Goal: Task Accomplishment & Management: Complete application form

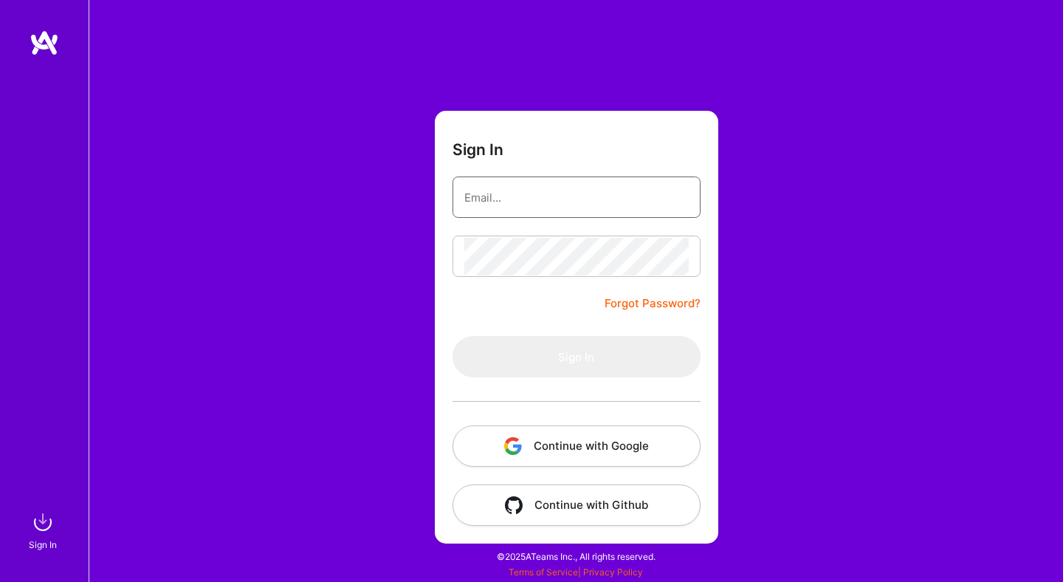
type input "[EMAIL_ADDRESS][DOMAIN_NAME]"
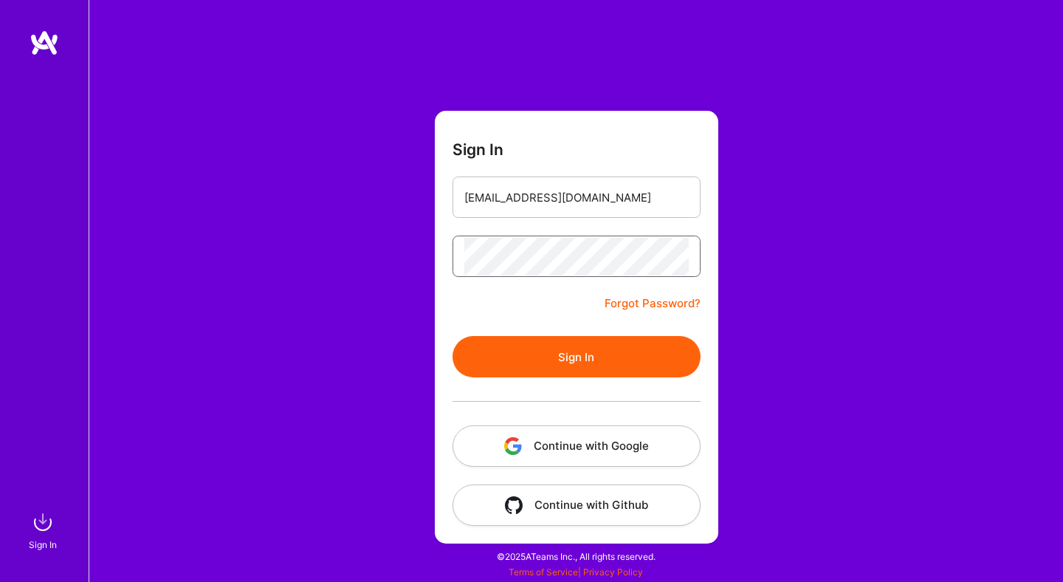
click at [453, 336] on button "Sign In" at bounding box center [577, 356] width 248 height 41
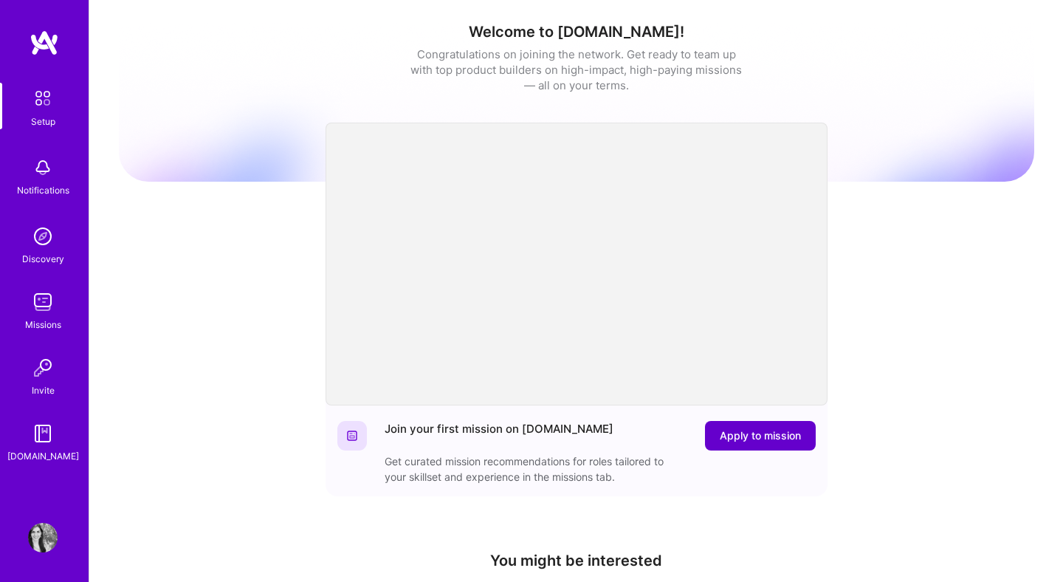
click at [768, 438] on span "Apply to mission" at bounding box center [760, 435] width 81 height 15
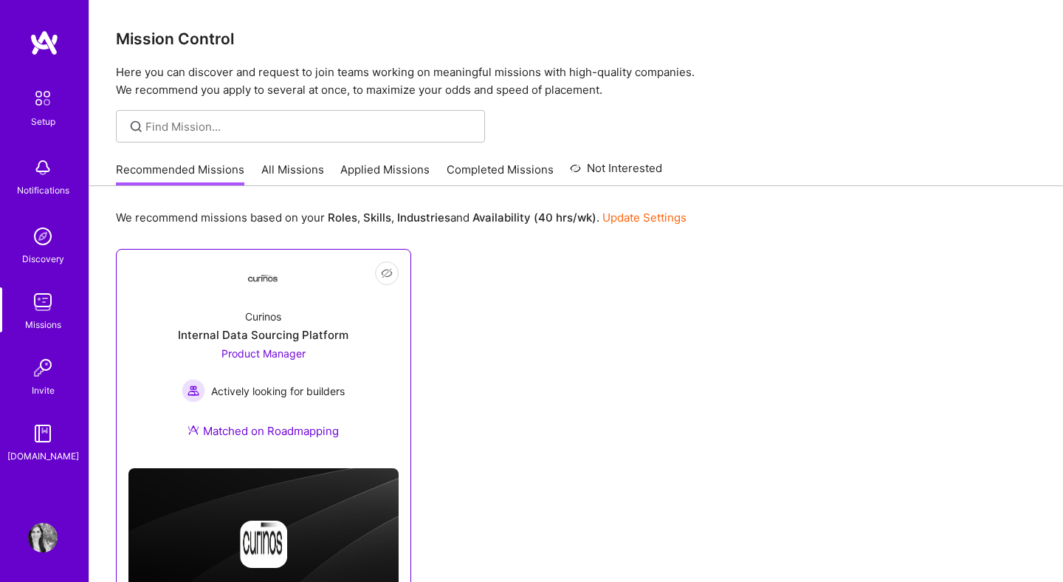
click at [284, 313] on div "Curinos Internal Data Sourcing Platform Product Manager Actively looking for bu…" at bounding box center [263, 377] width 270 height 160
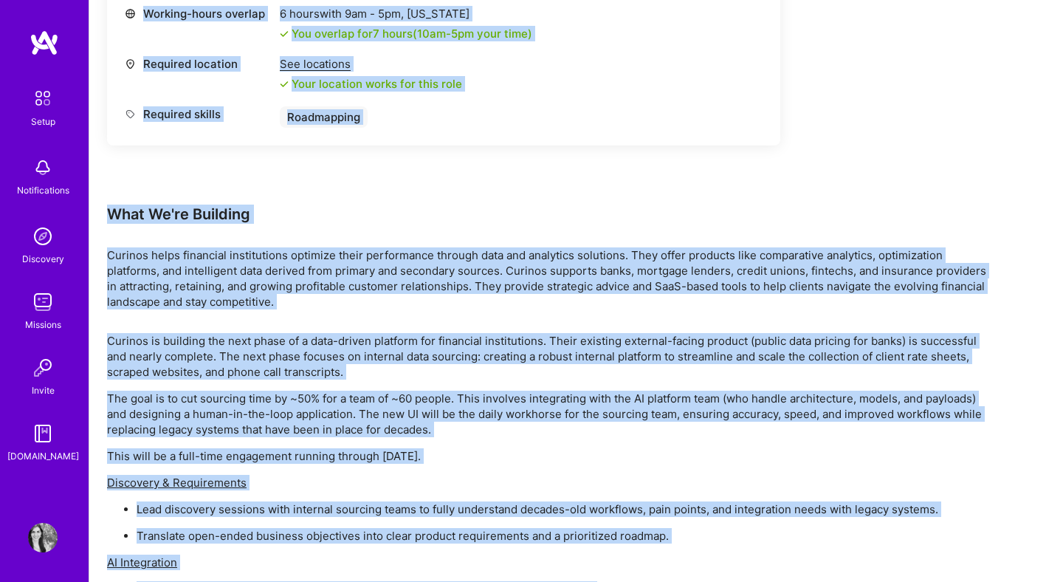
scroll to position [722, 0]
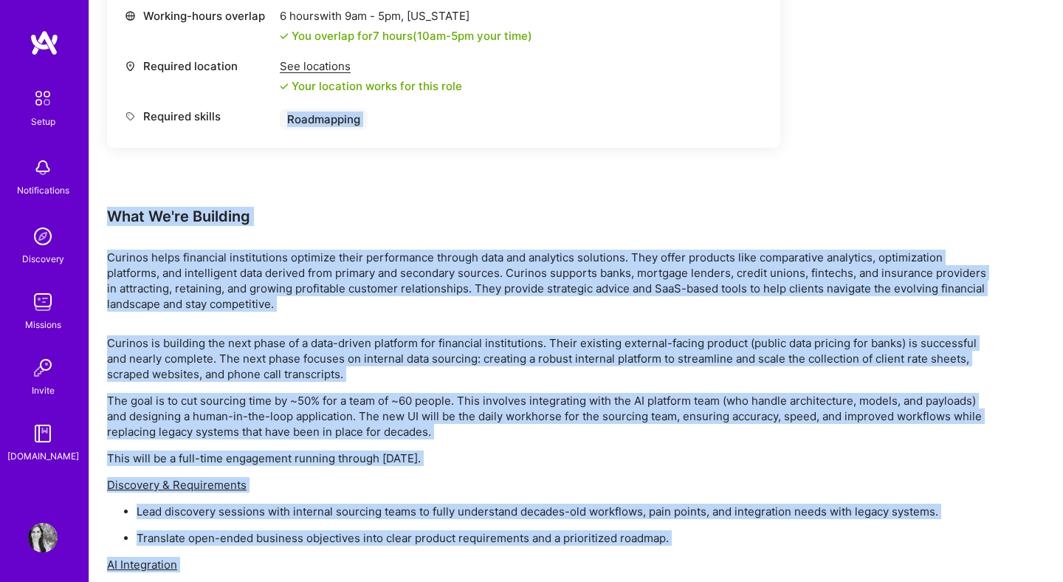
drag, startPoint x: 657, startPoint y: 497, endPoint x: 114, endPoint y: 198, distance: 620.3
click at [114, 198] on div "Earn tokens for inviting a new [PERSON_NAME] to this mission Do you know the pe…" at bounding box center [550, 212] width 886 height 1439
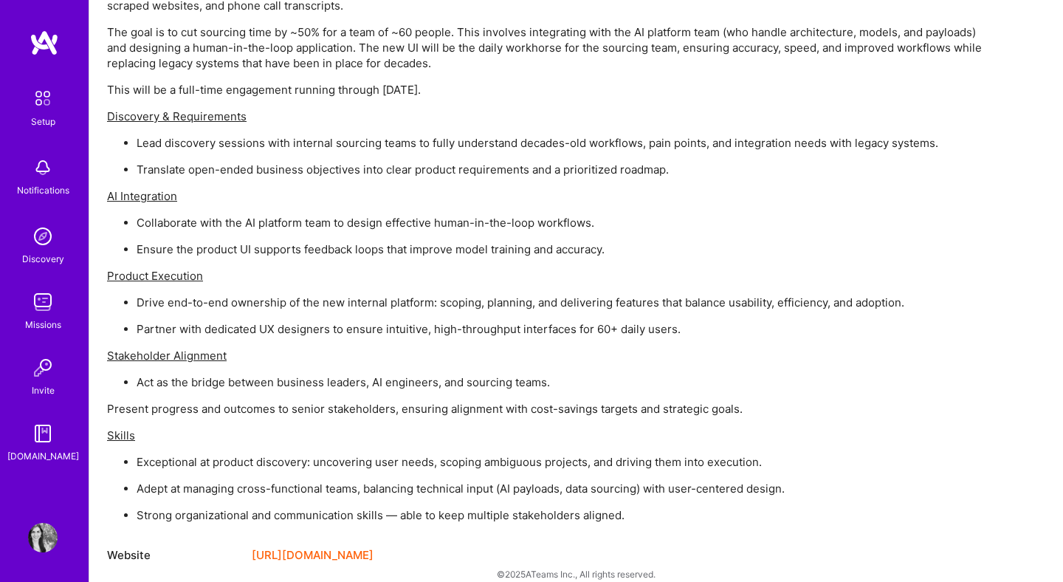
scroll to position [1108, 0]
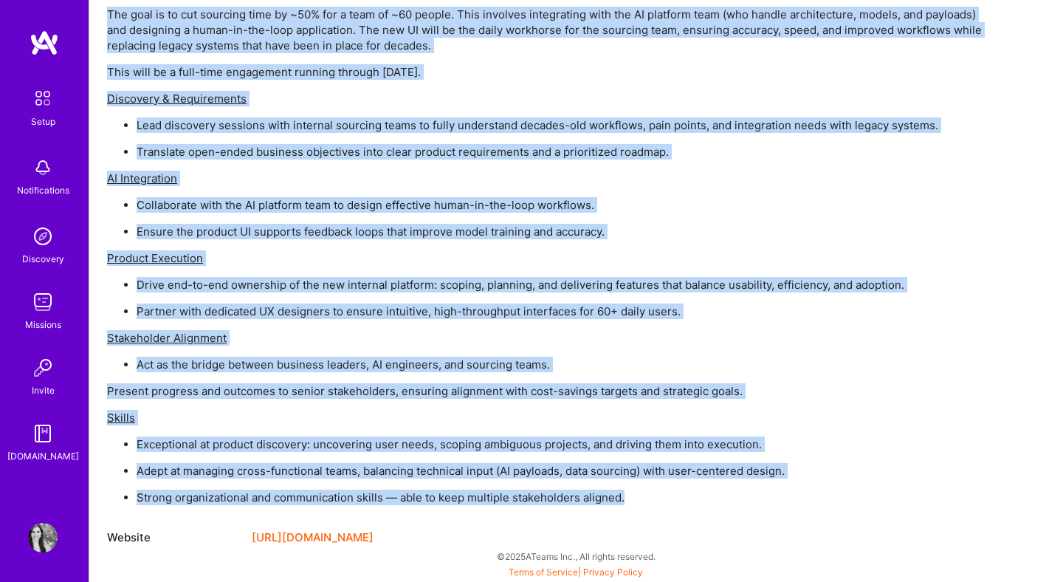
drag, startPoint x: 107, startPoint y: 213, endPoint x: 630, endPoint y: 495, distance: 594.1
copy div "What We're Building Curinos helps financial institutions optimize their perform…"
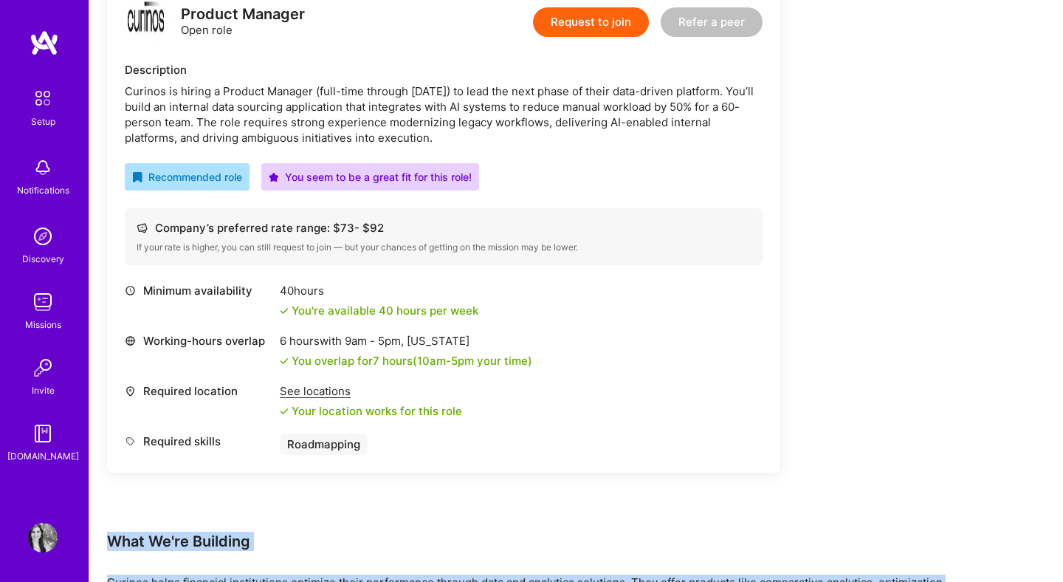
scroll to position [362, 0]
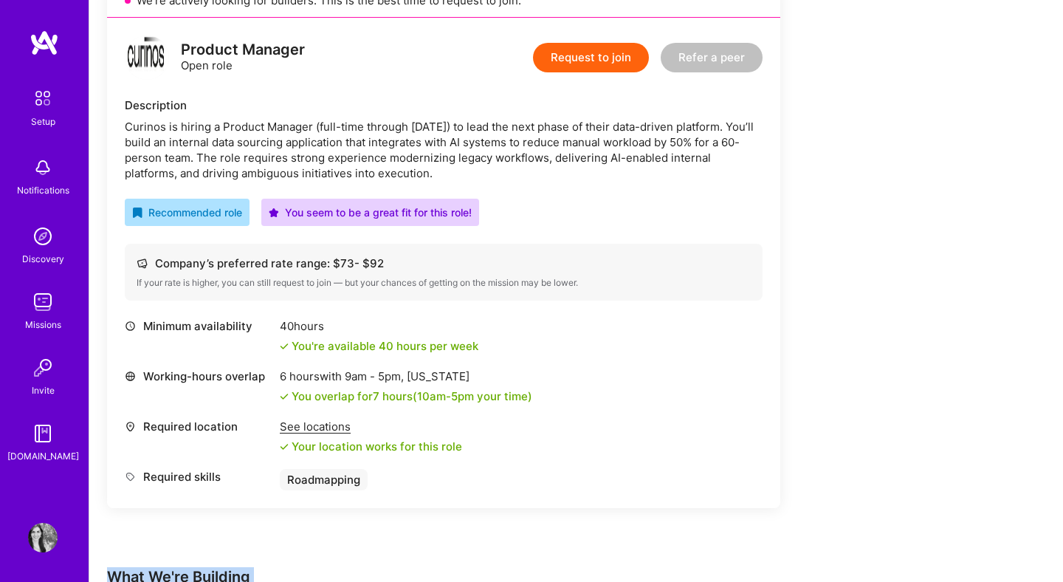
click at [611, 64] on button "Request to join" at bounding box center [591, 58] width 116 height 30
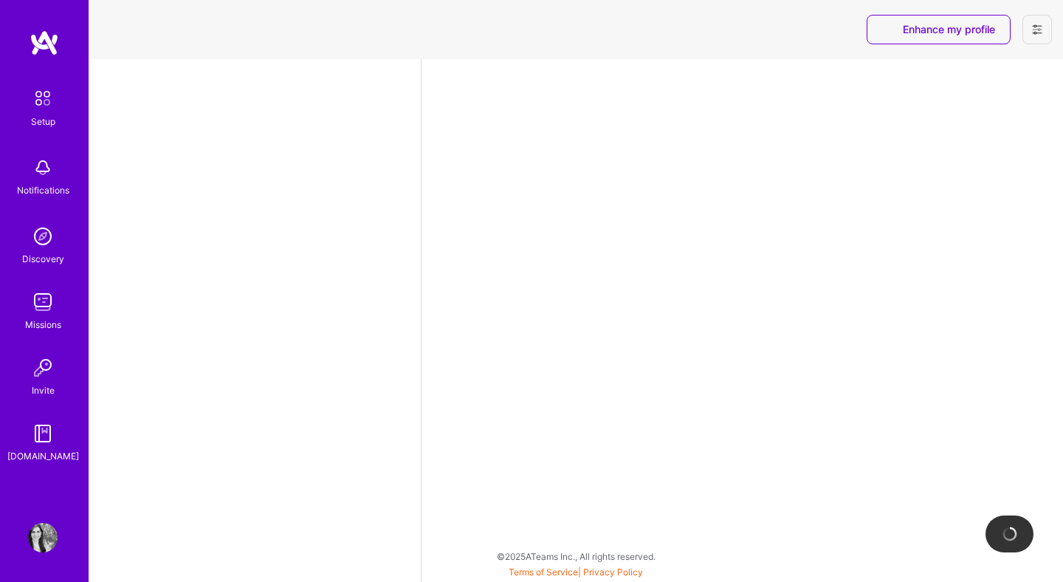
select select "UY"
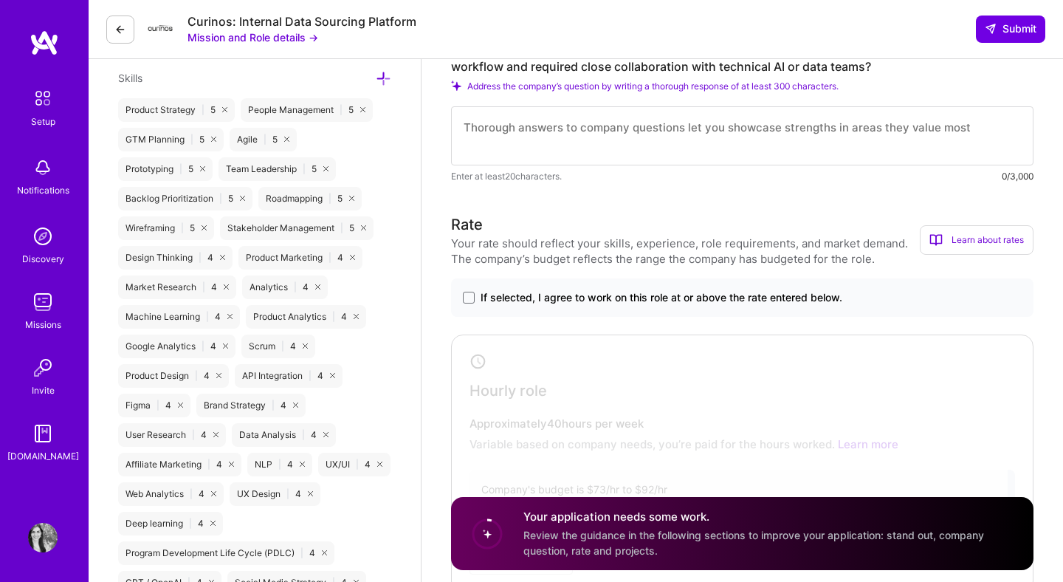
scroll to position [746, 0]
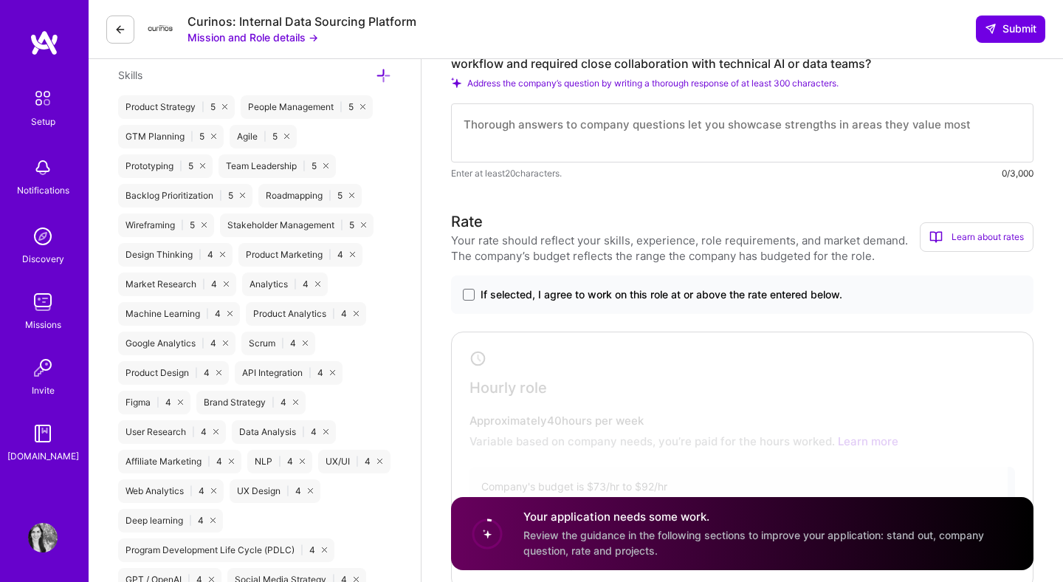
click at [525, 298] on span "If selected, I agree to work on this role at or above the rate entered below." at bounding box center [662, 294] width 362 height 15
click at [0, 0] on input "If selected, I agree to work on this role at or above the rate entered below." at bounding box center [0, 0] width 0 height 0
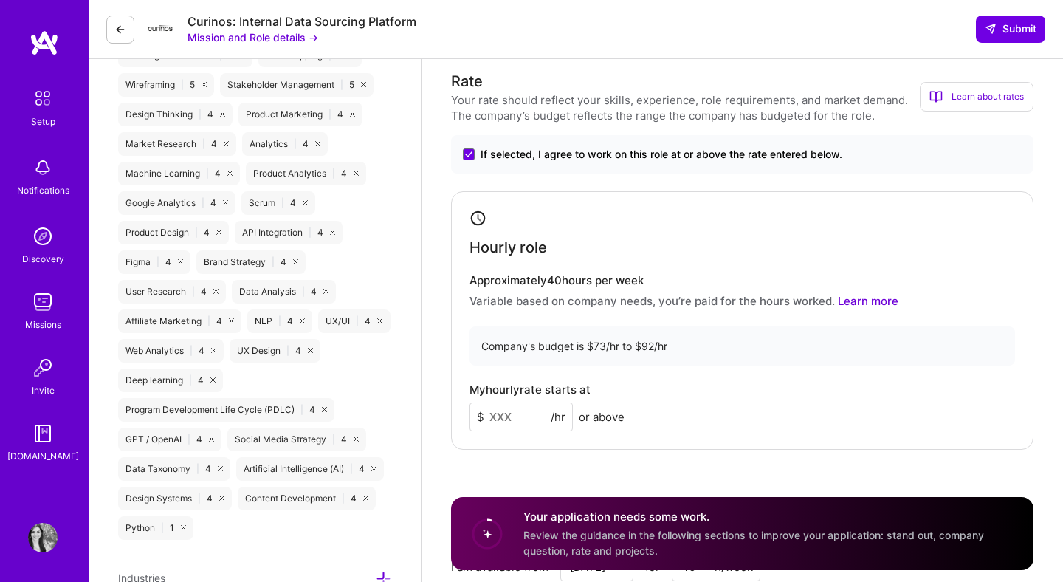
scroll to position [890, 0]
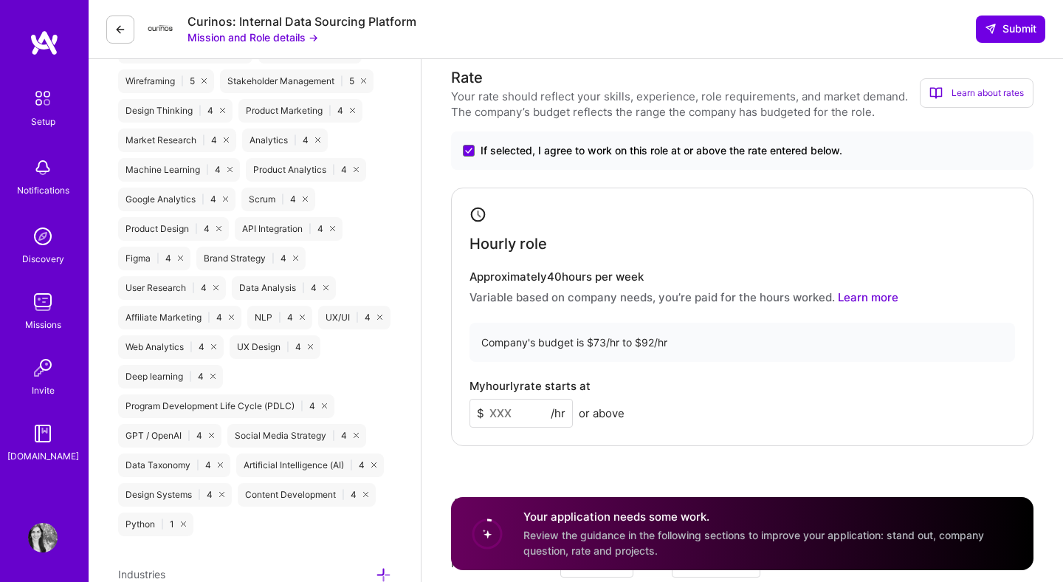
click at [529, 412] on input at bounding box center [521, 413] width 103 height 29
type input "90"
click at [753, 405] on div "My hourly rate starts at $ 90 /hr or above" at bounding box center [743, 404] width 546 height 48
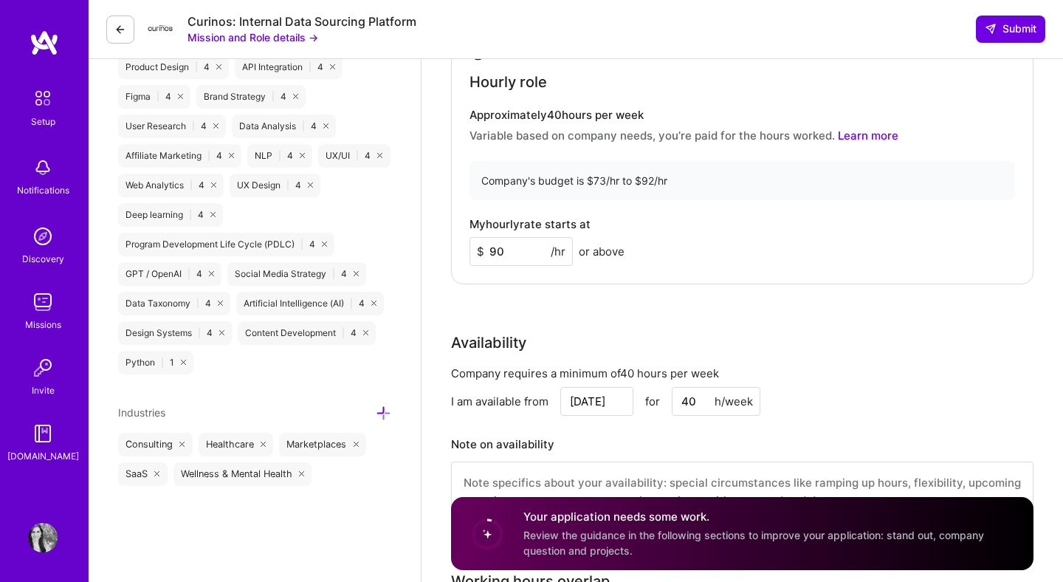
scroll to position [1103, 0]
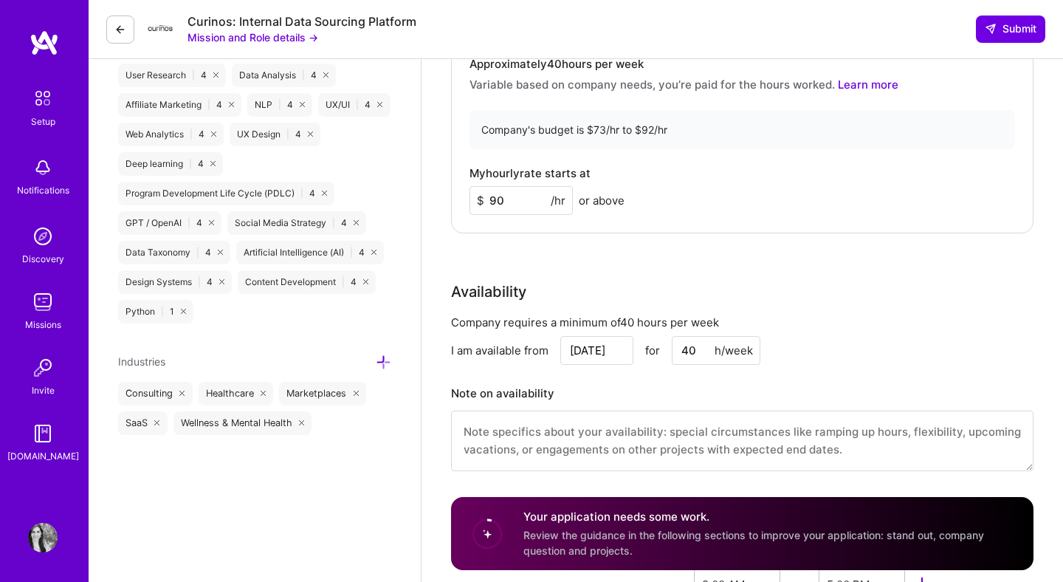
click at [608, 348] on input "Oct 6" at bounding box center [596, 350] width 73 height 29
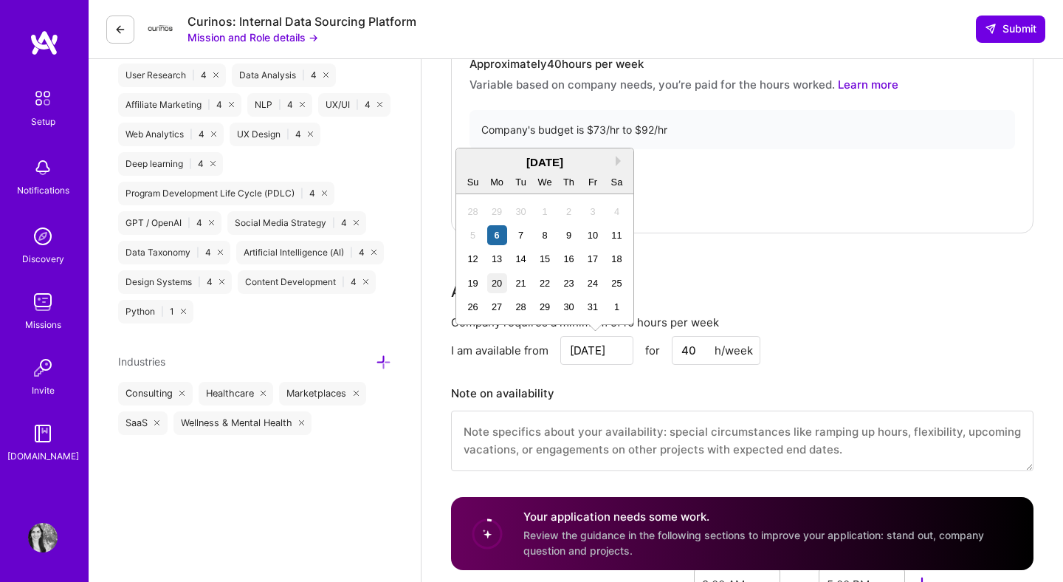
click at [499, 287] on div "20" at bounding box center [497, 283] width 20 height 20
type input "Oct 20"
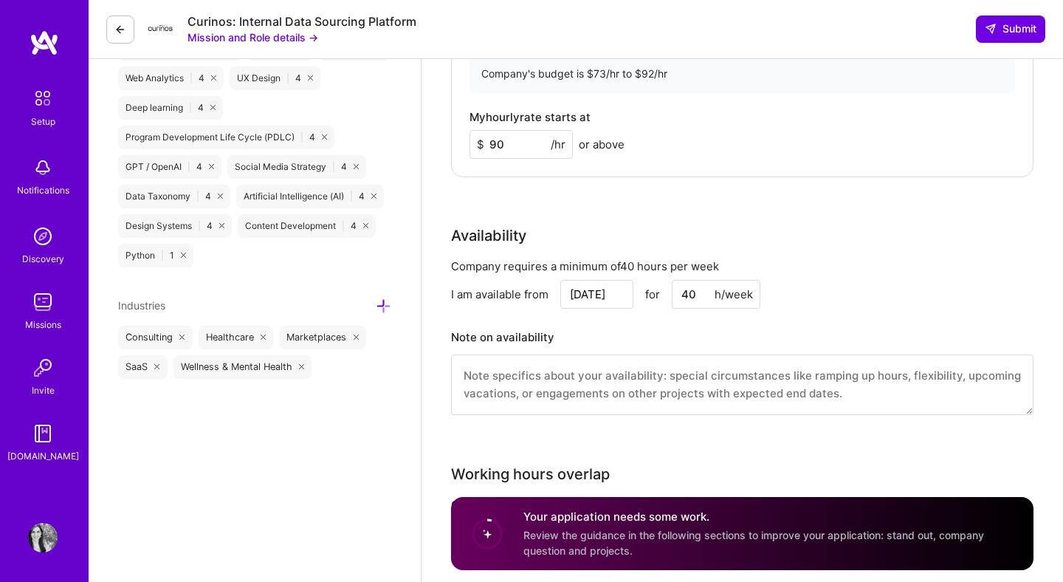
scroll to position [1155, 0]
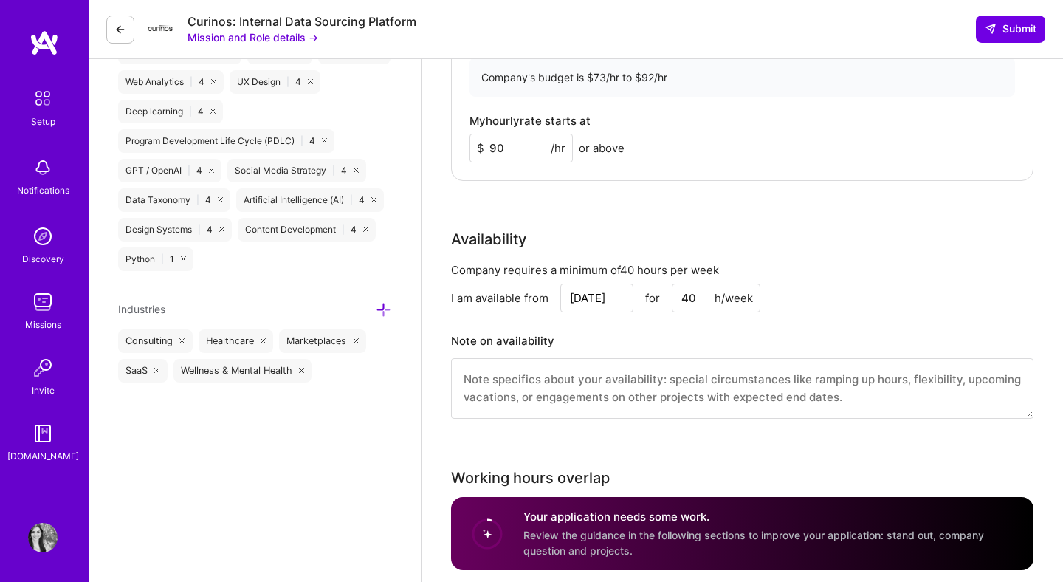
click at [615, 292] on input "Oct 20" at bounding box center [596, 298] width 73 height 29
click at [671, 338] on h3 "Note on availability" at bounding box center [742, 341] width 583 height 22
click at [617, 384] on textarea at bounding box center [742, 388] width 583 height 61
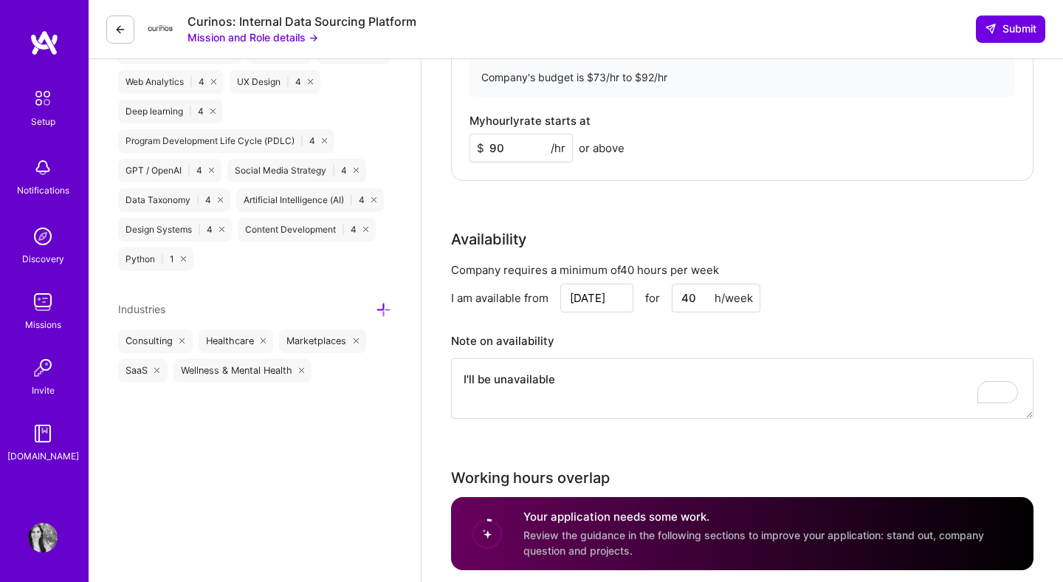
click at [595, 300] on input "Oct 20" at bounding box center [596, 298] width 73 height 29
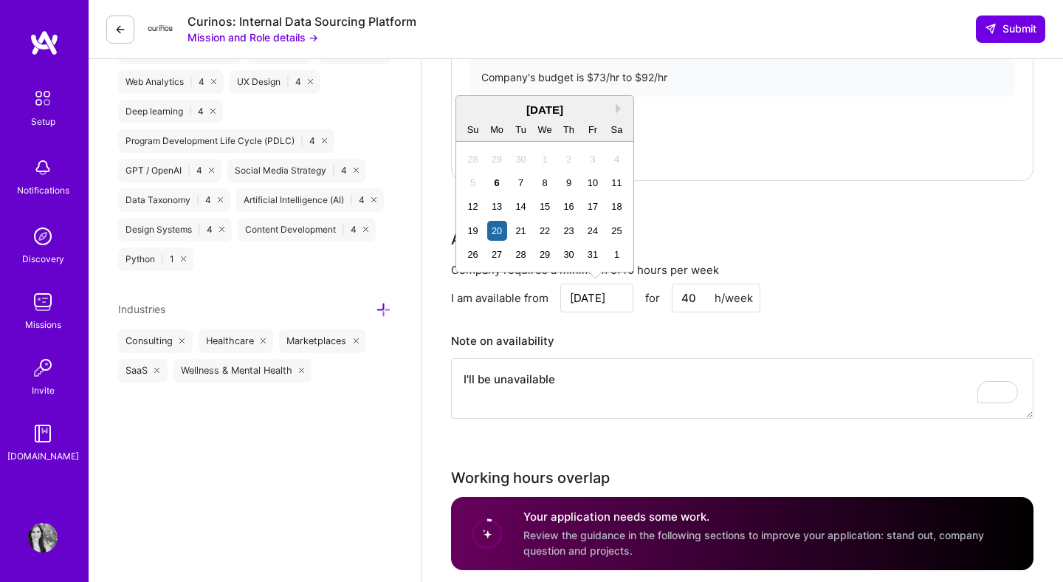
click at [740, 387] on textarea "I'll be unavailable" at bounding box center [742, 388] width 583 height 61
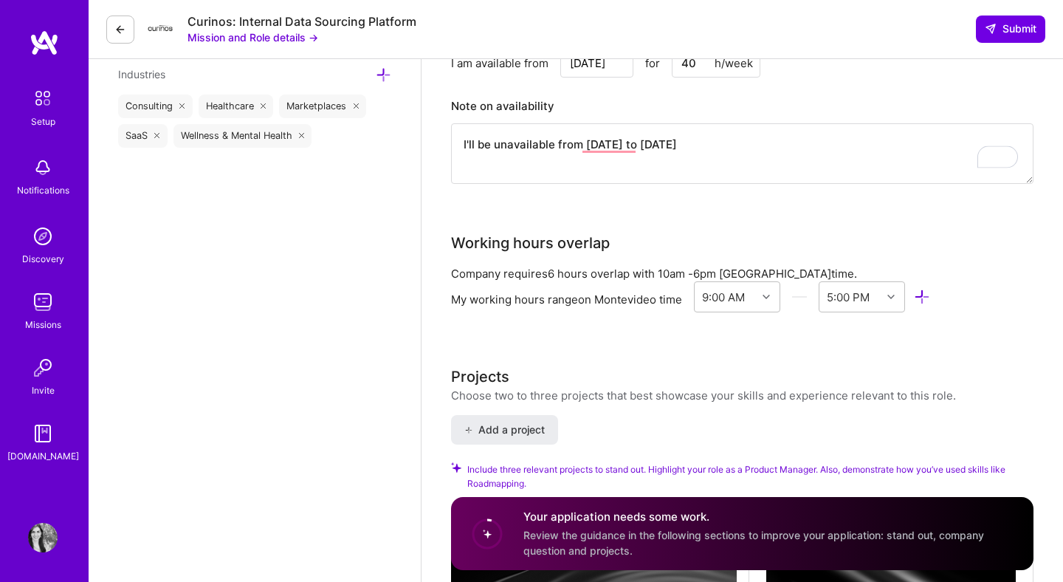
scroll to position [1392, 0]
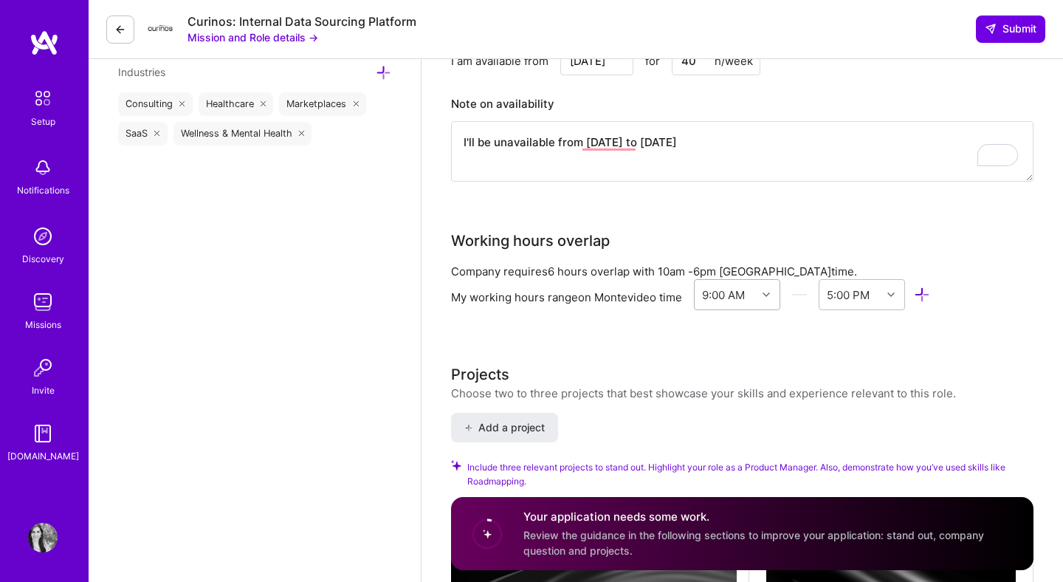
type textarea "I'll be unavailable from december 19th to 26th"
click at [756, 299] on div "9:00 AM" at bounding box center [726, 295] width 62 height 30
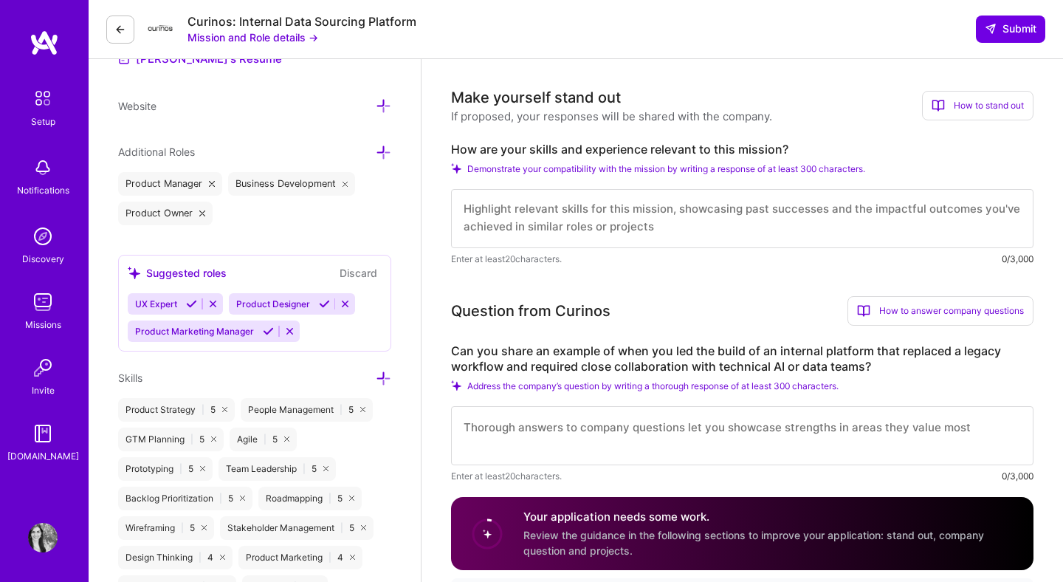
scroll to position [442, 0]
click at [586, 215] on textarea at bounding box center [742, 219] width 583 height 59
paste textarea "With over 15 years of experience bridging business strategy and AI-powered prod…"
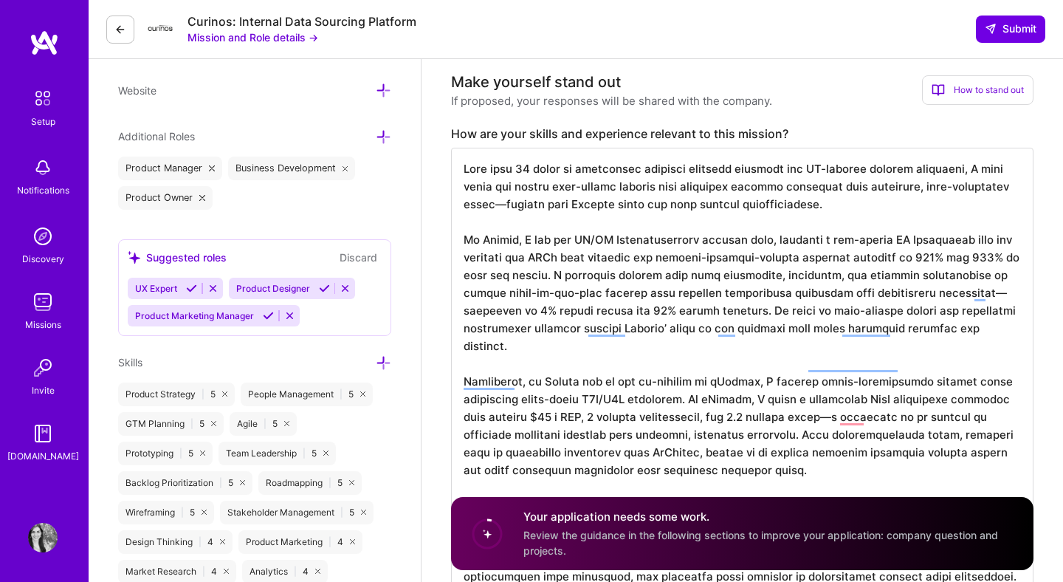
scroll to position [456, 0]
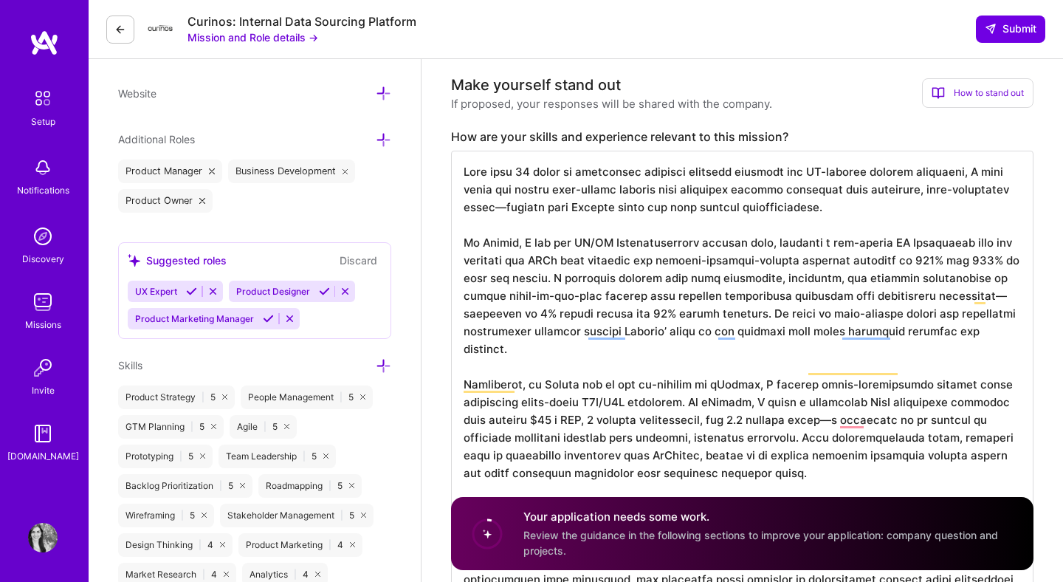
click at [1018, 330] on textarea "To enrich screen reader interactions, please activate Accessibility in Grammarl…" at bounding box center [742, 402] width 583 height 502
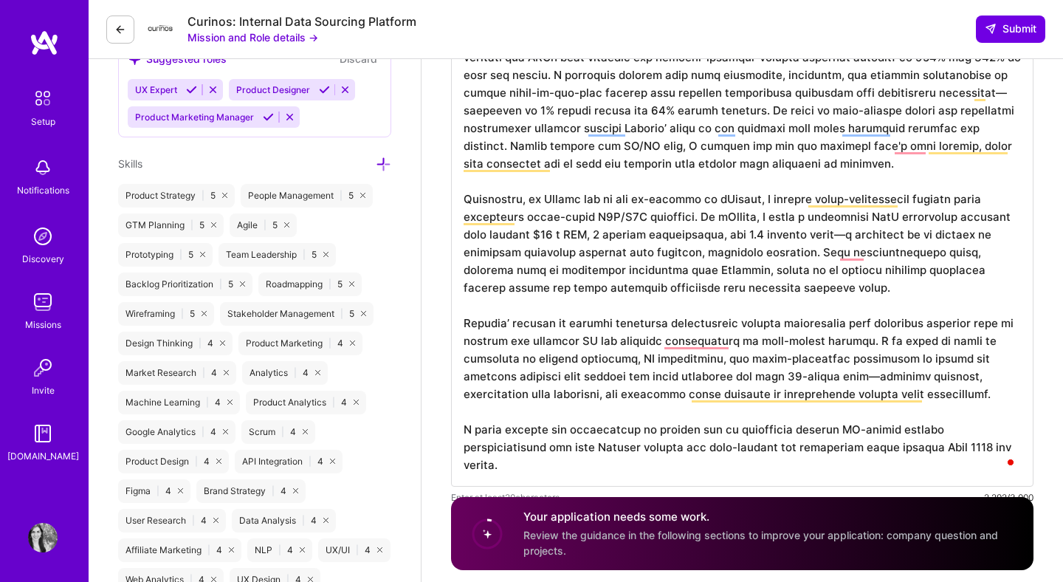
scroll to position [660, 0]
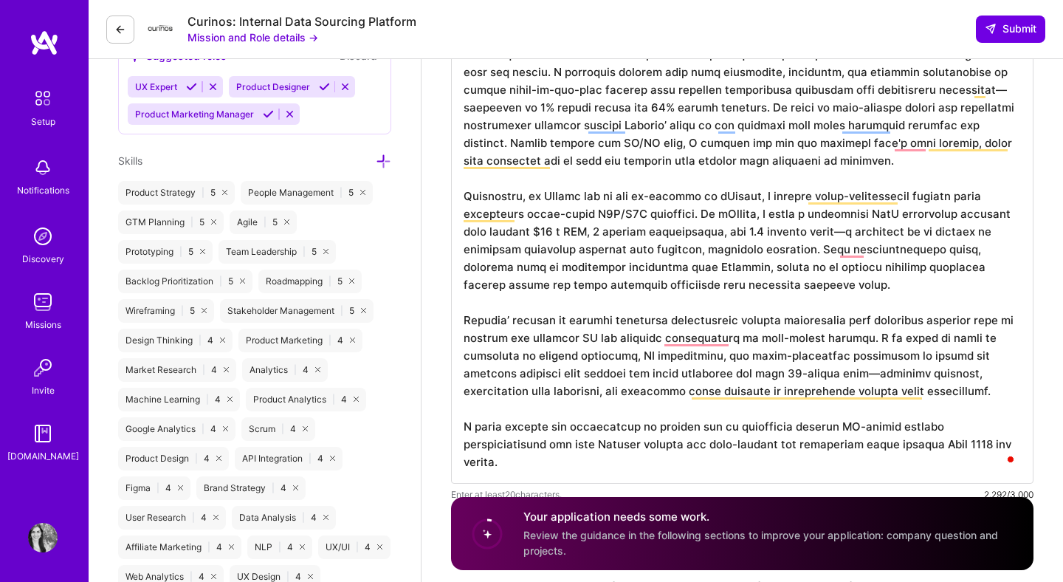
drag, startPoint x: 524, startPoint y: 194, endPoint x: 529, endPoint y: 184, distance: 11.9
click at [524, 194] on textarea "To enrich screen reader interactions, please activate Accessibility in Grammarl…" at bounding box center [742, 215] width 583 height 538
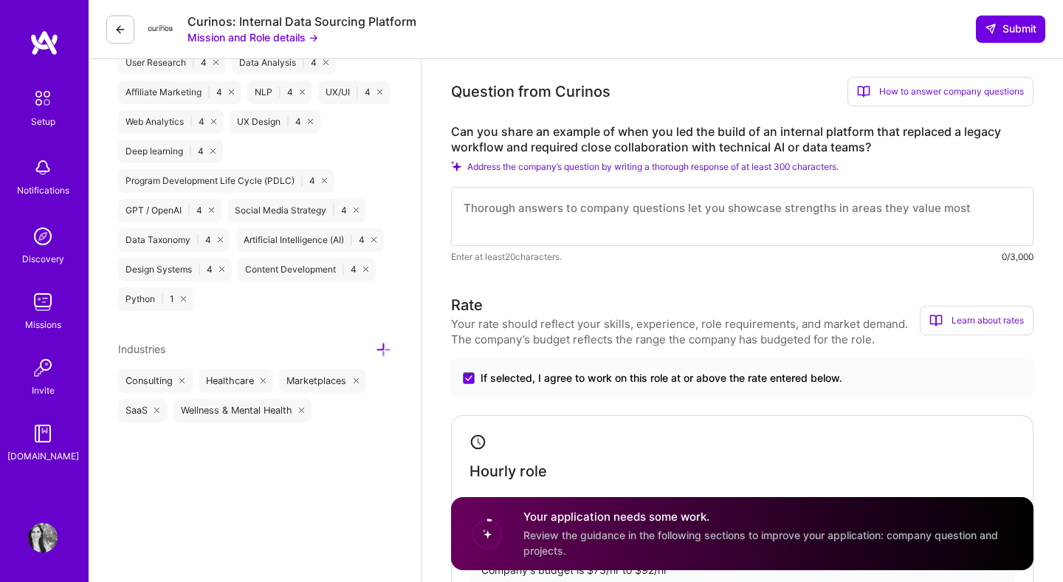
scroll to position [1114, 0]
type textarea "With over 15 years of experience bridging business strategy and AI-powered prod…"
click at [831, 211] on textarea at bounding box center [742, 217] width 583 height 59
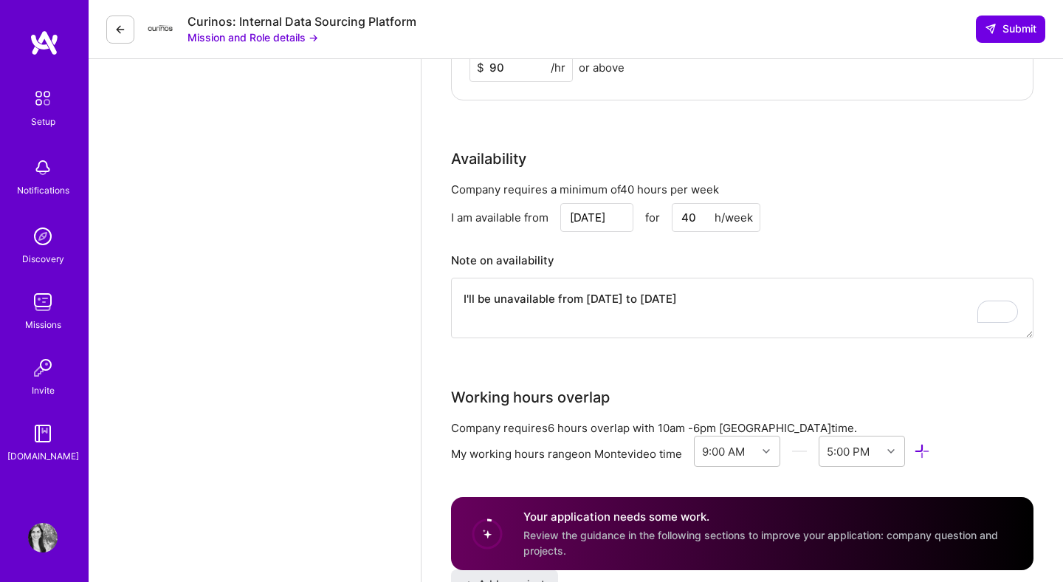
scroll to position [1690, 0]
type textarea "I'll be unavailable from December 19th to 26th"
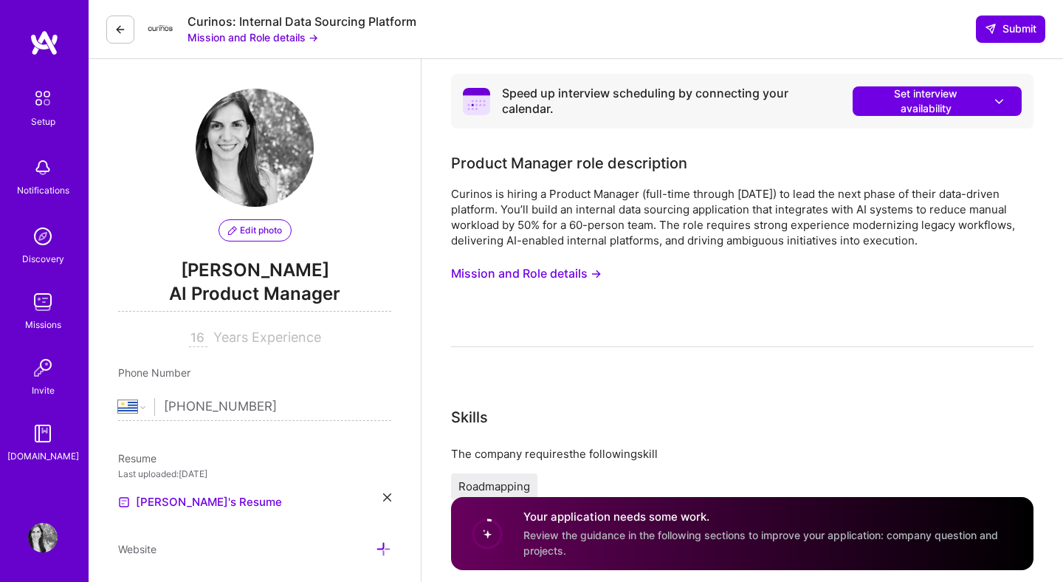
select select "UY"
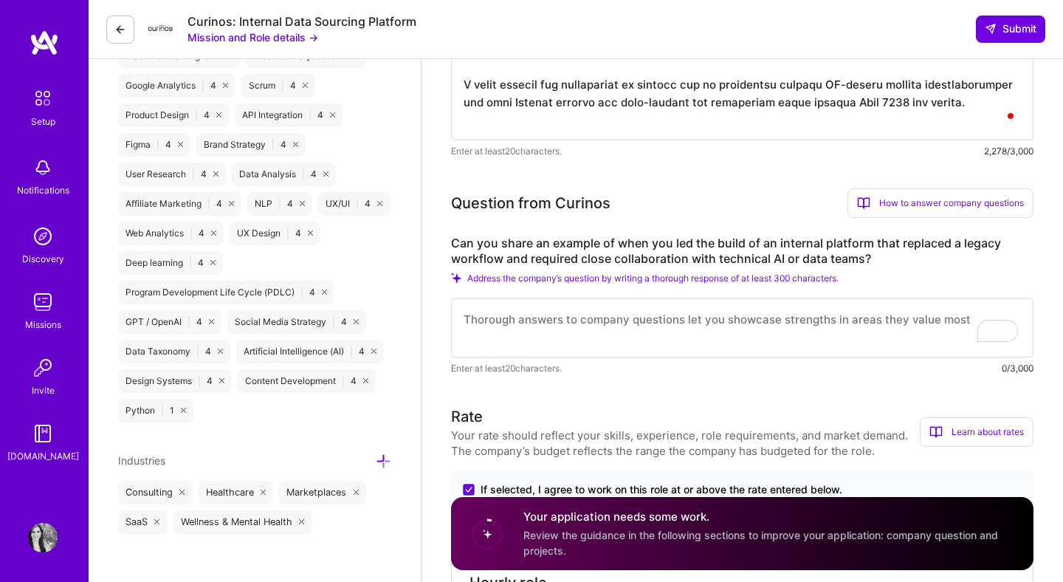
scroll to position [1003, 0]
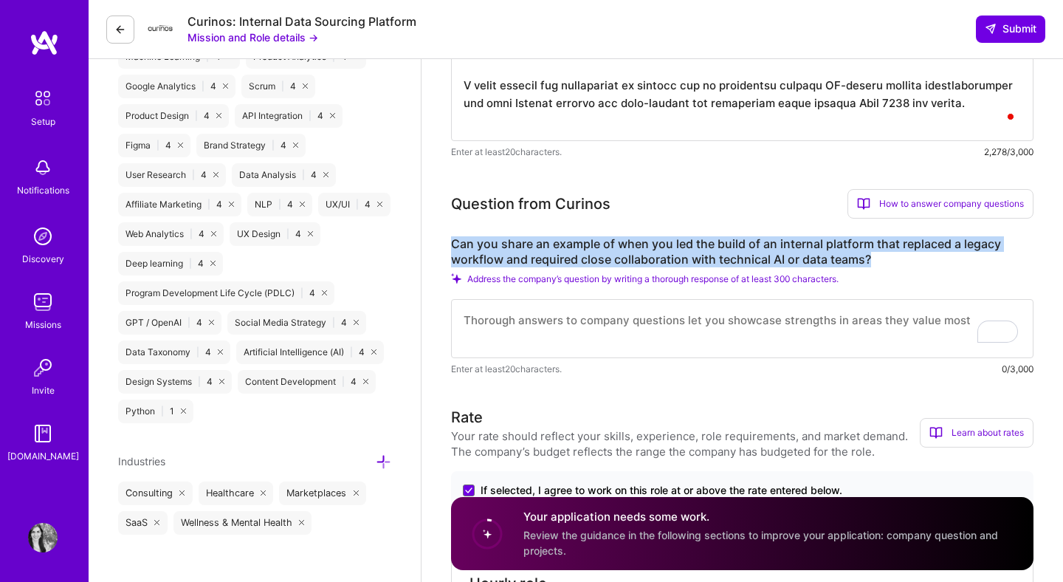
drag, startPoint x: 899, startPoint y: 258, endPoint x: 447, endPoint y: 244, distance: 452.9
copy label "Can you share an example of when you led the build of an internal platform that…"
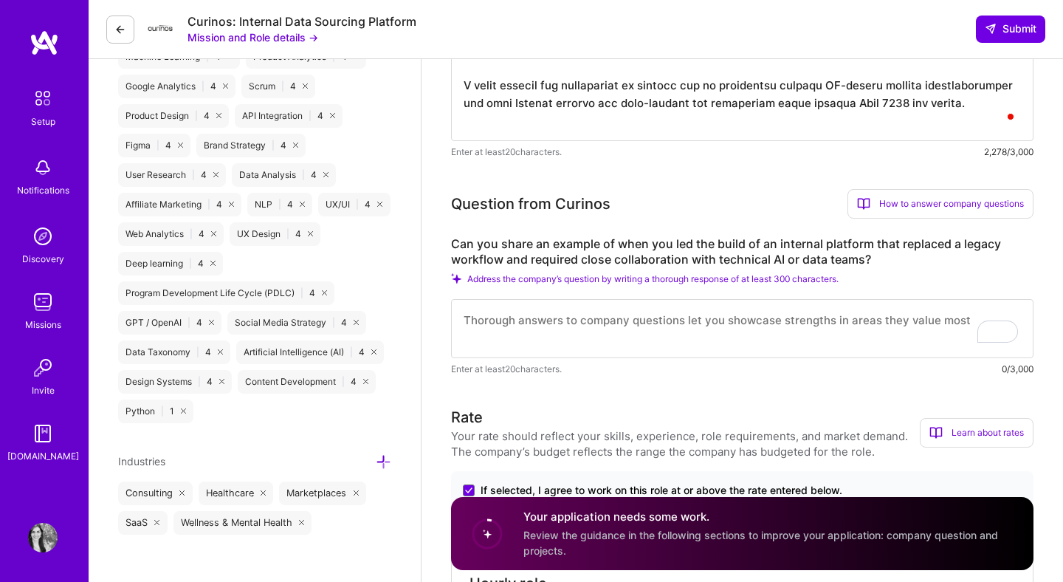
click at [517, 303] on textarea "To enrich screen reader interactions, please activate Accessibility in Grammarl…" at bounding box center [742, 328] width 583 height 59
paste textarea "At Andela, I led the creation of a new internal platform that replaced our lega…"
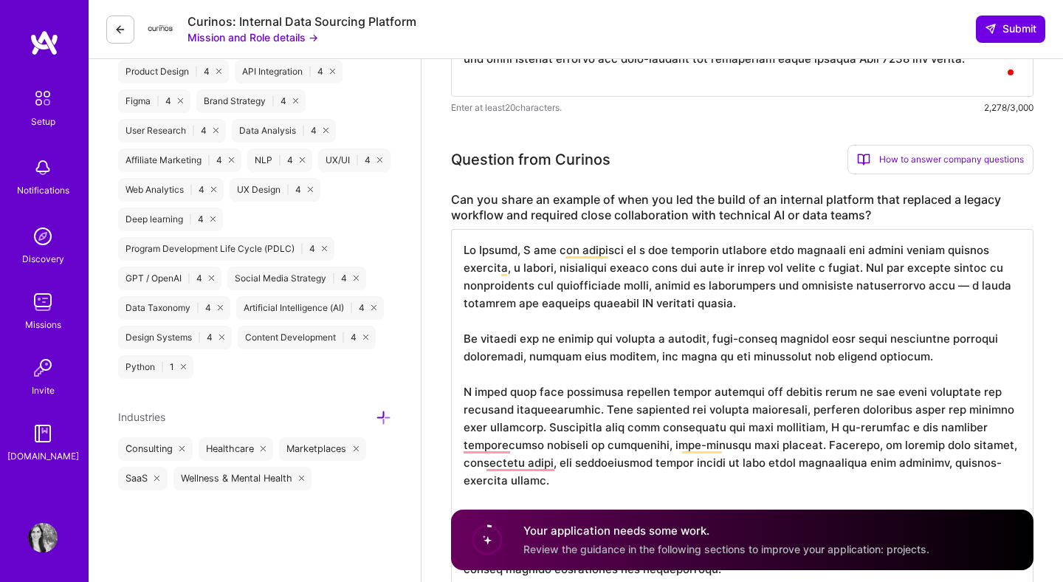
scroll to position [1021, 0]
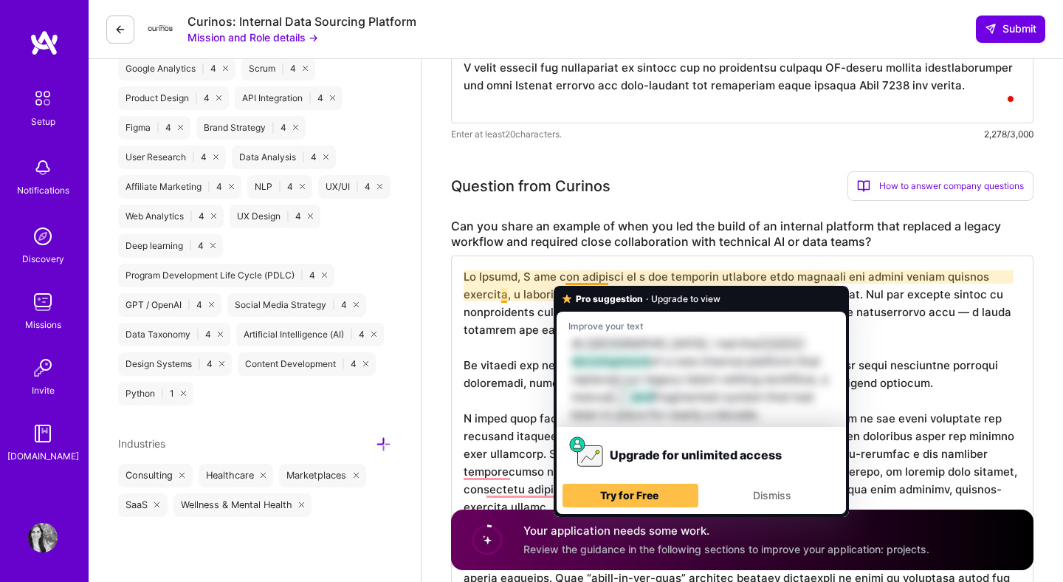
click at [924, 352] on textarea "To enrich screen reader interactions, please activate Accessibility in Grammarl…" at bounding box center [742, 569] width 583 height 626
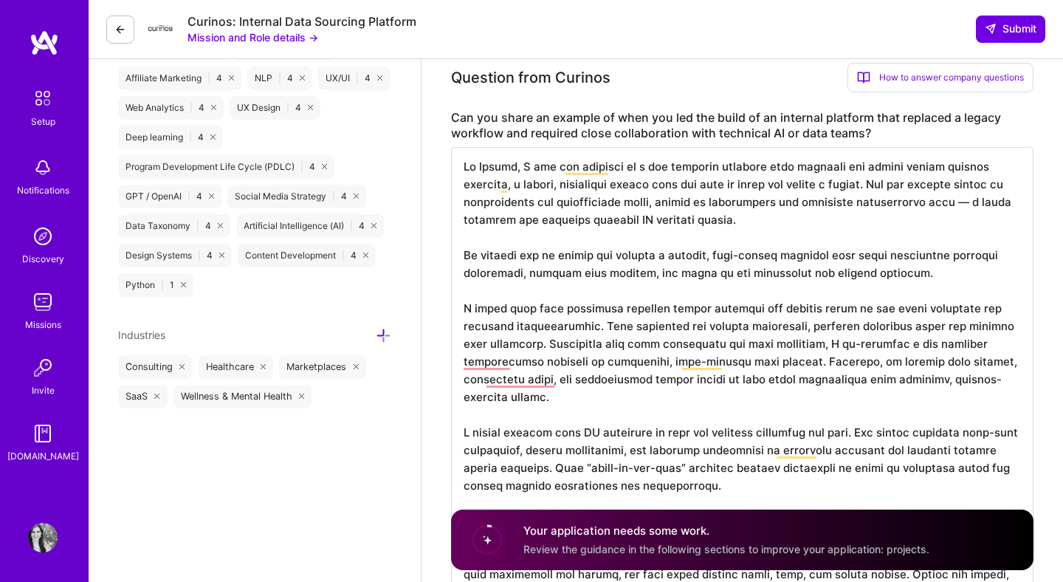
scroll to position [1168, 0]
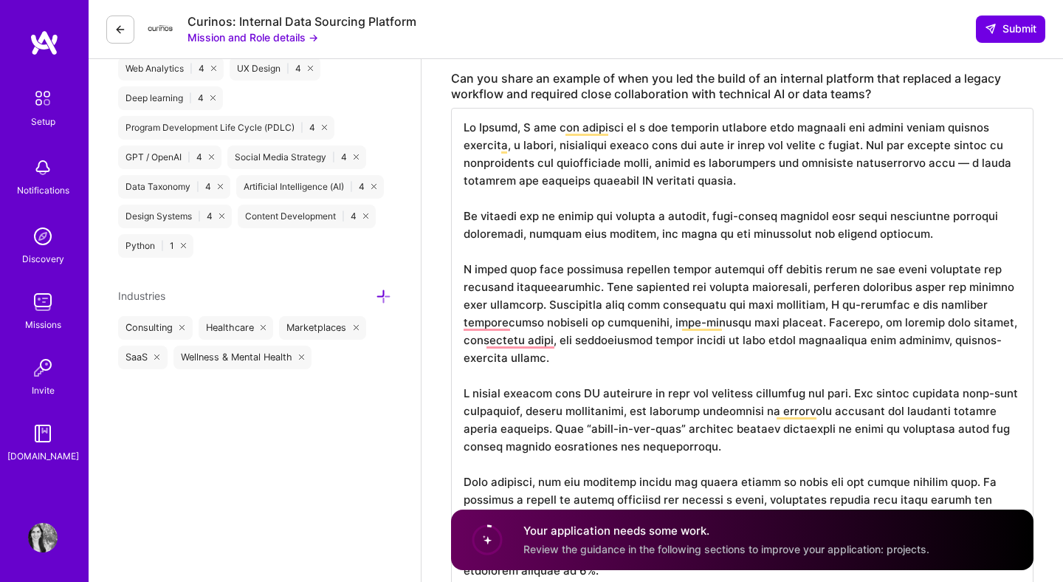
click at [611, 268] on textarea "To enrich screen reader interactions, please activate Accessibility in Grammarl…" at bounding box center [742, 421] width 583 height 626
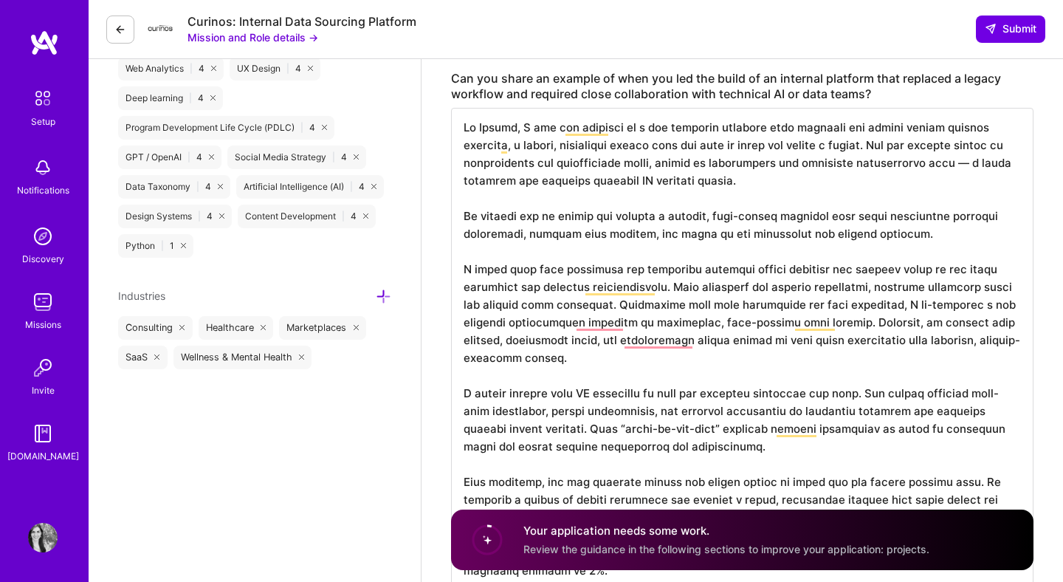
scroll to position [1252, 0]
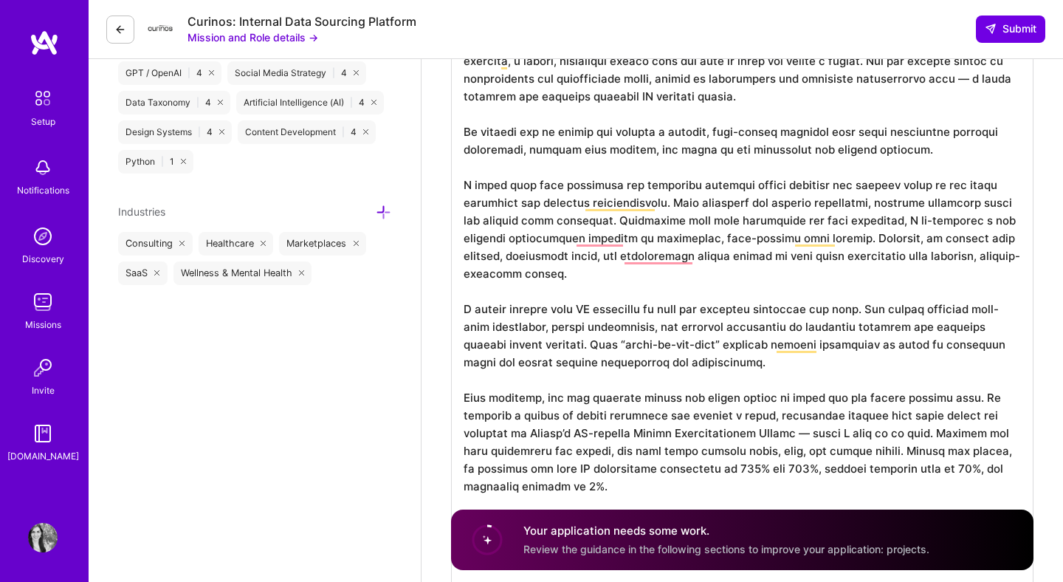
click at [854, 307] on textarea "To enrich screen reader interactions, please activate Accessibility in Grammarl…" at bounding box center [742, 346] width 583 height 644
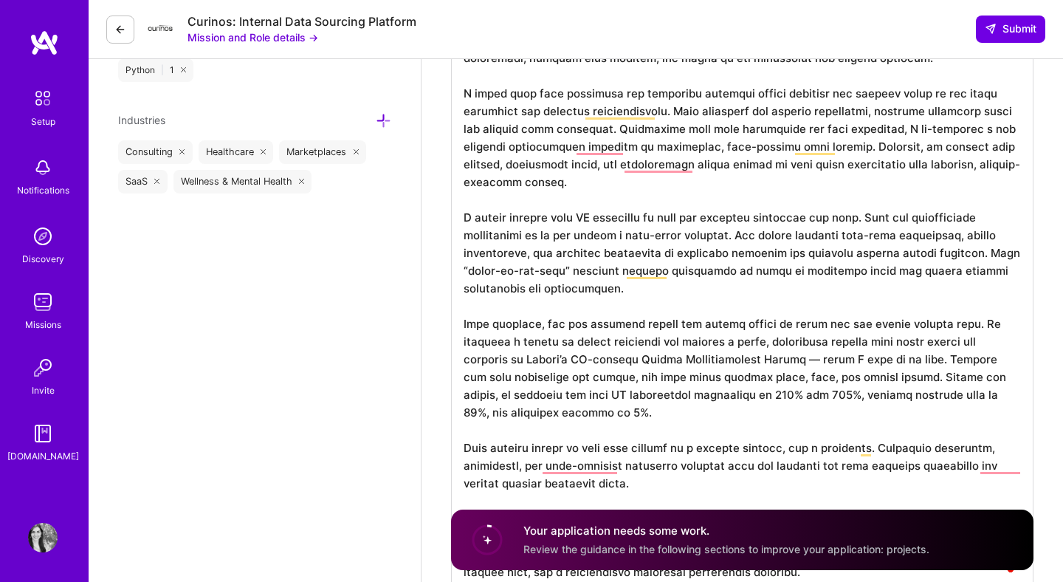
scroll to position [1343, 0]
click at [614, 343] on textarea "To enrich screen reader interactions, please activate Accessibility in Grammarl…" at bounding box center [742, 264] width 583 height 662
click at [934, 339] on textarea "To enrich screen reader interactions, please activate Accessibility in Grammarl…" at bounding box center [742, 264] width 583 height 662
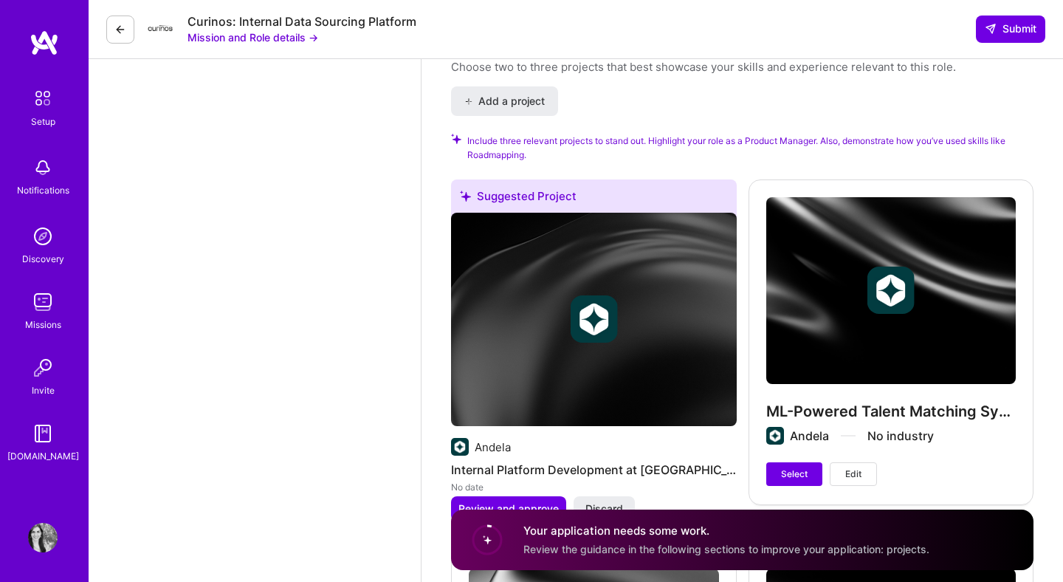
scroll to position [2832, 0]
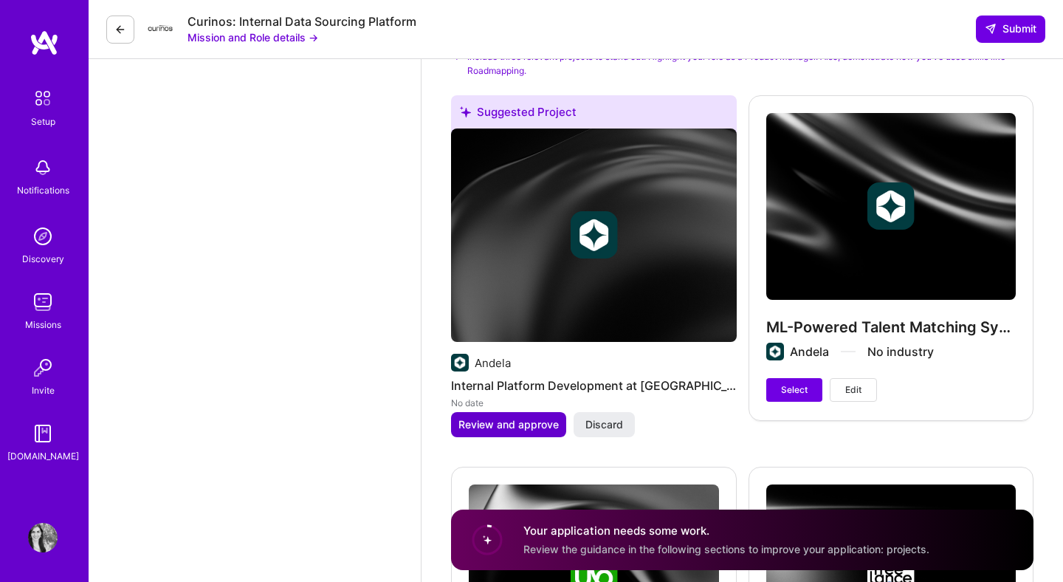
type textarea "At Andela, I led the creation of a new internal platform that replaced our lega…"
click at [521, 422] on span "Review and approve" at bounding box center [509, 424] width 100 height 15
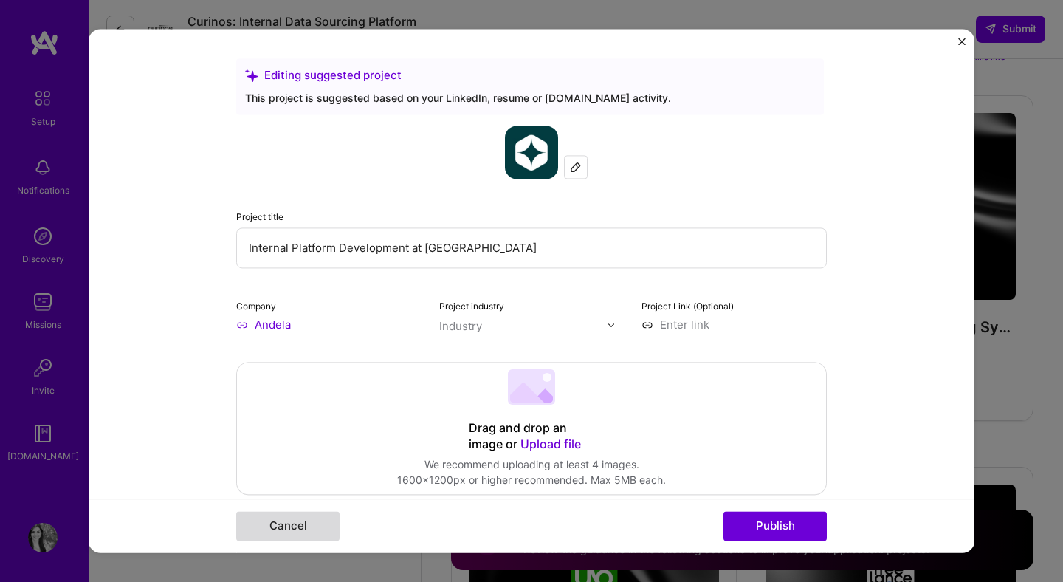
click at [320, 523] on button "Cancel" at bounding box center [287, 527] width 103 height 30
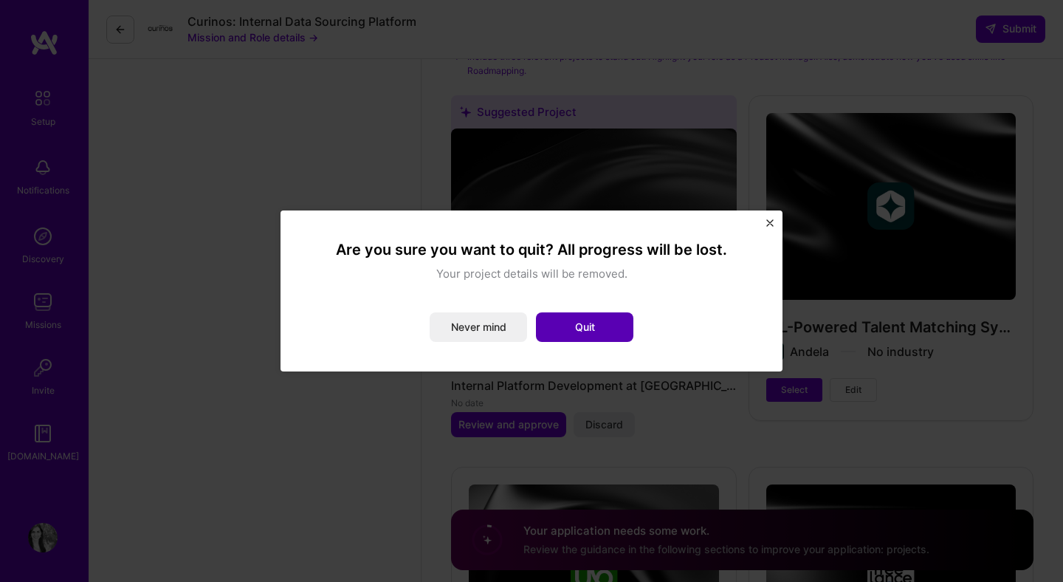
click at [583, 326] on button "Quit" at bounding box center [584, 327] width 97 height 30
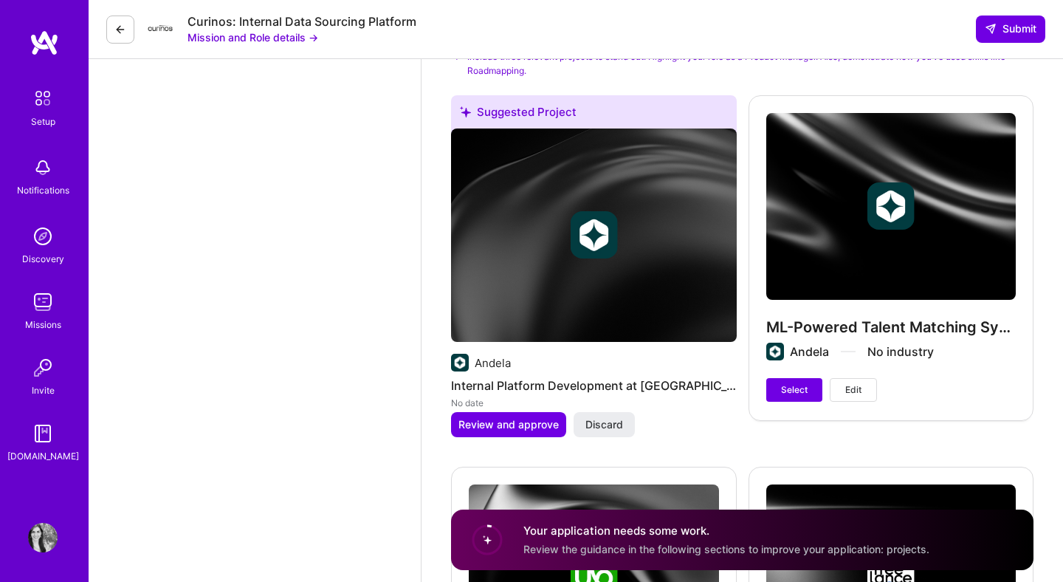
click at [697, 403] on div "No date" at bounding box center [594, 403] width 286 height 16
click at [628, 112] on div "Suggested Project" at bounding box center [594, 114] width 286 height 39
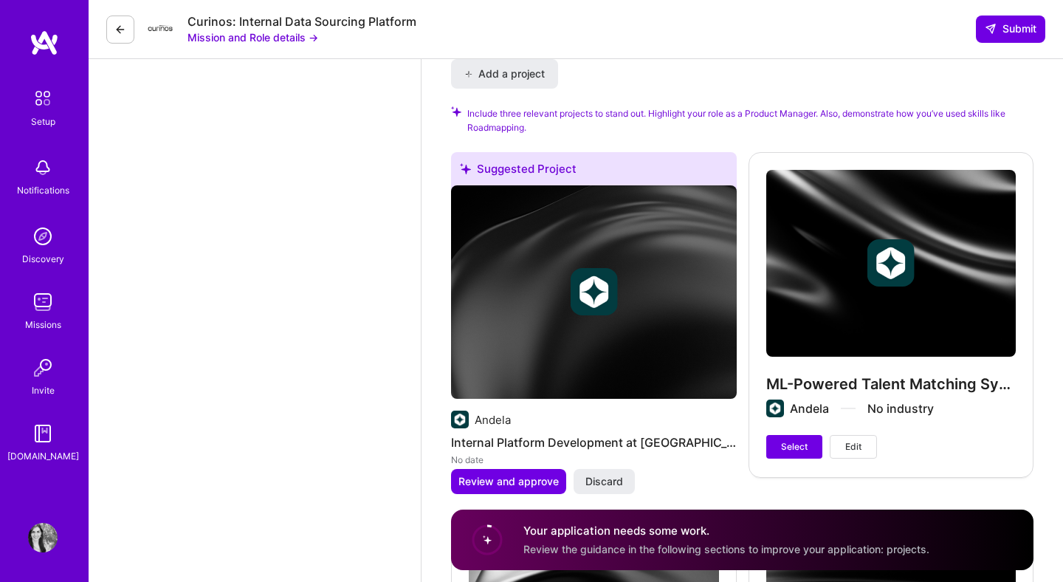
scroll to position [2776, 0]
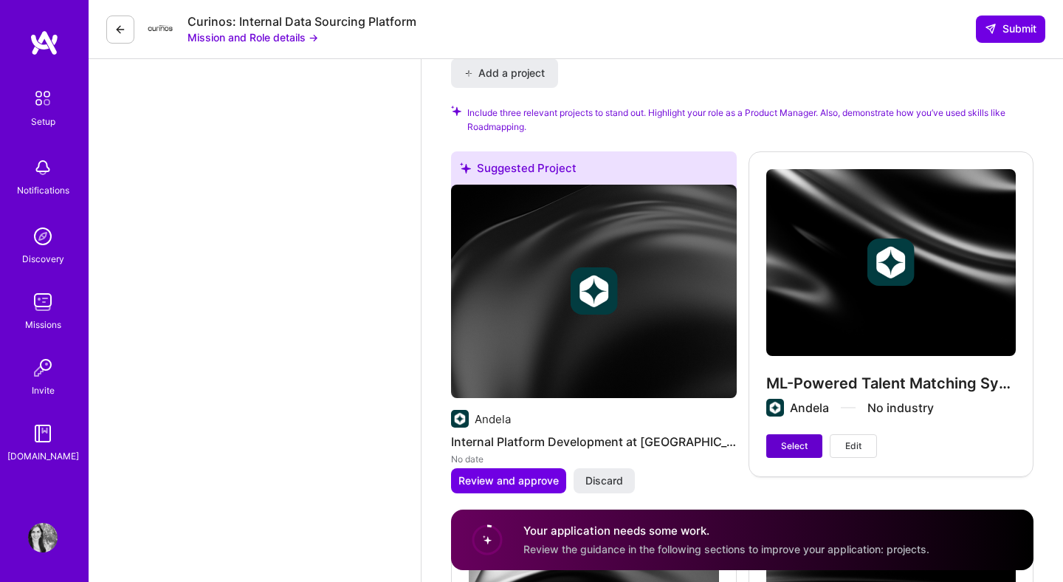
click at [803, 444] on span "Select" at bounding box center [794, 445] width 27 height 13
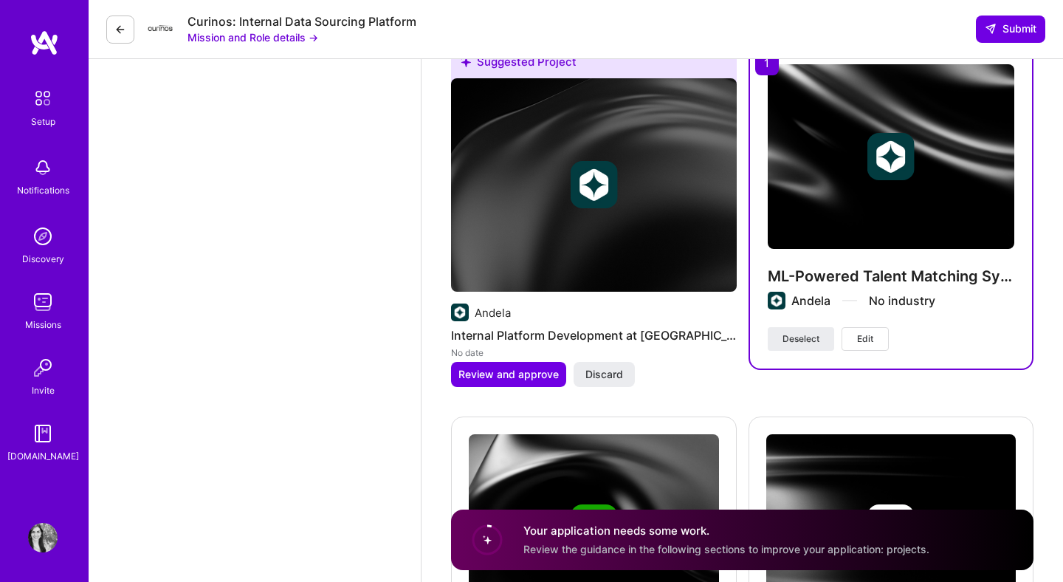
scroll to position [2884, 0]
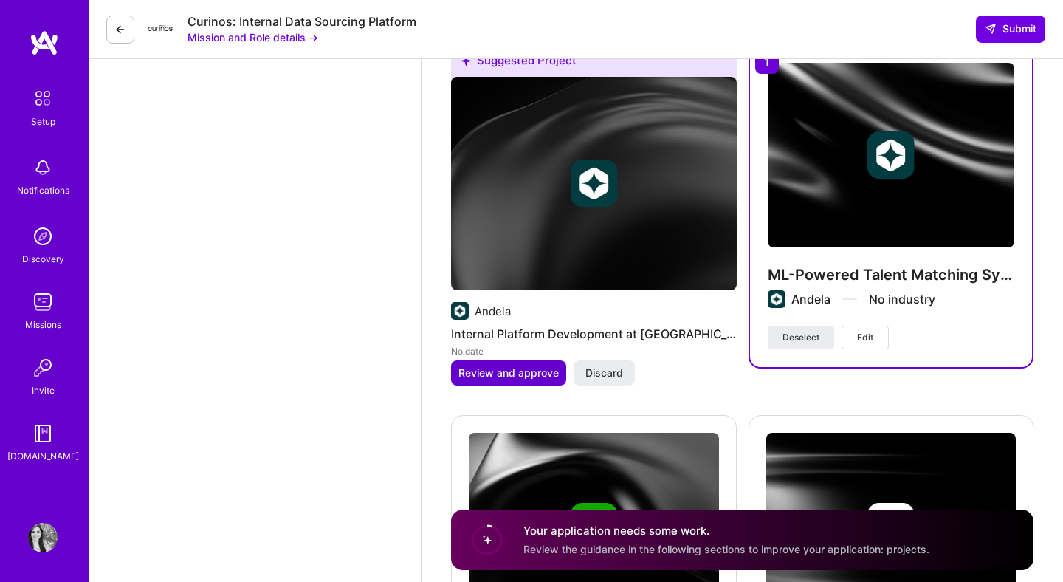
click at [519, 368] on span "Review and approve" at bounding box center [509, 373] width 100 height 15
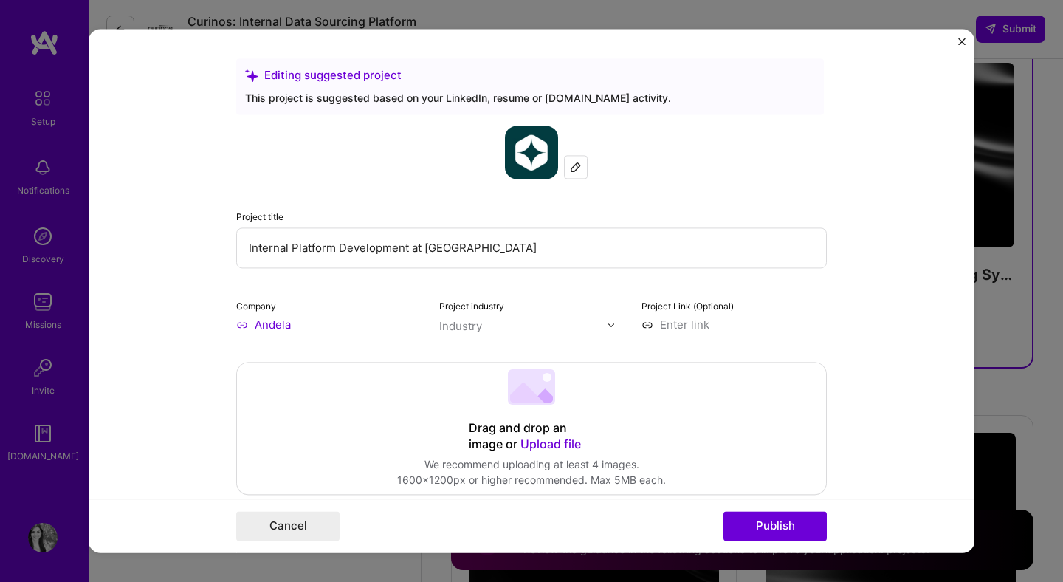
click at [611, 326] on img at bounding box center [611, 324] width 9 height 9
type input "interne"
click at [614, 323] on img at bounding box center [611, 324] width 9 height 9
click at [614, 320] on div at bounding box center [615, 325] width 17 height 16
click at [604, 329] on input "text" at bounding box center [523, 326] width 168 height 16
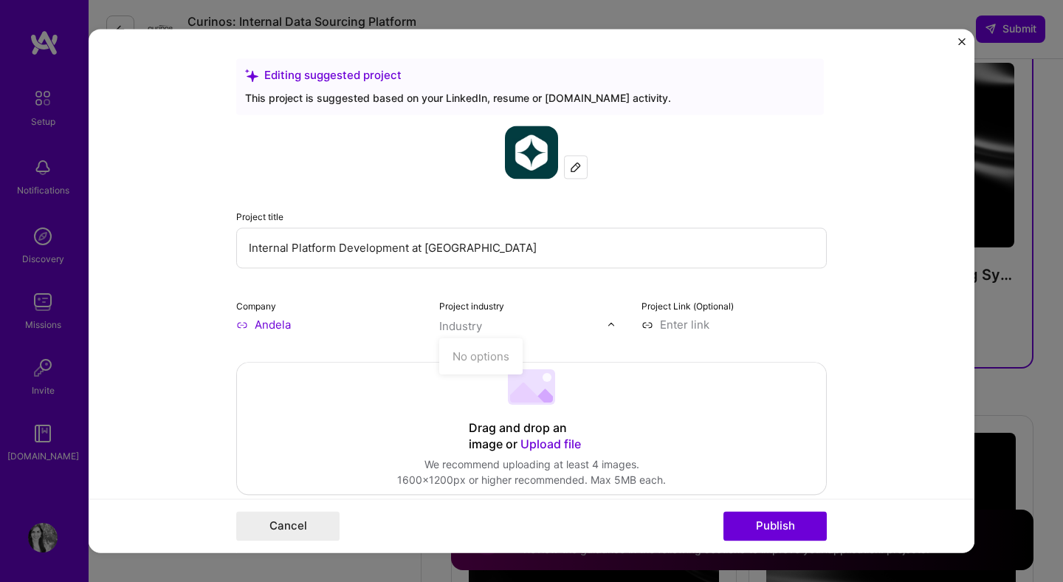
click at [560, 326] on input "text" at bounding box center [523, 326] width 168 height 16
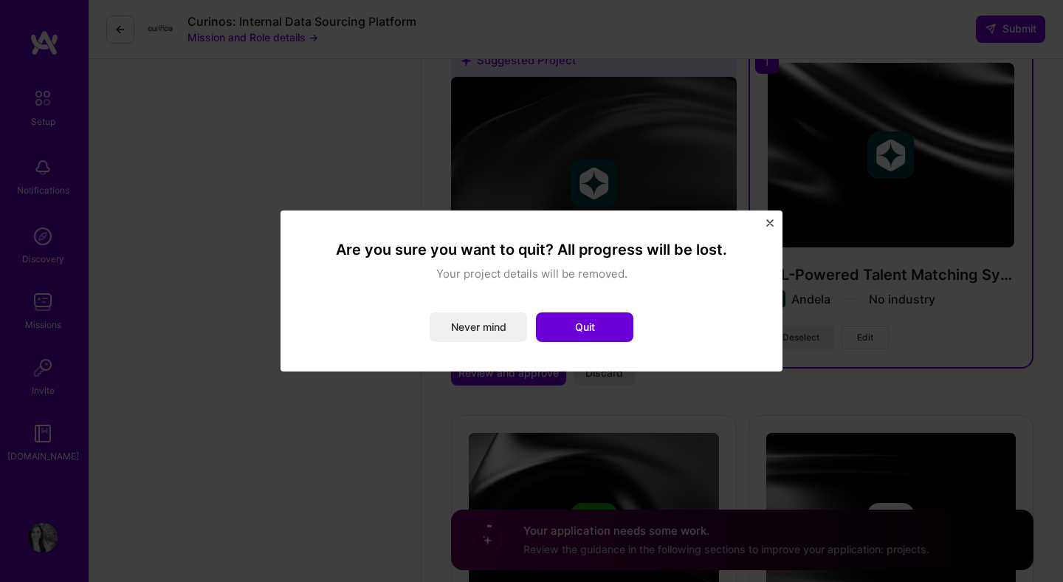
click at [485, 322] on button "Never mind" at bounding box center [478, 327] width 97 height 30
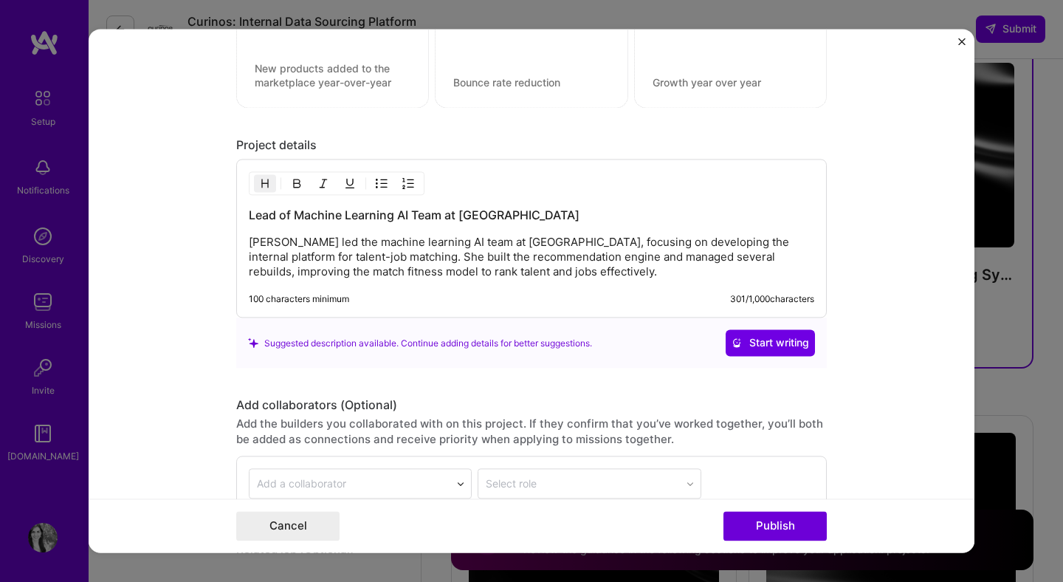
scroll to position [1215, 0]
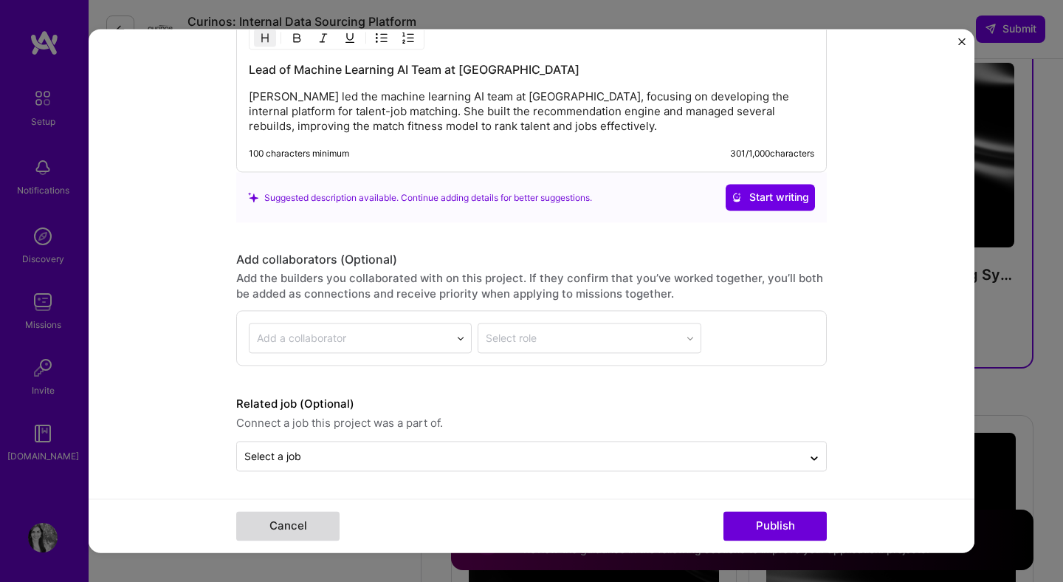
click at [290, 528] on button "Cancel" at bounding box center [287, 527] width 103 height 30
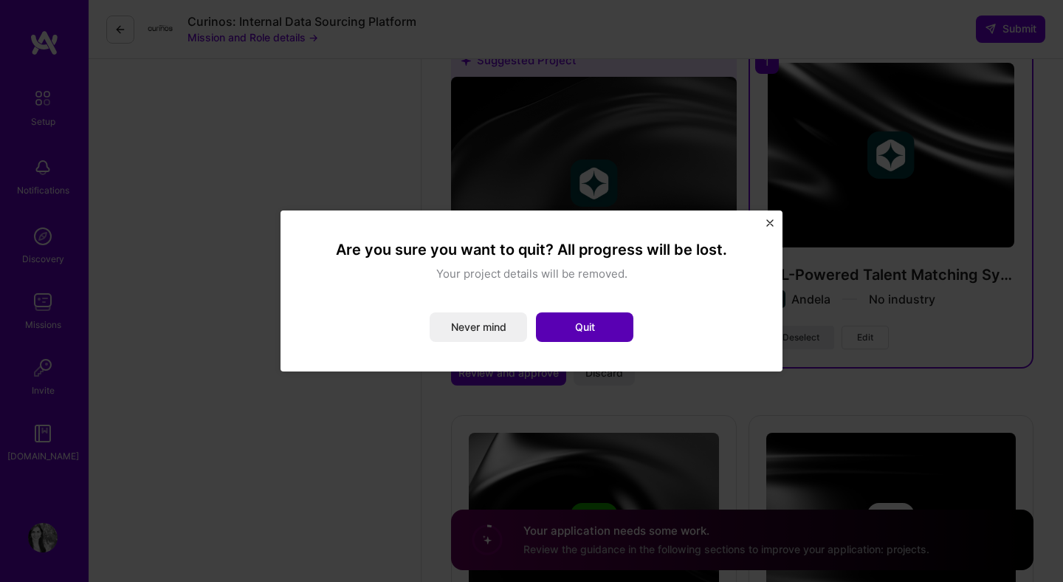
click at [583, 333] on button "Quit" at bounding box center [584, 327] width 97 height 30
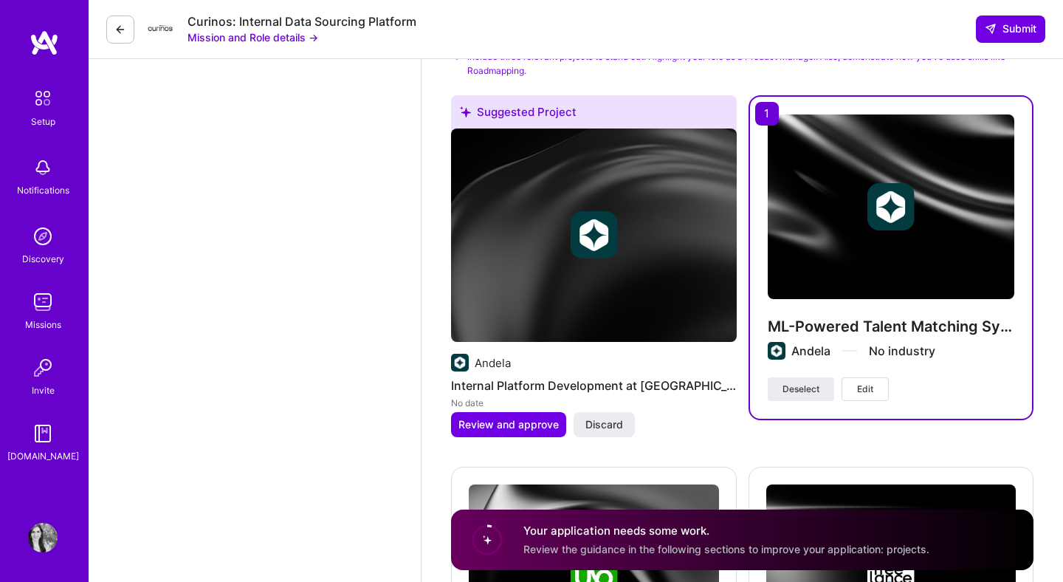
scroll to position [2945, 0]
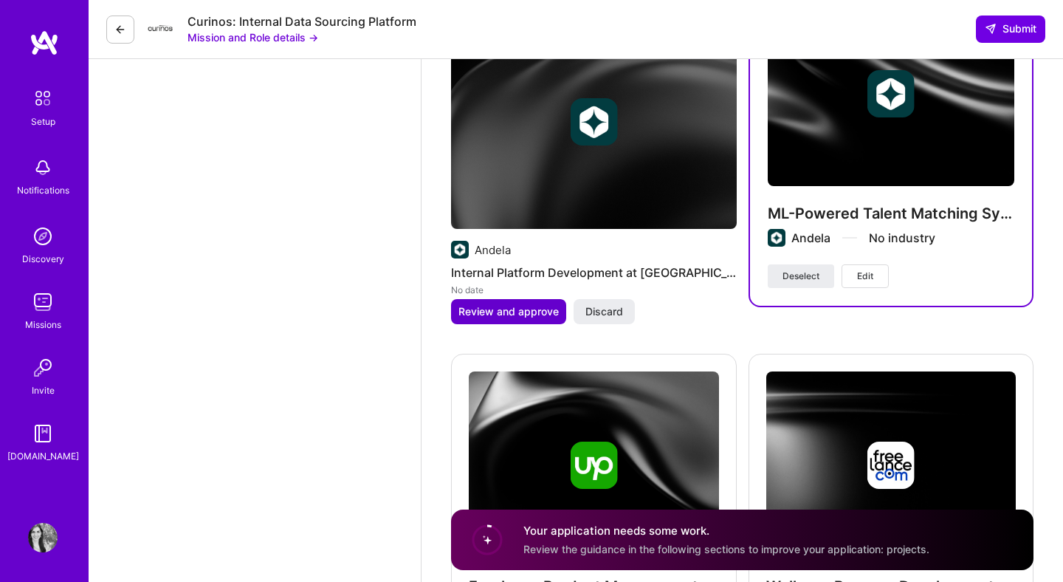
click at [524, 312] on span "Review and approve" at bounding box center [509, 311] width 100 height 15
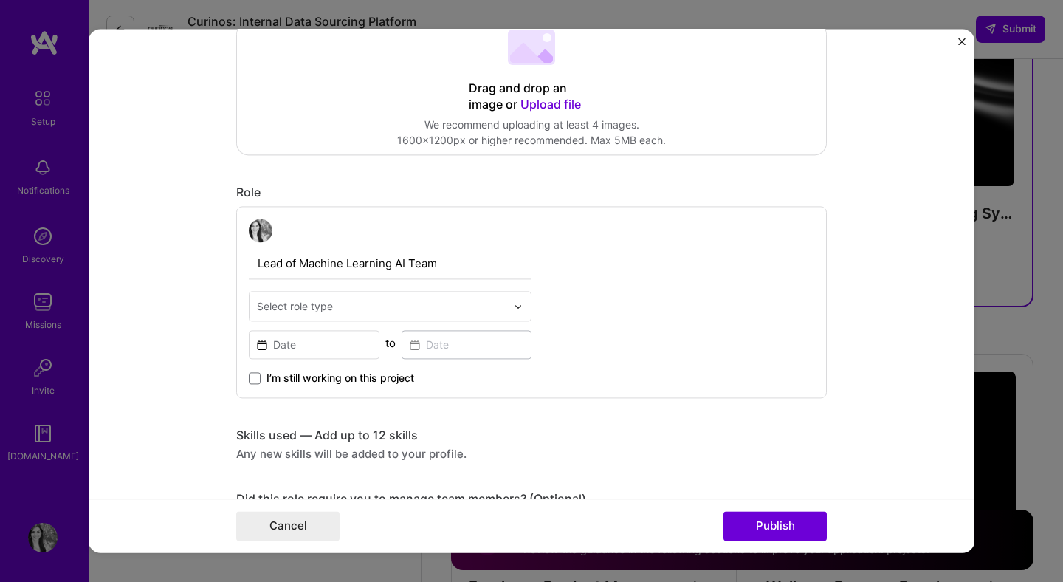
scroll to position [340, 0]
click at [411, 257] on input "Lead of Machine Learning AI Team" at bounding box center [390, 262] width 283 height 31
drag, startPoint x: 443, startPoint y: 261, endPoint x: 252, endPoint y: 261, distance: 191.3
click at [252, 261] on input "Lead of Machine Learning AI Team" at bounding box center [390, 262] width 283 height 31
type input "Senior Product Manager - Internal Platform"
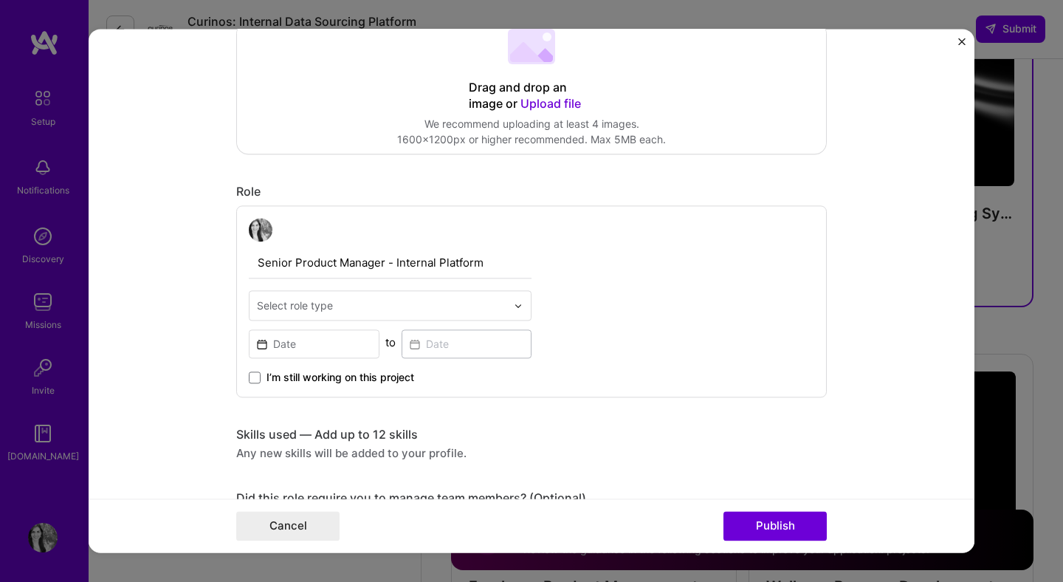
click at [487, 312] on input "text" at bounding box center [382, 306] width 250 height 16
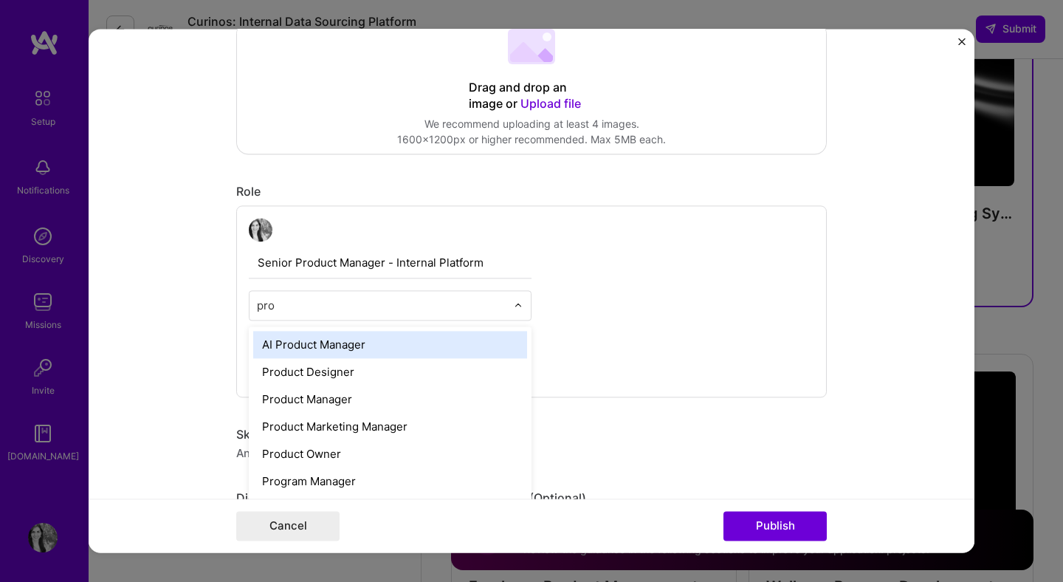
type input "prod"
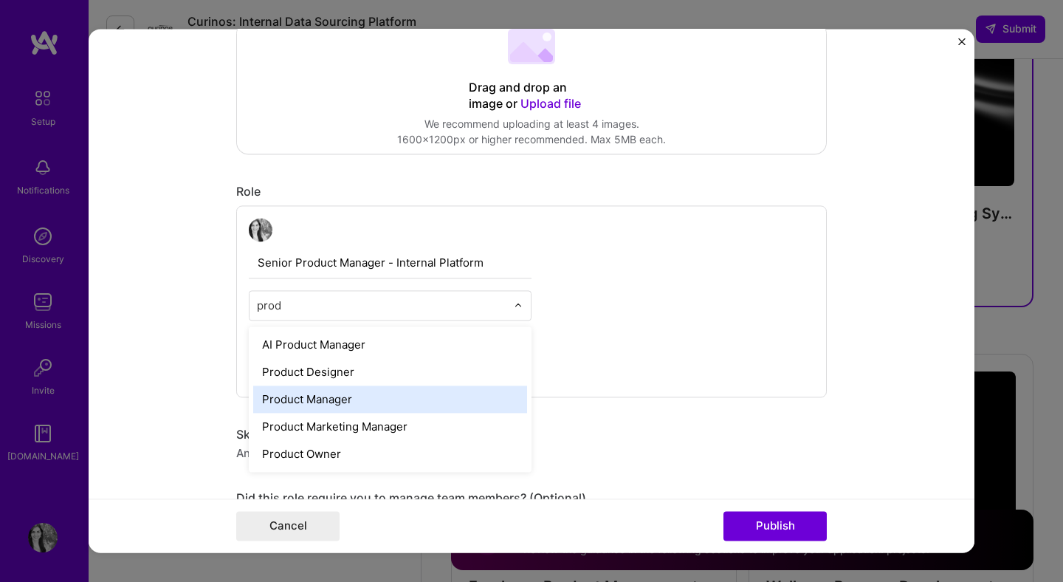
click at [445, 388] on div "Product Manager" at bounding box center [390, 398] width 274 height 27
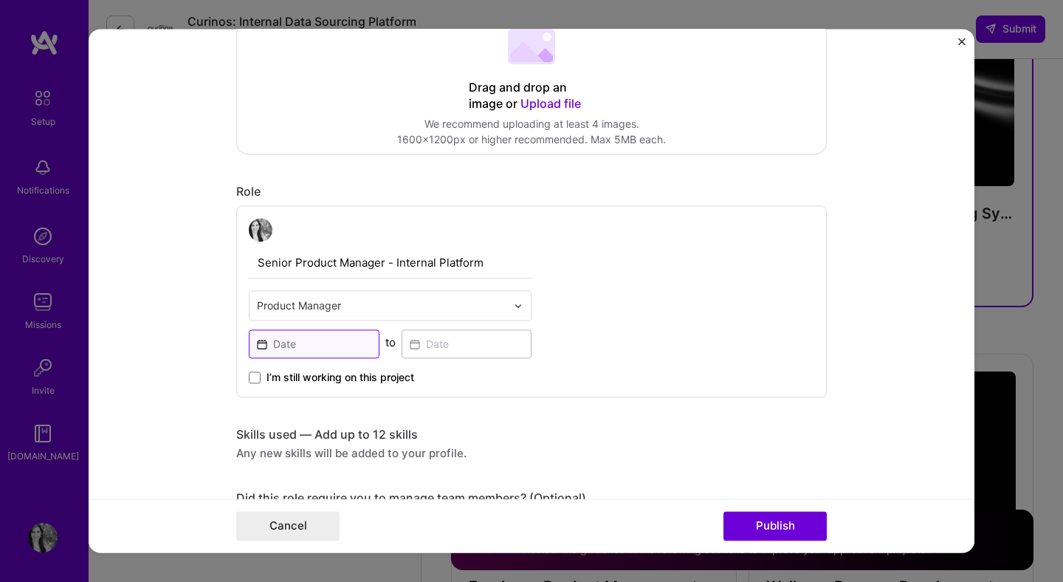
click at [340, 348] on input at bounding box center [314, 343] width 131 height 29
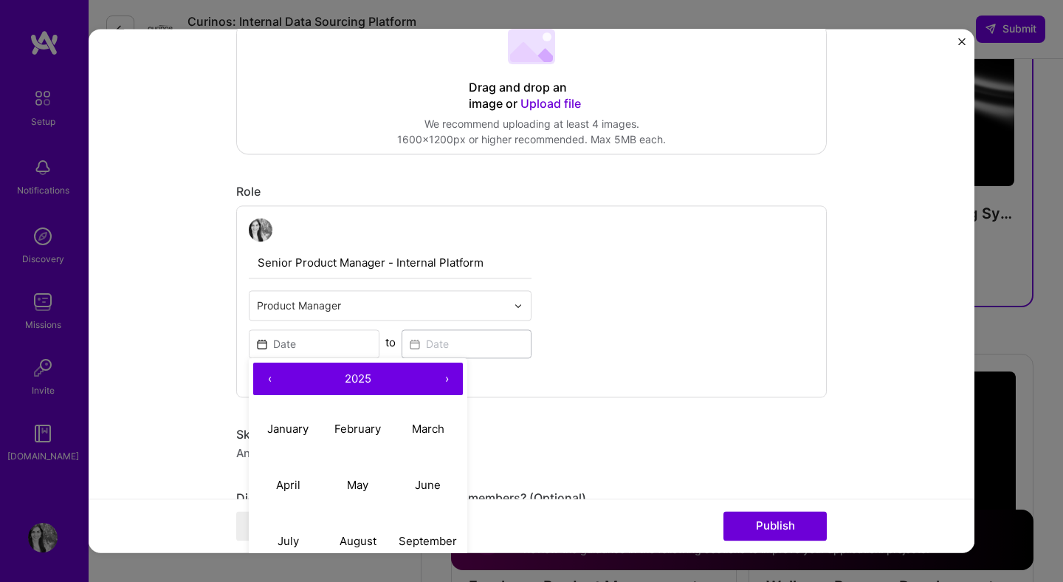
click at [270, 380] on button "‹" at bounding box center [269, 379] width 32 height 32
click at [299, 484] on abbr "April" at bounding box center [288, 485] width 24 height 14
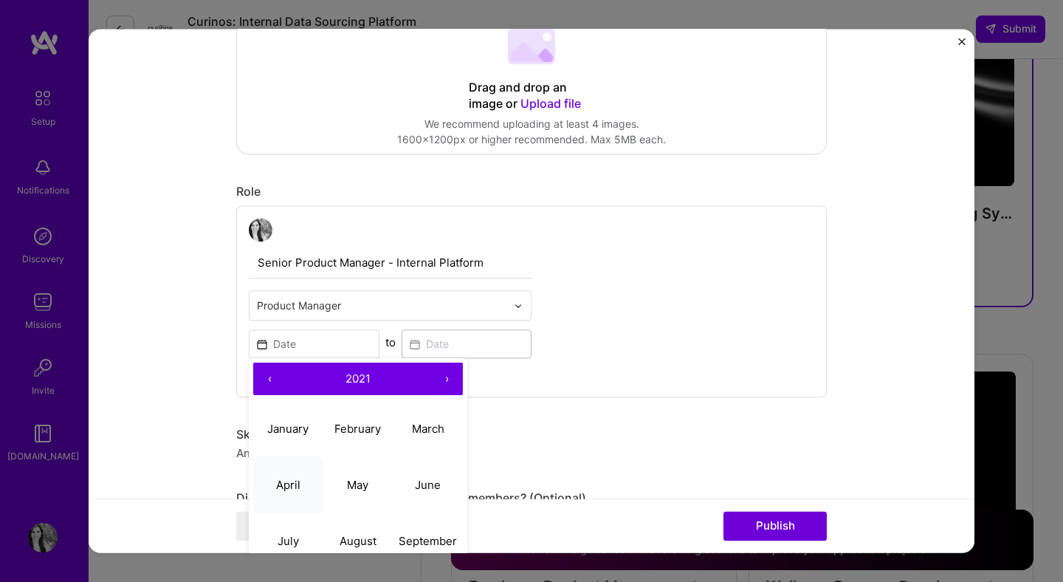
type input "Apr, 2021"
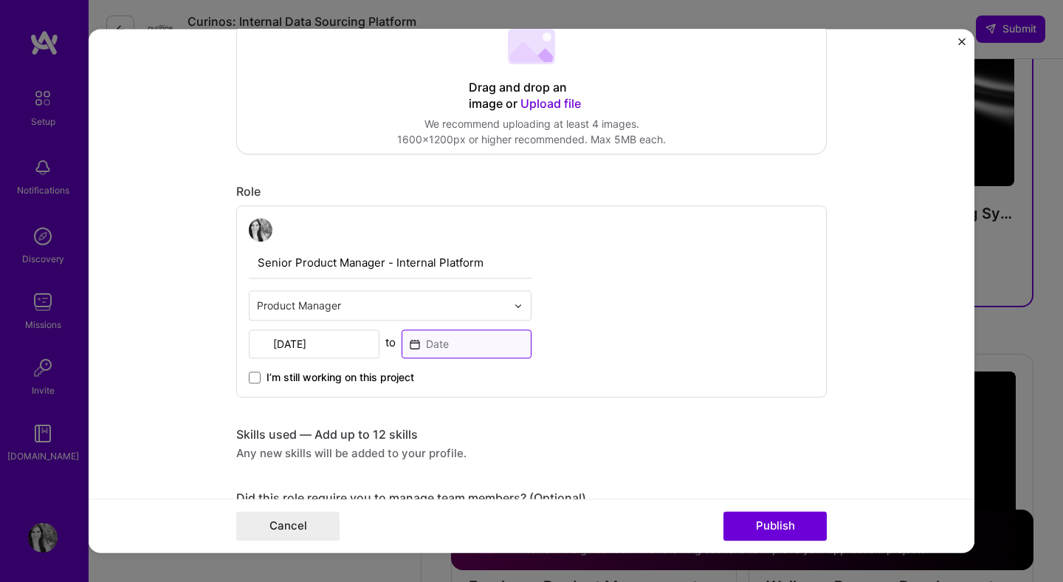
click at [490, 352] on input at bounding box center [467, 343] width 131 height 29
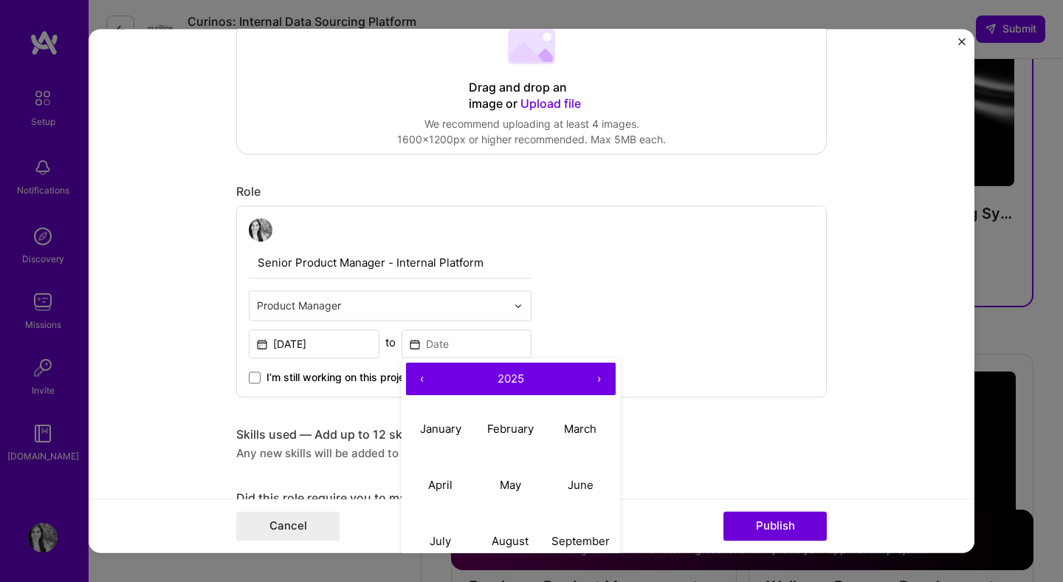
click at [415, 379] on button "‹" at bounding box center [422, 379] width 32 height 32
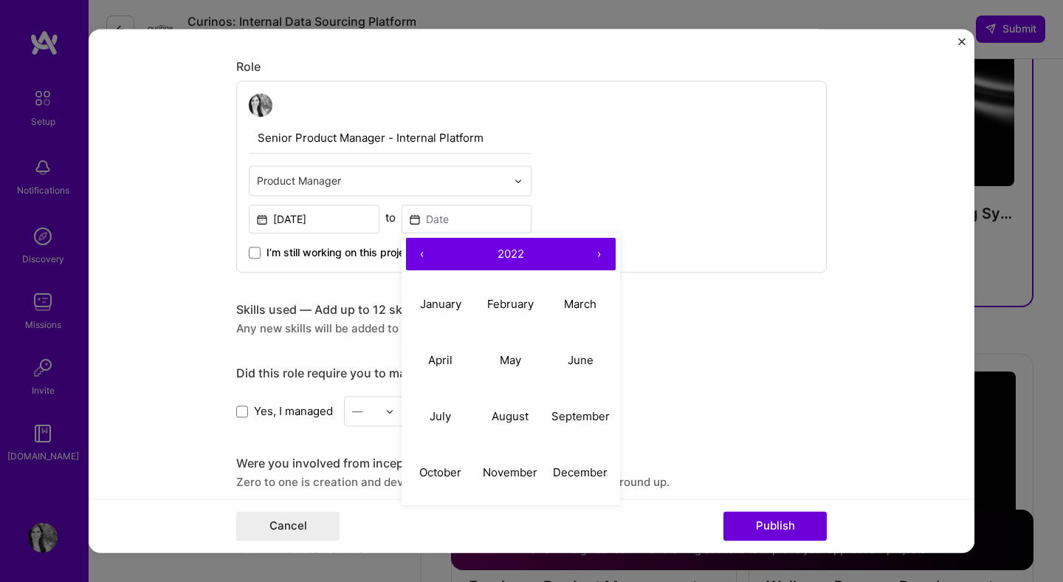
scroll to position [467, 0]
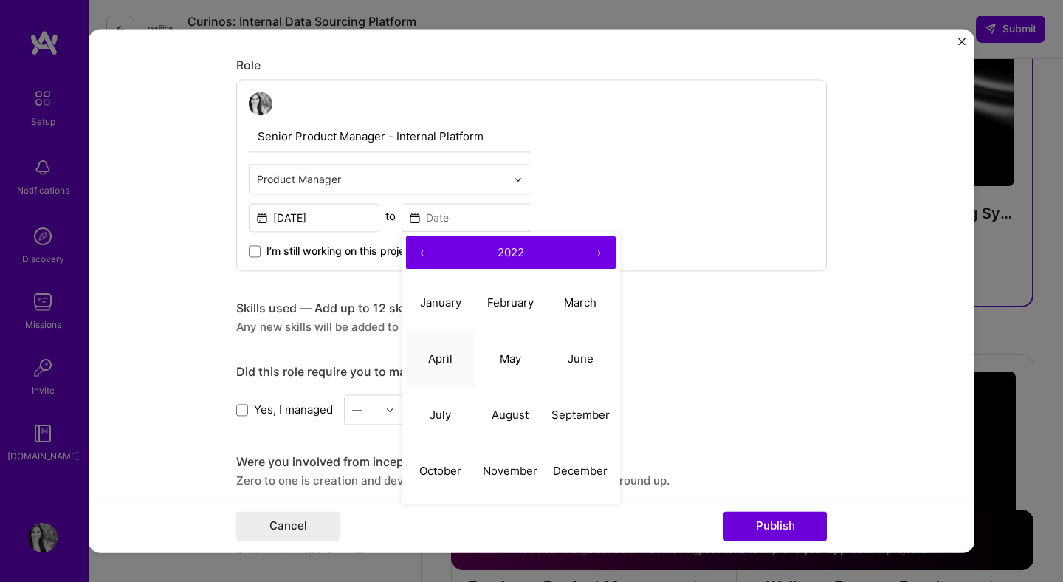
click at [434, 359] on abbr "April" at bounding box center [440, 359] width 24 height 14
type input "Apr, 2022"
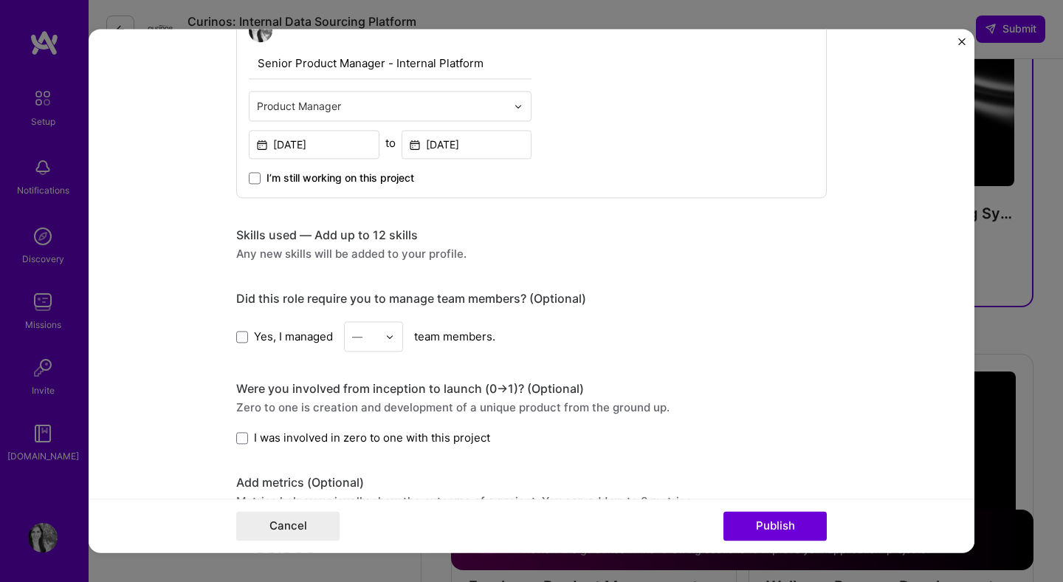
scroll to position [541, 0]
click at [431, 252] on div "Any new skills will be added to your profile." at bounding box center [531, 252] width 591 height 16
click at [363, 236] on div "Skills used — Add up to 12 skills" at bounding box center [531, 234] width 591 height 16
click at [253, 237] on div "Skills used — Add up to 12 skills" at bounding box center [531, 234] width 591 height 16
click at [264, 243] on div "Skills used — Add up to 12 skills Any new skills will be added to your profile." at bounding box center [531, 243] width 591 height 34
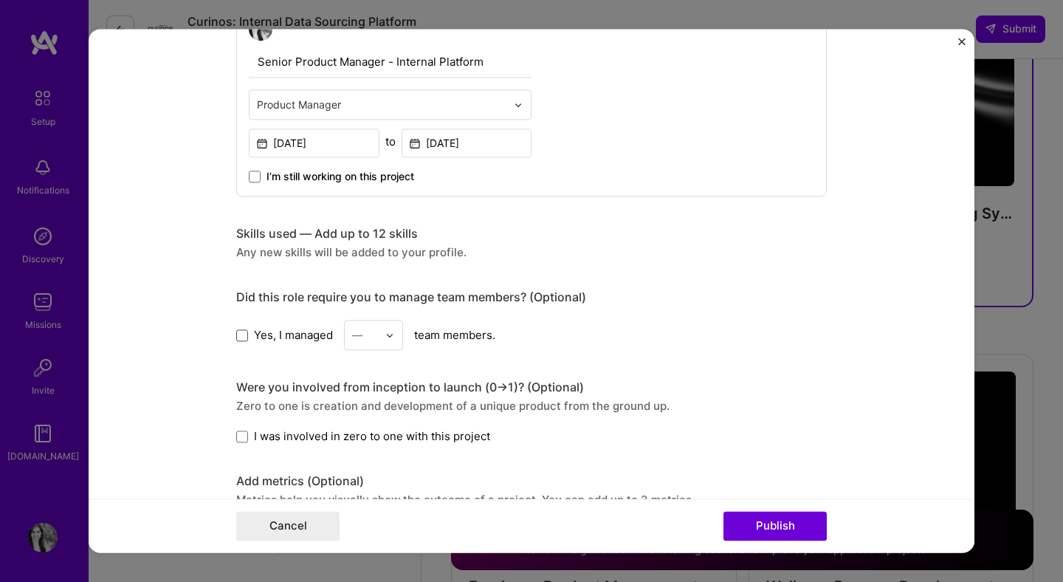
click at [241, 339] on span at bounding box center [242, 335] width 12 height 12
click at [0, 0] on input "Yes, I managed" at bounding box center [0, 0] width 0 height 0
click at [371, 339] on input "text" at bounding box center [365, 335] width 26 height 16
click at [362, 379] on div "1" at bounding box center [374, 373] width 50 height 27
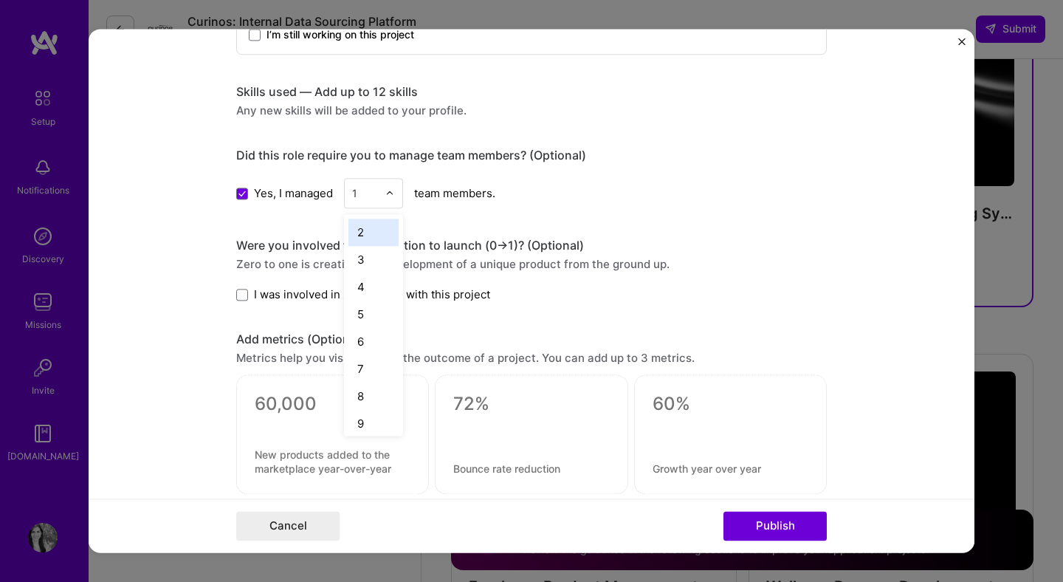
click at [383, 185] on div "1" at bounding box center [365, 193] width 41 height 29
click at [369, 317] on div "5" at bounding box center [374, 314] width 50 height 27
click at [386, 289] on span "I was involved in zero to one with this project" at bounding box center [372, 295] width 236 height 16
click at [0, 0] on input "I was involved in zero to one with this project" at bounding box center [0, 0] width 0 height 0
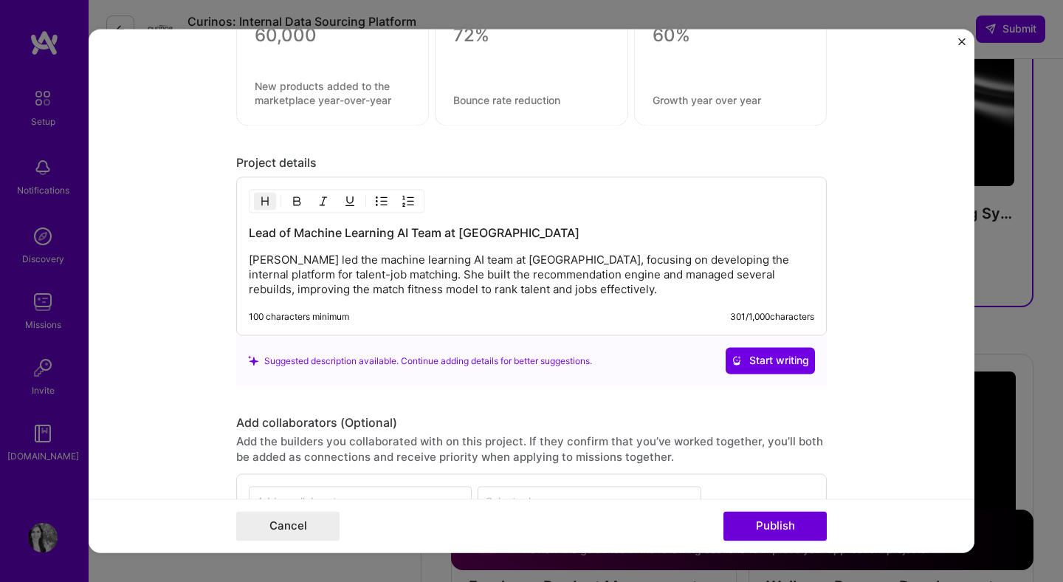
scroll to position [1082, 0]
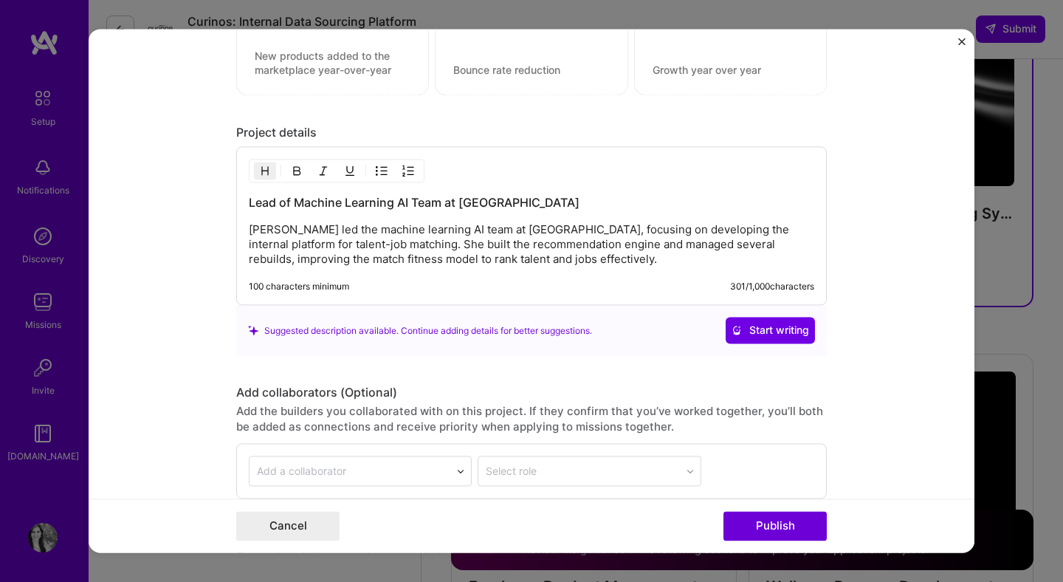
click at [538, 205] on h3 "Lead of Machine Learning AI Team at Andela" at bounding box center [532, 203] width 566 height 16
click at [341, 230] on p "Carolina led the machine learning AI team at Andela, focusing on developing the…" at bounding box center [532, 245] width 566 height 44
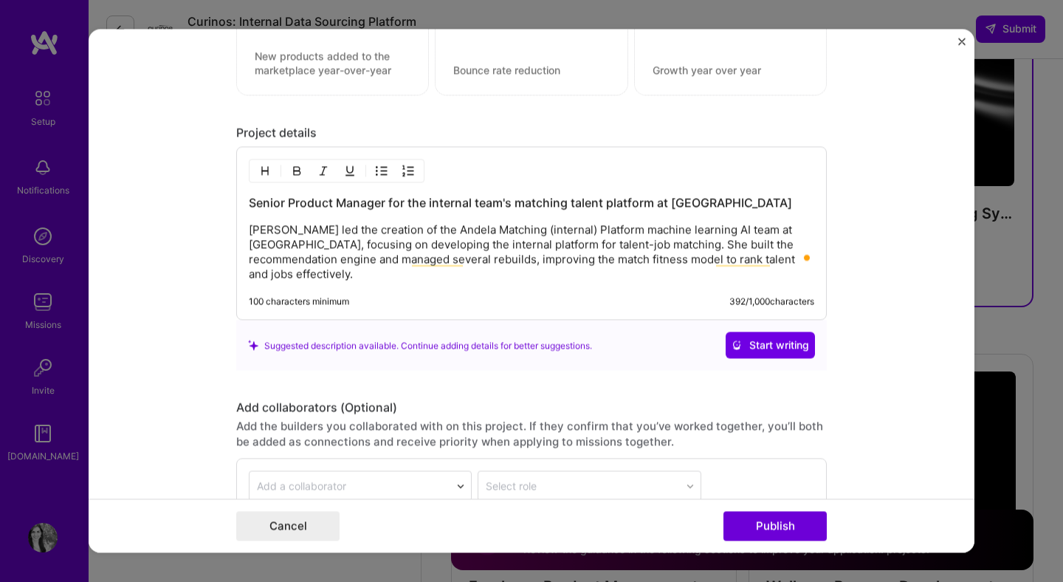
click at [600, 230] on p "Carolina led the creation of the Andela Matching (internal) Platform machine le…" at bounding box center [532, 252] width 566 height 59
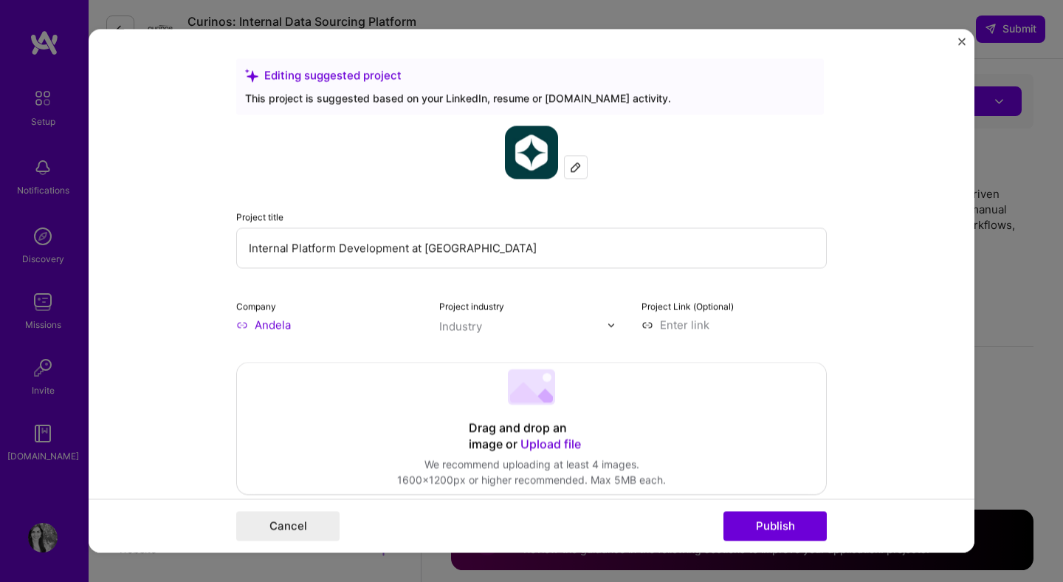
select select "UY"
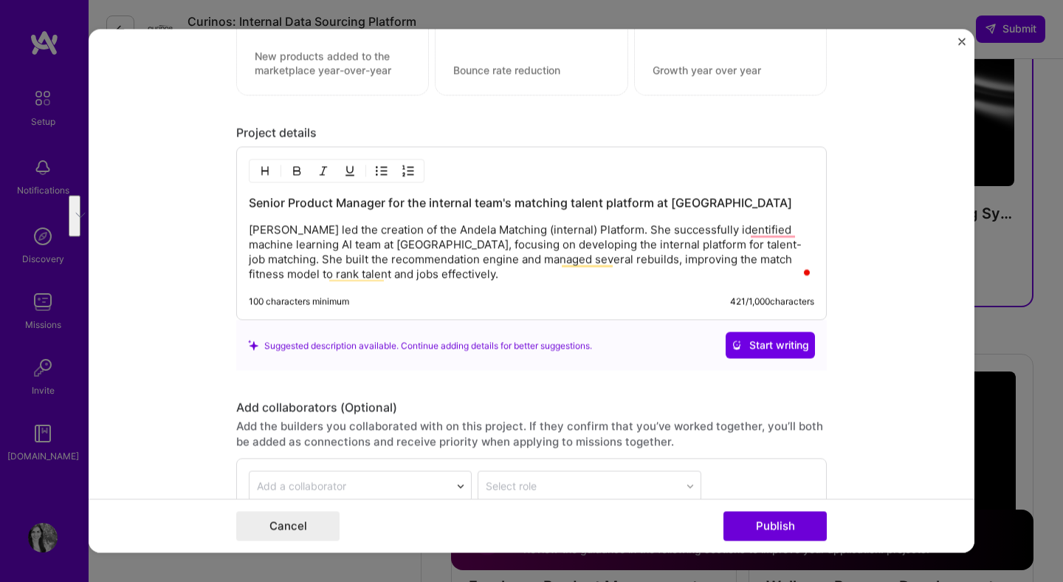
click at [411, 282] on p "[PERSON_NAME] led the creation of the Andela Matching (internal) Platform. She …" at bounding box center [532, 252] width 566 height 59
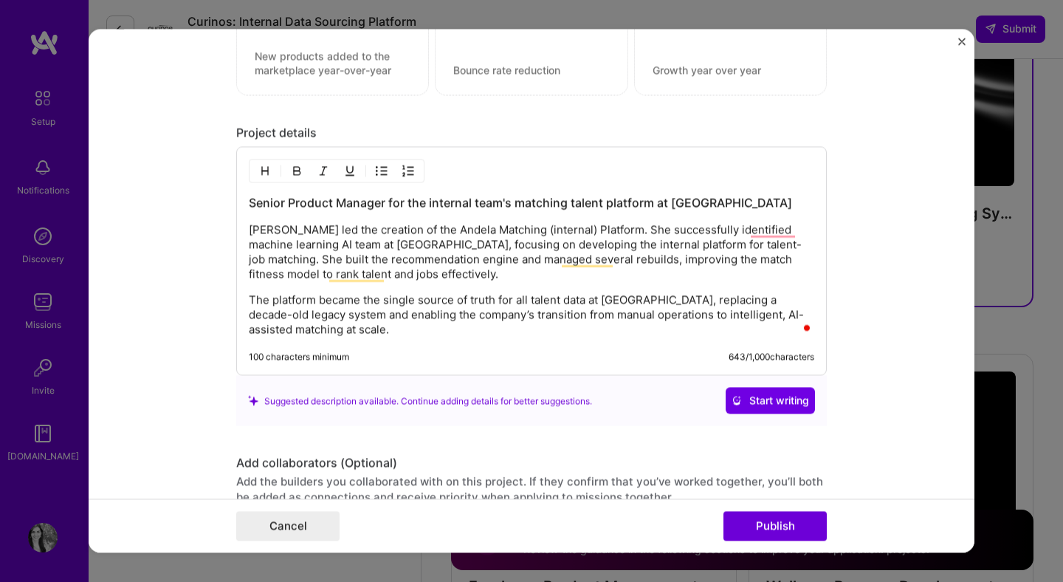
click at [439, 340] on div "Senior Product Manager for the internal team's matching talent platform at Ande…" at bounding box center [531, 261] width 591 height 229
click at [416, 326] on p "The platform became the single source of truth for all talent data at Andela, r…" at bounding box center [532, 315] width 566 height 44
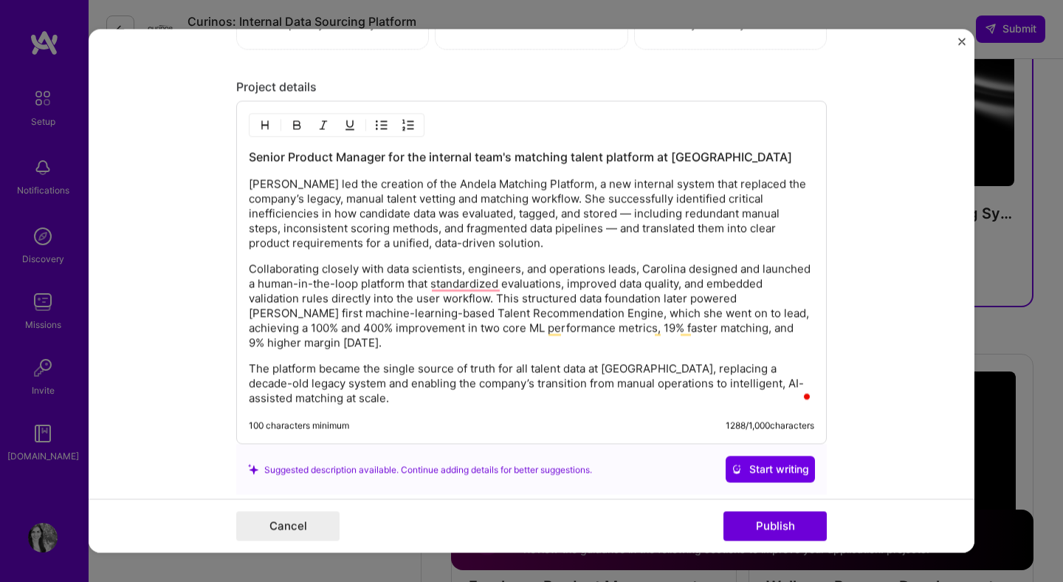
scroll to position [1123, 0]
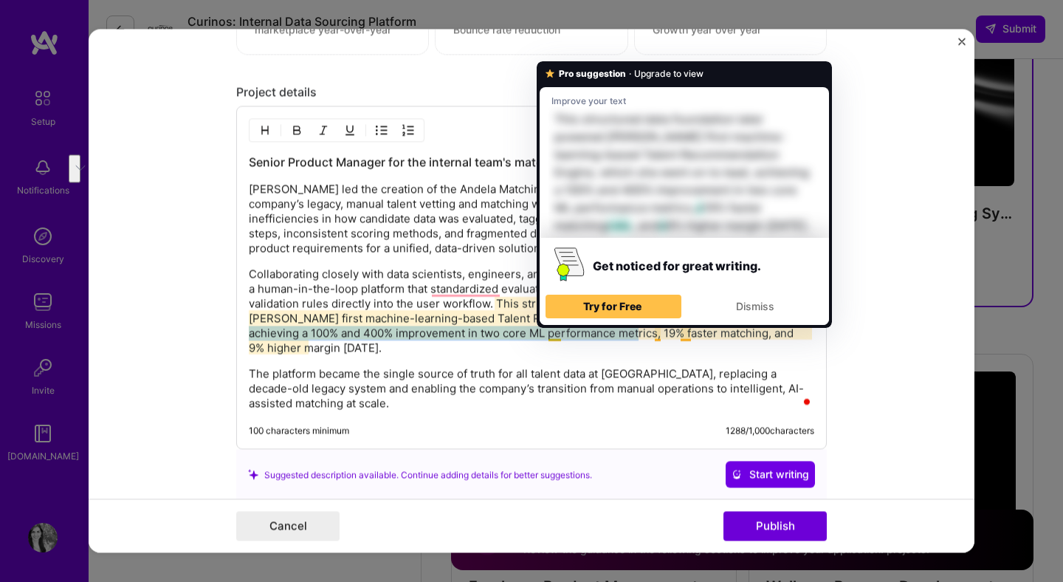
drag, startPoint x: 696, startPoint y: 318, endPoint x: 544, endPoint y: 334, distance: 152.3
click at [544, 334] on p "Collaborating closely with data scientists, engineers, and operations leads, Ca…" at bounding box center [532, 311] width 566 height 89
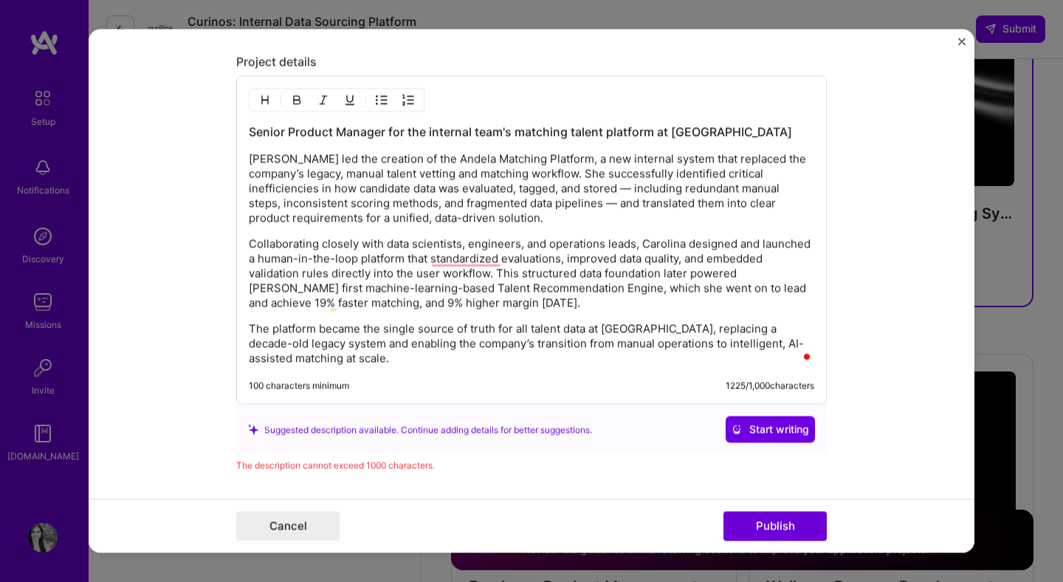
scroll to position [1156, 0]
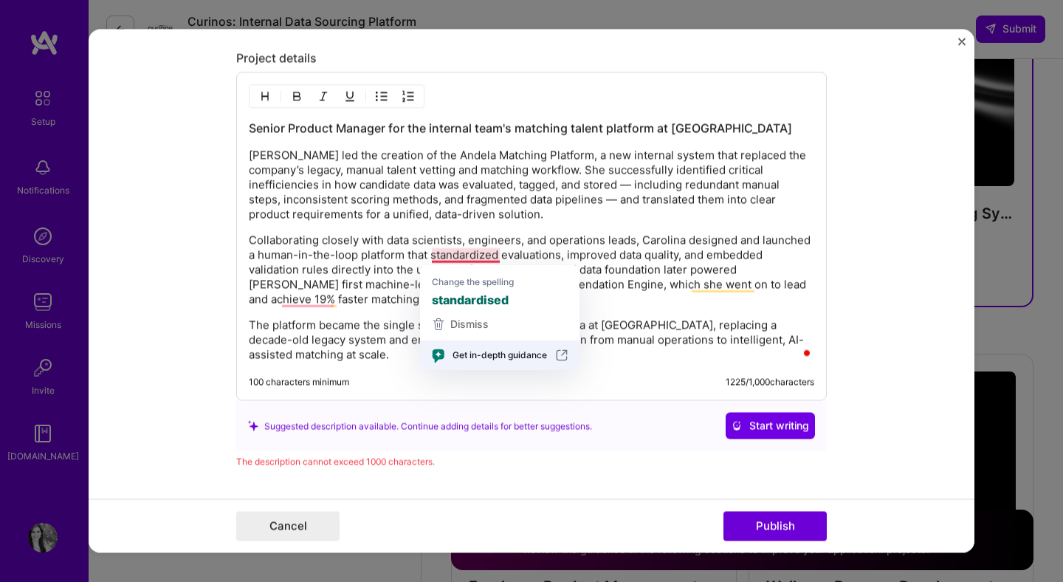
click at [389, 205] on p "Carolina led the creation of the Andela Matching Platform, a new internal syste…" at bounding box center [532, 185] width 566 height 74
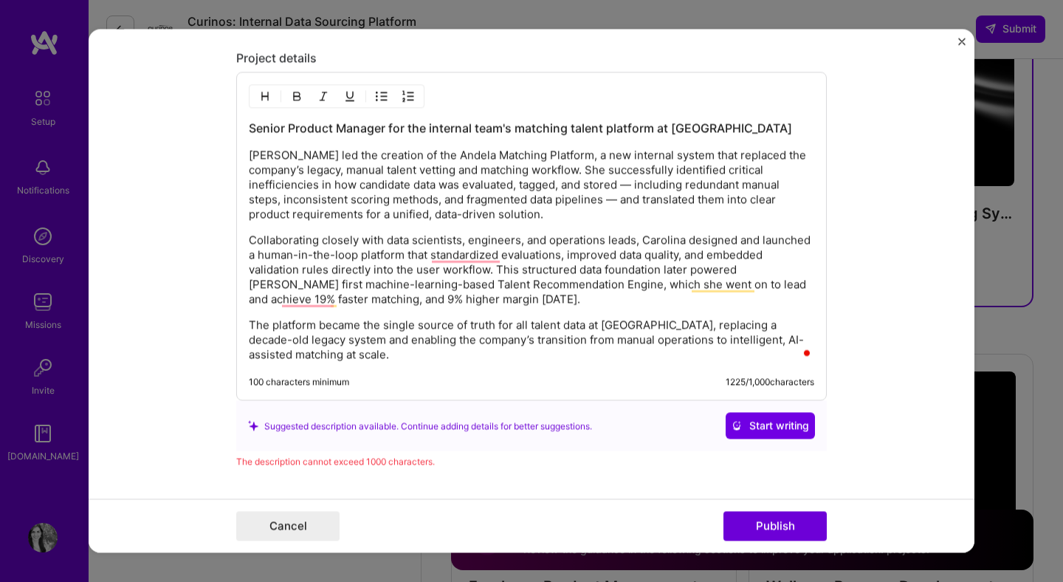
click at [481, 187] on p "Carolina led the creation of the Andela Matching Platform, a new internal syste…" at bounding box center [532, 185] width 566 height 74
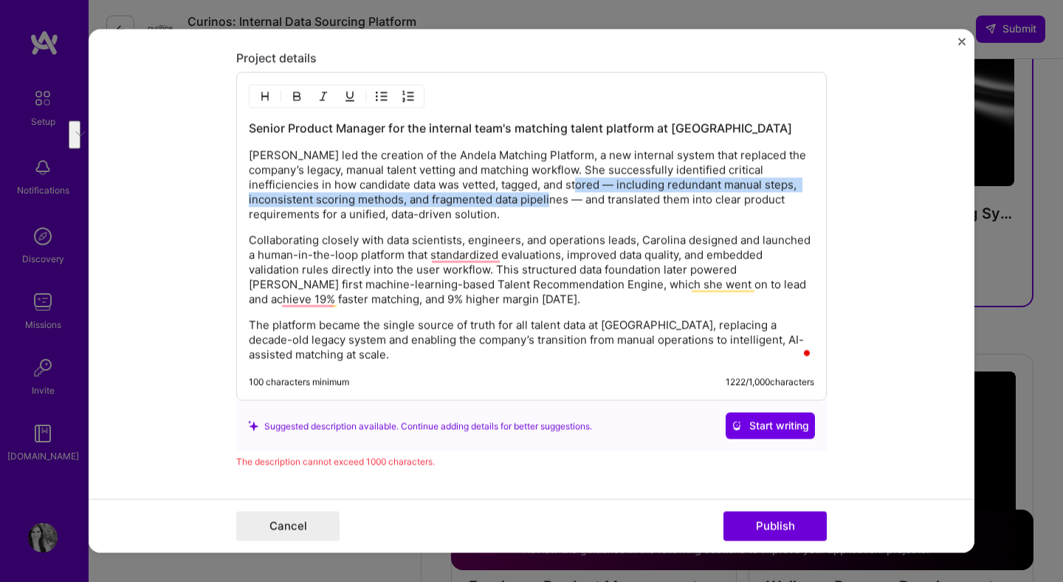
drag, startPoint x: 584, startPoint y: 200, endPoint x: 608, endPoint y: 185, distance: 27.9
click at [608, 185] on p "Carolina led the creation of the Andela Matching Platform, a new internal syste…" at bounding box center [532, 185] width 566 height 74
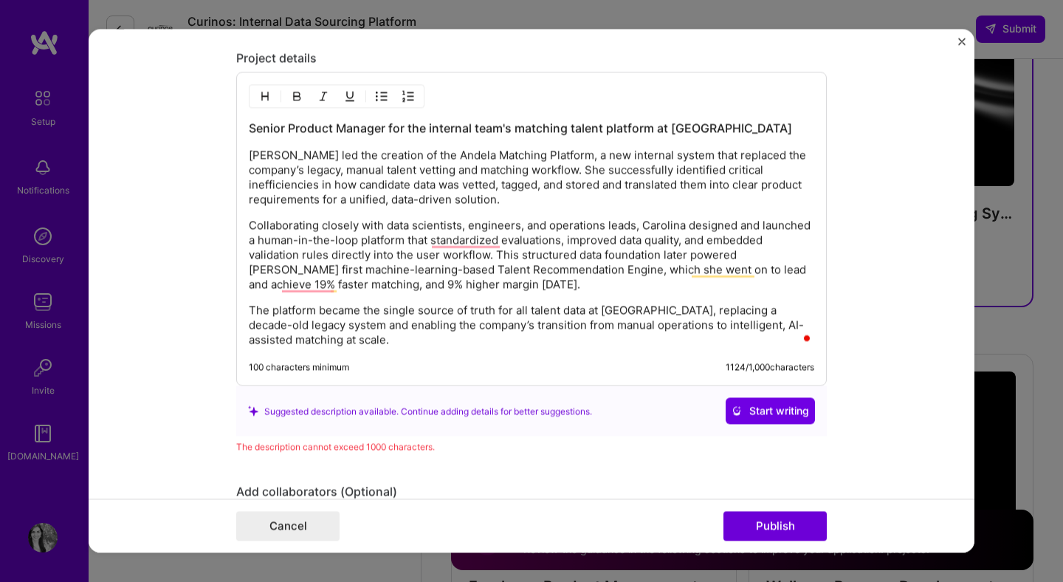
click at [388, 225] on p "Collaborating closely with data scientists, engineers, and operations leads, Ca…" at bounding box center [532, 256] width 566 height 74
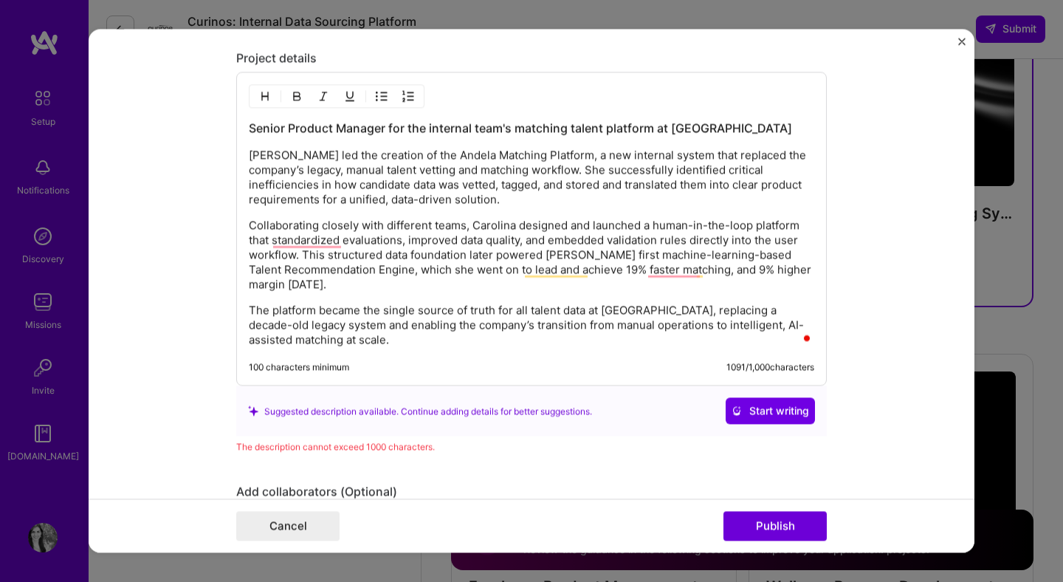
click at [360, 242] on p "Collaborating closely with different teams, Carolina designed and launched a hu…" at bounding box center [532, 256] width 566 height 74
click at [512, 303] on div "Senior Product Manager for the internal team's matching talent platform at Ande…" at bounding box center [532, 233] width 566 height 227
click at [472, 226] on p "Collaborating closely with different teams, Carolina designed and launched a hu…" at bounding box center [532, 256] width 566 height 74
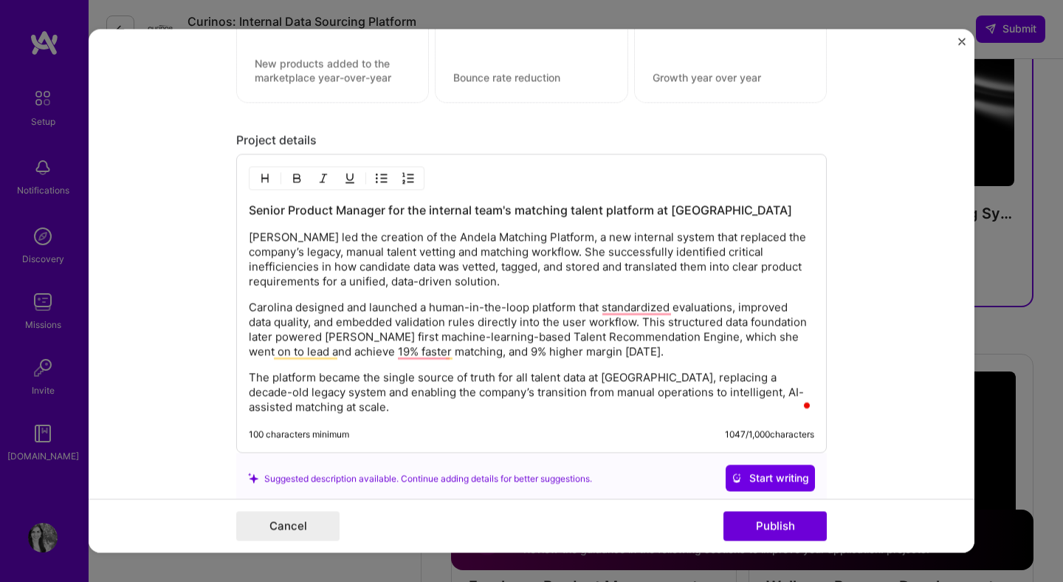
scroll to position [1062, 0]
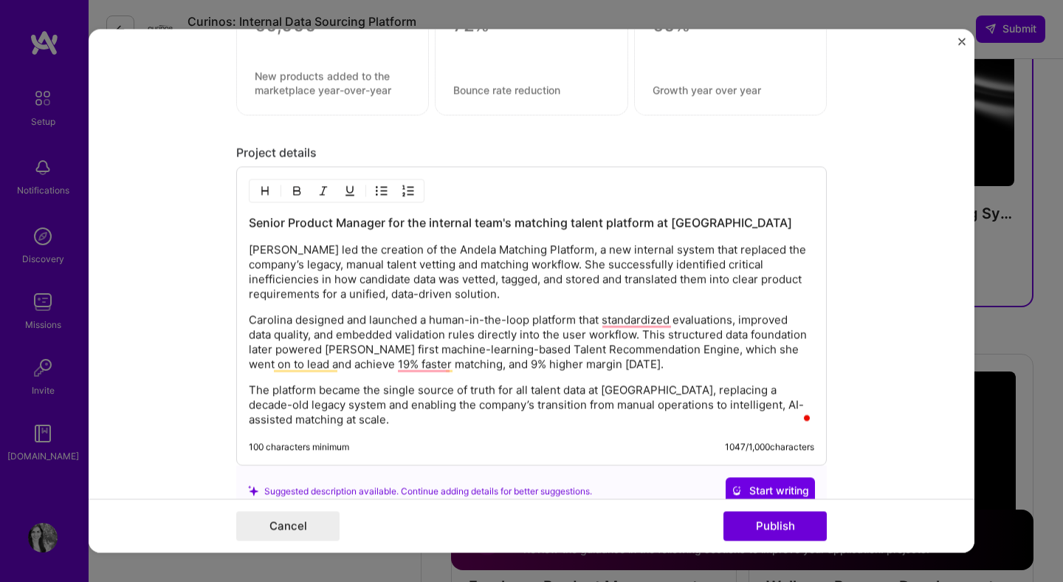
click at [428, 224] on h3 "Senior Product Manager for the internal team's matching talent platform at Ande…" at bounding box center [532, 223] width 566 height 16
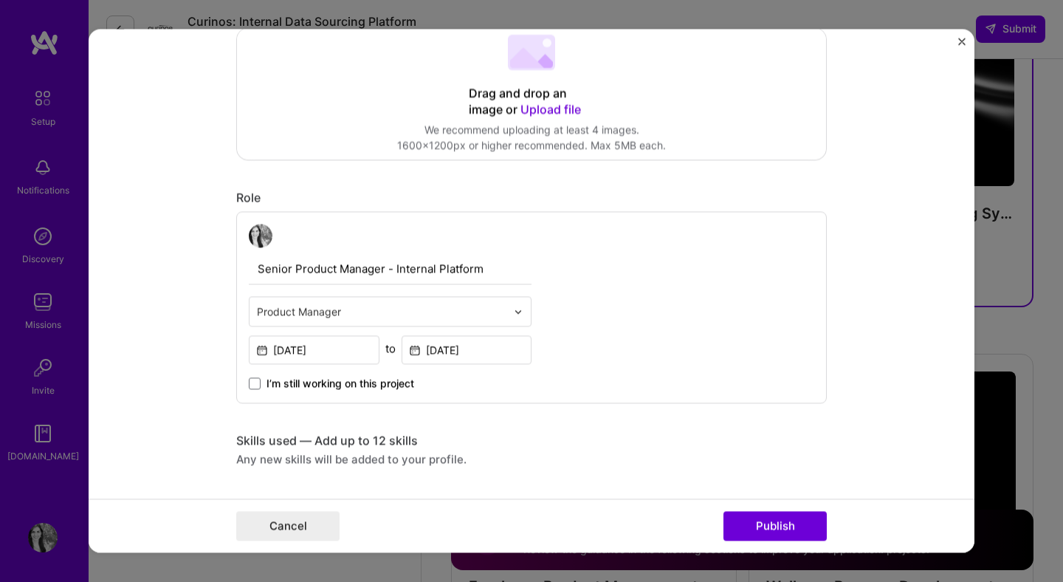
scroll to position [518, 0]
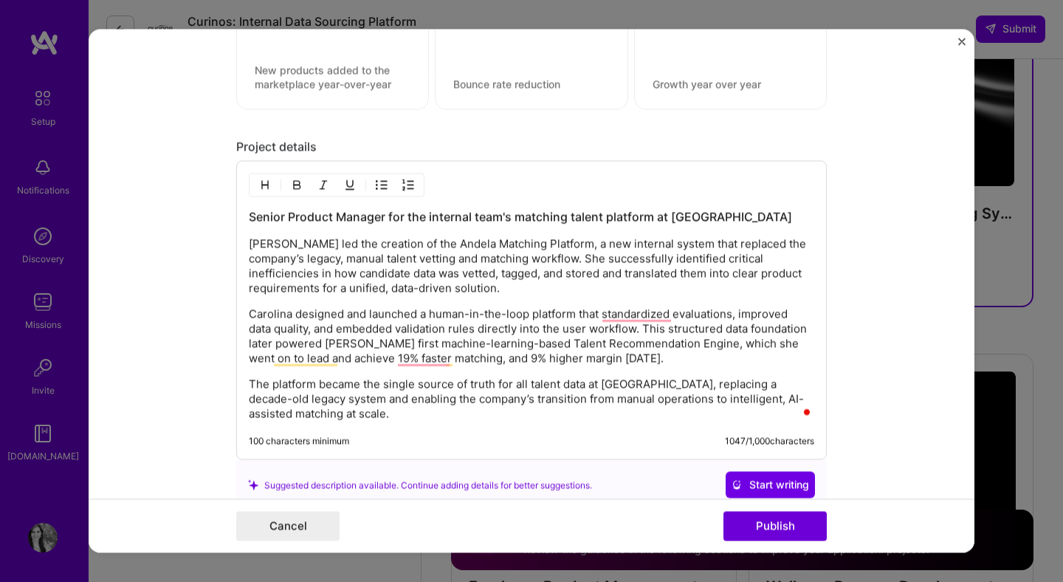
click at [272, 358] on p "Carolina designed and launched a human-in-the-loop platform that standardized e…" at bounding box center [532, 336] width 566 height 59
click at [727, 213] on h3 "Senior Product Manager for the internal team's matching talent platform at Ande…" at bounding box center [532, 217] width 566 height 16
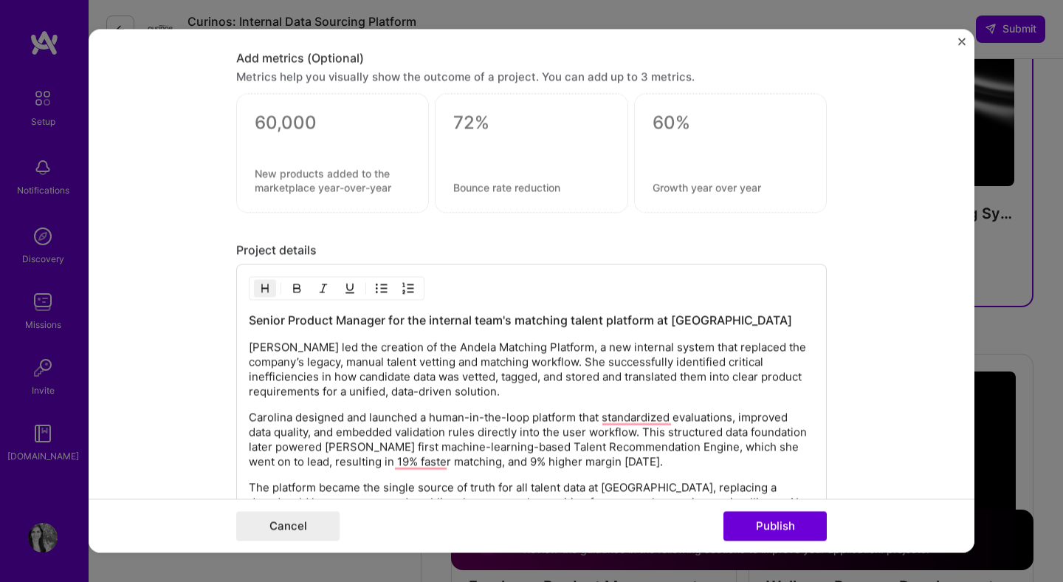
scroll to position [965, 0]
click at [456, 369] on p "Carolina led the creation of the Andela Matching Platform, a new internal syste…" at bounding box center [532, 369] width 566 height 59
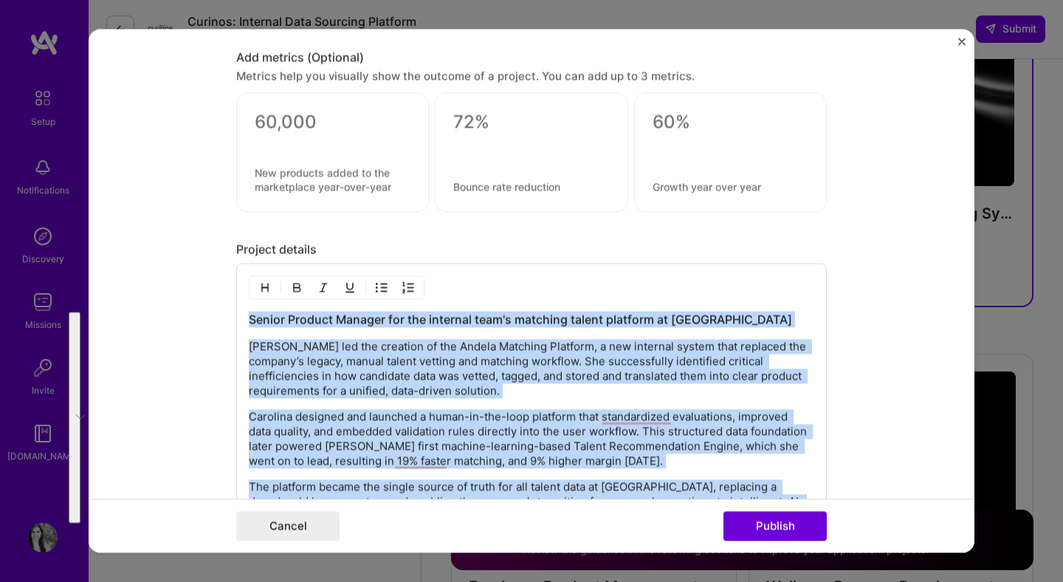
copy div "Senior Product Manager for the internal team's matching talent platform at Ande…"
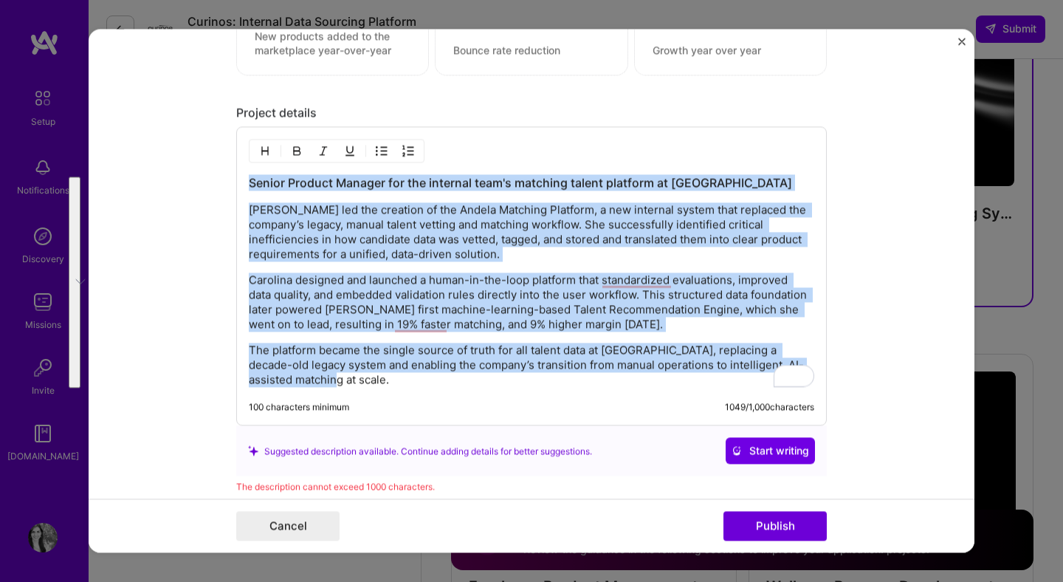
scroll to position [1102, 0]
click at [509, 335] on div "Senior Product Manager for the internal team's matching talent platform at Ande…" at bounding box center [532, 281] width 566 height 213
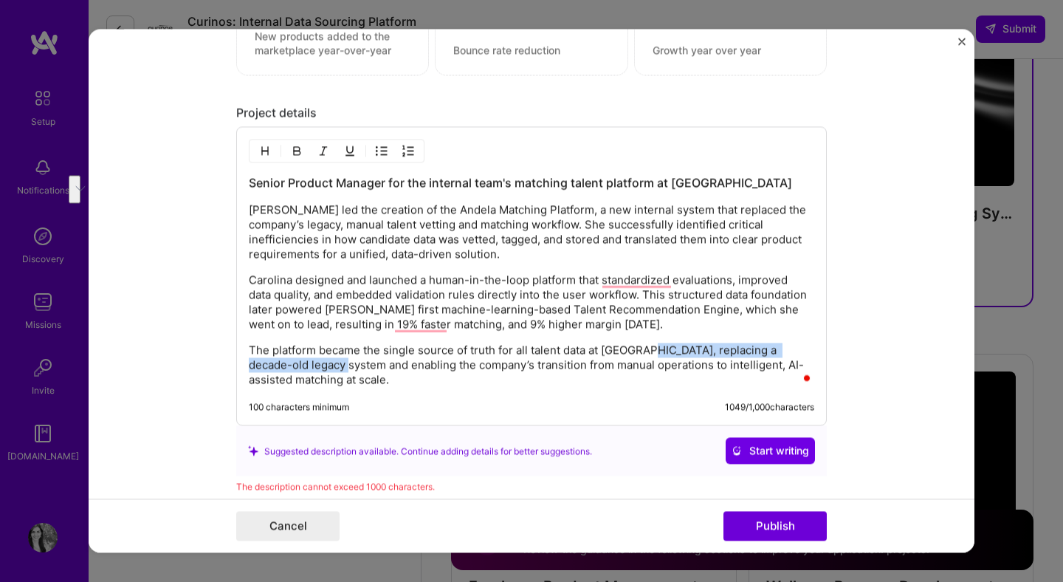
drag, startPoint x: 312, startPoint y: 368, endPoint x: 646, endPoint y: 353, distance: 334.1
click at [646, 354] on p "The platform became the single source of truth for all talent data at Andela, r…" at bounding box center [532, 365] width 566 height 44
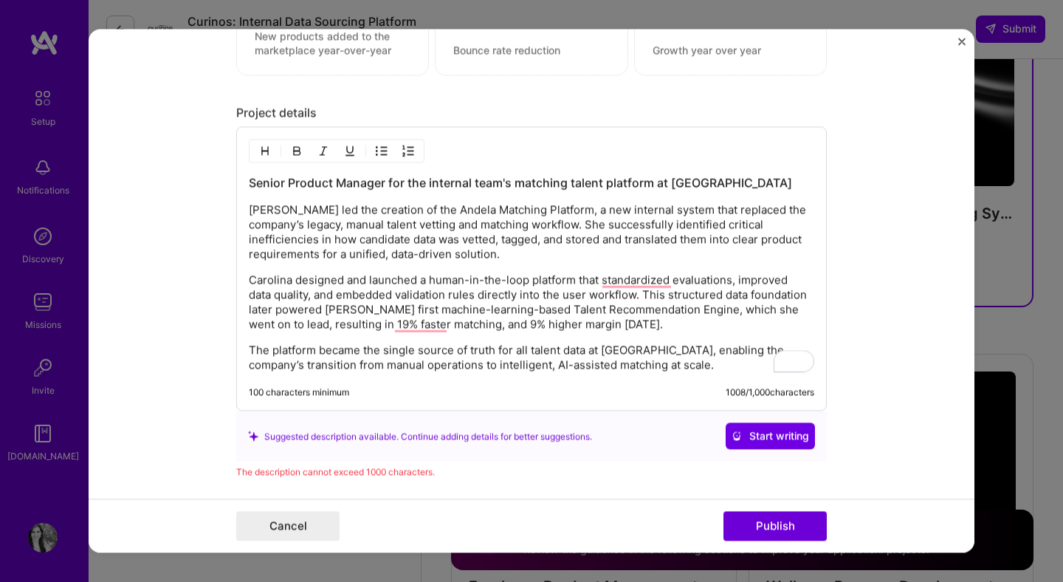
drag, startPoint x: 439, startPoint y: 366, endPoint x: 493, endPoint y: 367, distance: 53.9
click at [493, 367] on p "The platform became the single source of truth for all talent data at Andela, e…" at bounding box center [532, 358] width 566 height 30
drag, startPoint x: 498, startPoint y: 368, endPoint x: 439, endPoint y: 366, distance: 58.4
click at [439, 366] on p "The platform became the single source of truth for all talent data at Andela, e…" at bounding box center [532, 358] width 566 height 30
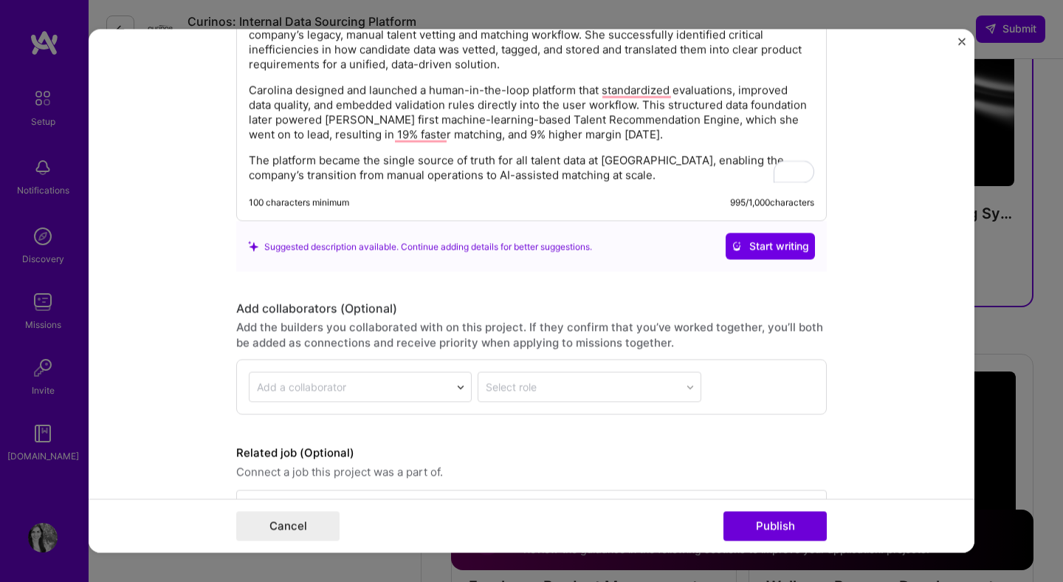
scroll to position [1341, 0]
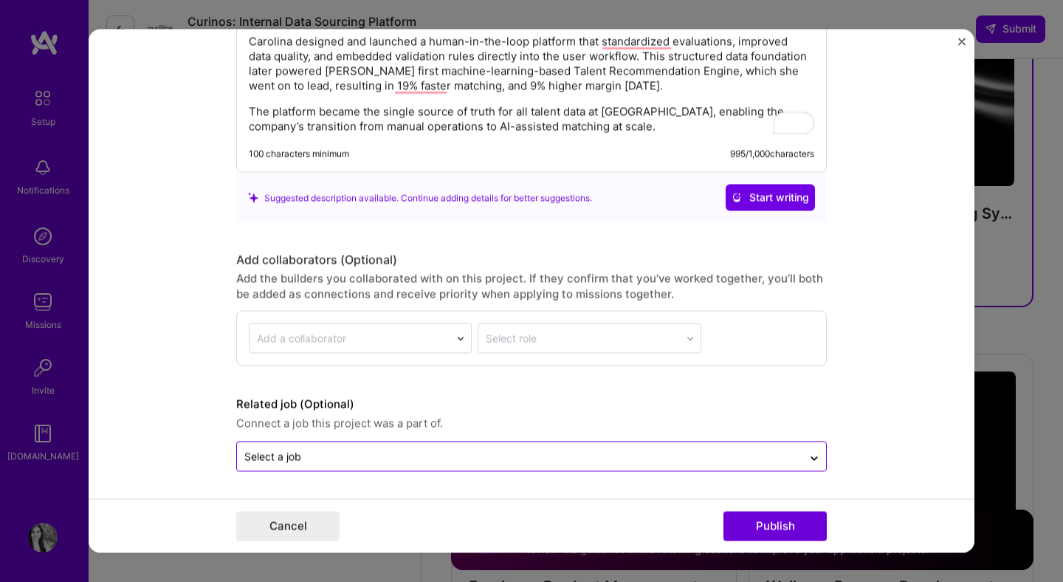
click at [673, 456] on input "text" at bounding box center [519, 457] width 551 height 16
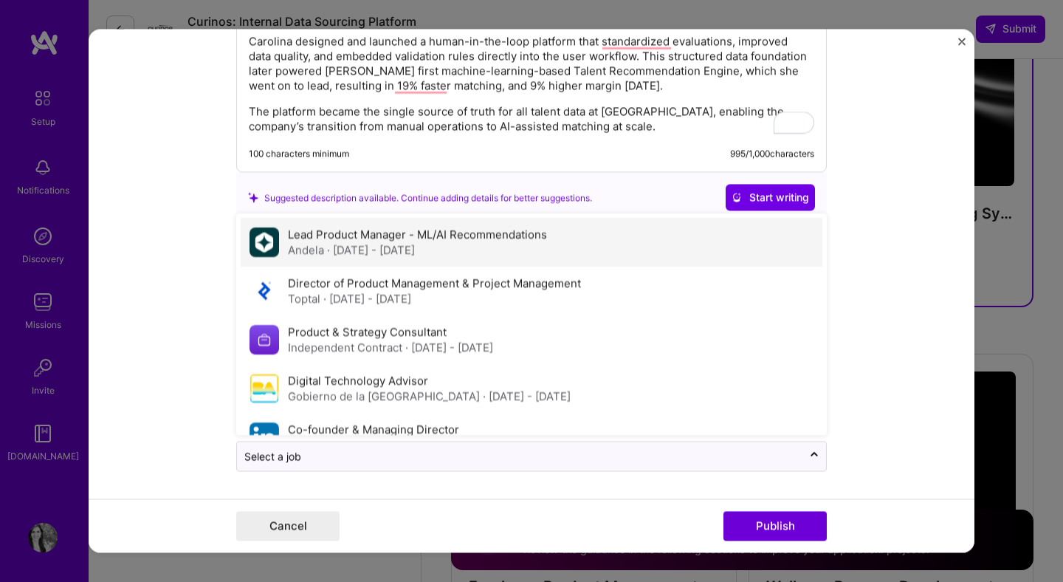
click at [629, 253] on div "Lead Product Manager - ML/AI Recommendations Andela · Mar 2021 - Dec 2024" at bounding box center [532, 243] width 582 height 49
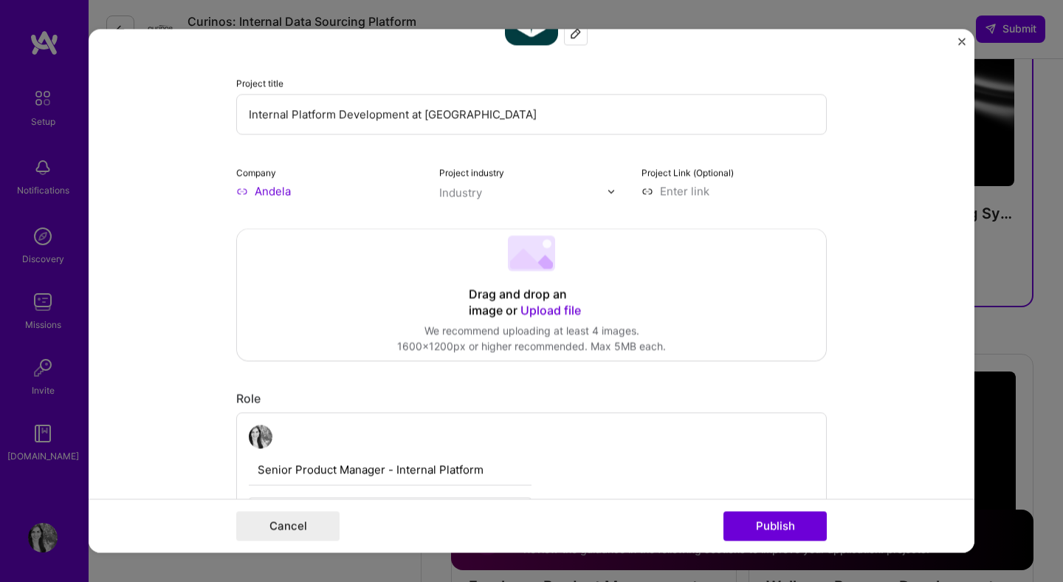
scroll to position [134, 0]
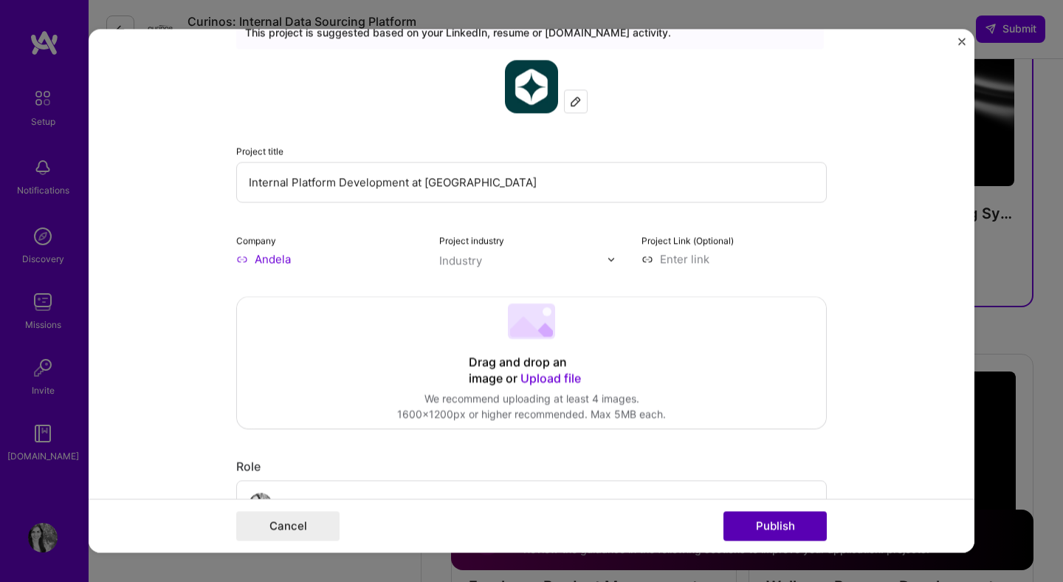
click at [755, 522] on button "Publish" at bounding box center [775, 527] width 103 height 30
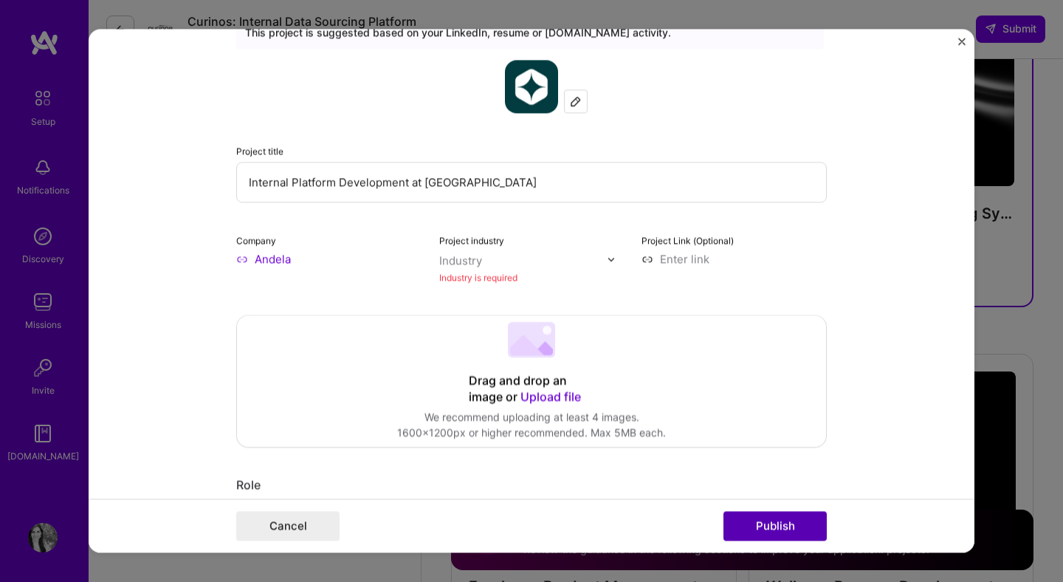
scroll to position [97, 0]
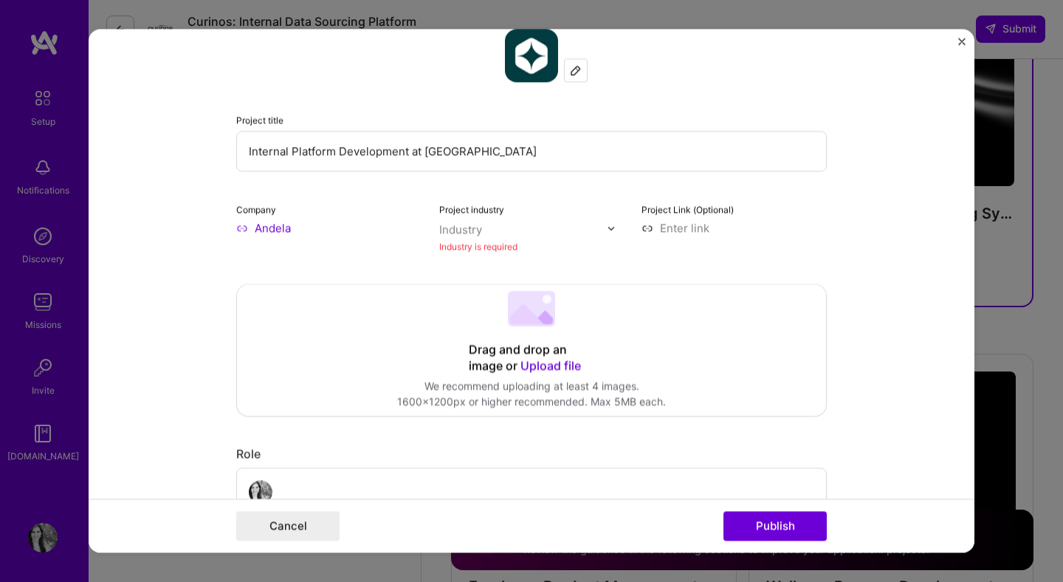
click at [608, 230] on img at bounding box center [611, 228] width 9 height 9
type input "internet"
click at [496, 256] on div "No options" at bounding box center [481, 259] width 75 height 27
click at [472, 226] on input "internet" at bounding box center [523, 230] width 168 height 16
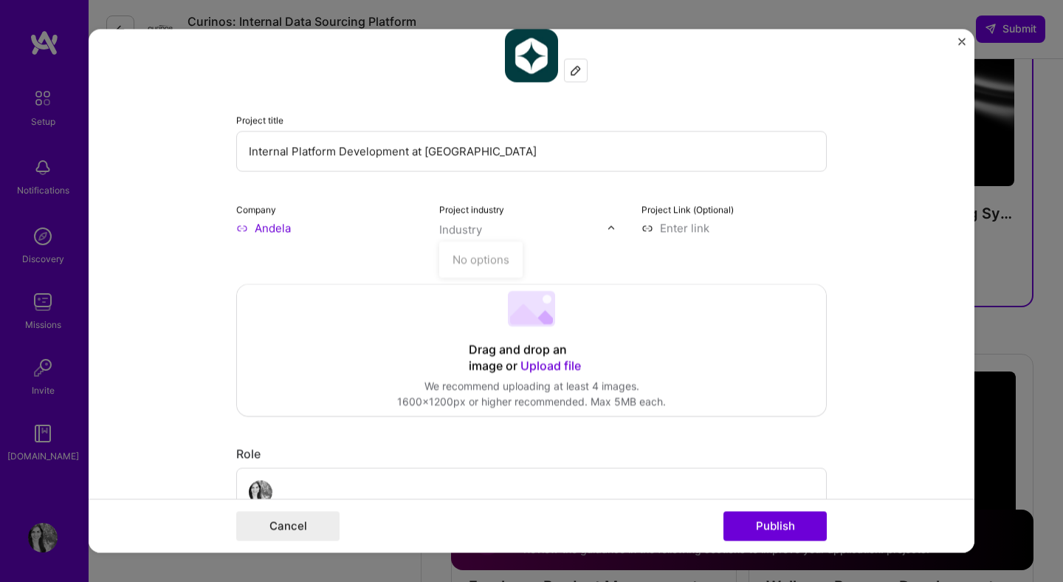
type input "s"
click at [532, 230] on input "text" at bounding box center [523, 230] width 168 height 16
click at [486, 233] on input "text" at bounding box center [523, 230] width 168 height 16
type input "Internet"
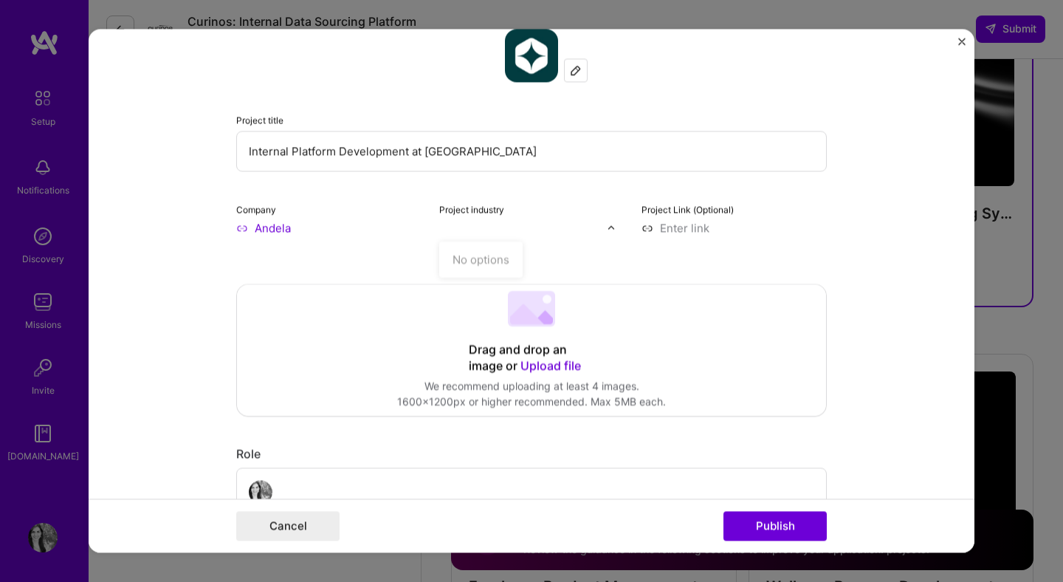
click at [853, 236] on form "Editing suggested project This project is suggested based on your LinkedIn, res…" at bounding box center [532, 291] width 886 height 524
click at [772, 530] on button "Publish" at bounding box center [775, 527] width 103 height 30
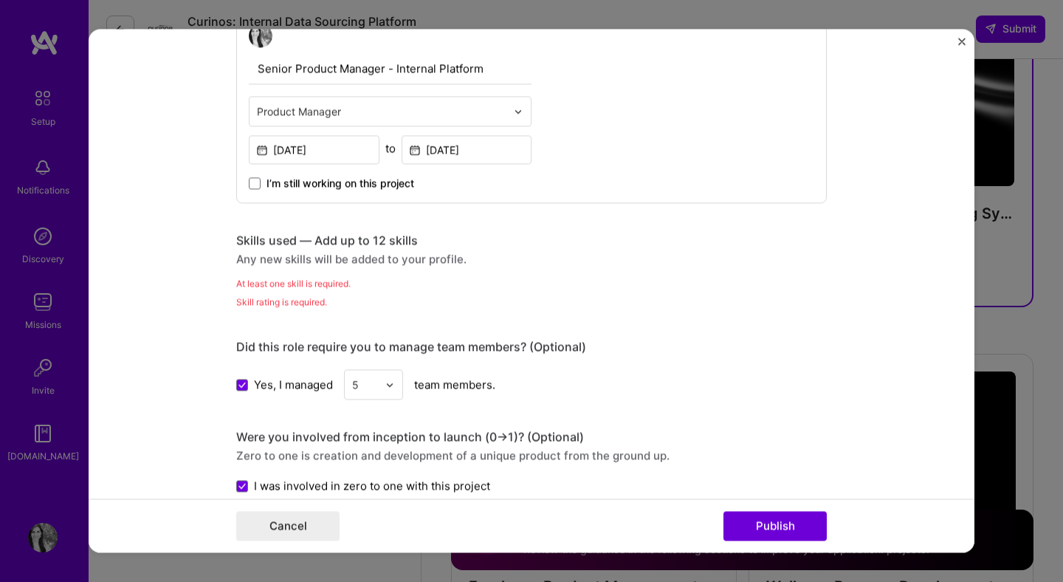
scroll to position [623, 0]
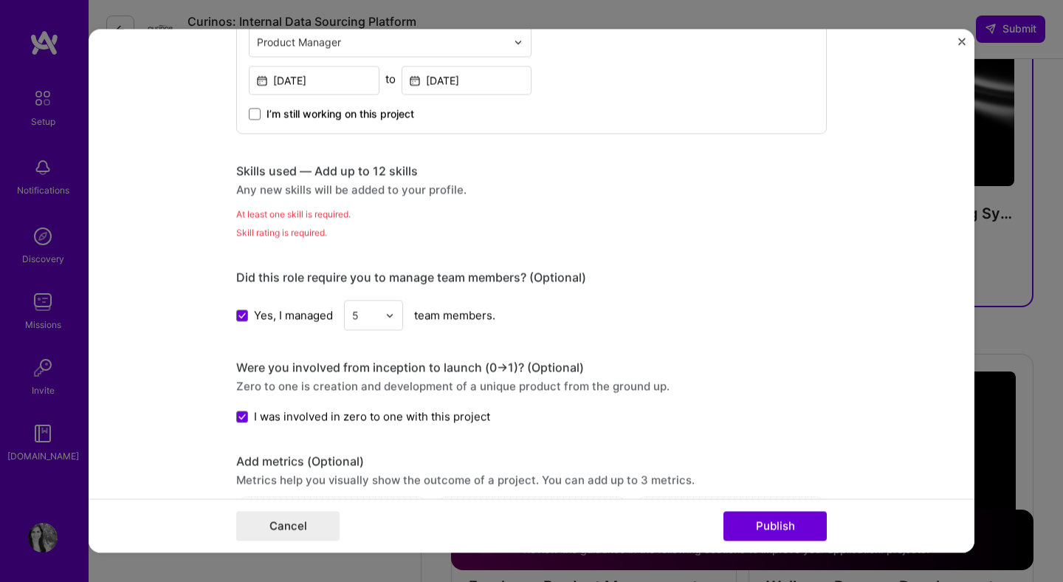
click at [319, 213] on div "At least one skill is required." at bounding box center [531, 214] width 591 height 16
click at [300, 231] on div "Skill rating is required." at bounding box center [531, 232] width 591 height 16
click at [264, 183] on div "Any new skills will be added to your profile." at bounding box center [531, 190] width 591 height 16
click at [381, 178] on div "Skills used — Add up to 12 skills" at bounding box center [531, 171] width 591 height 16
click at [276, 168] on div "Skills used — Add up to 12 skills" at bounding box center [531, 171] width 591 height 16
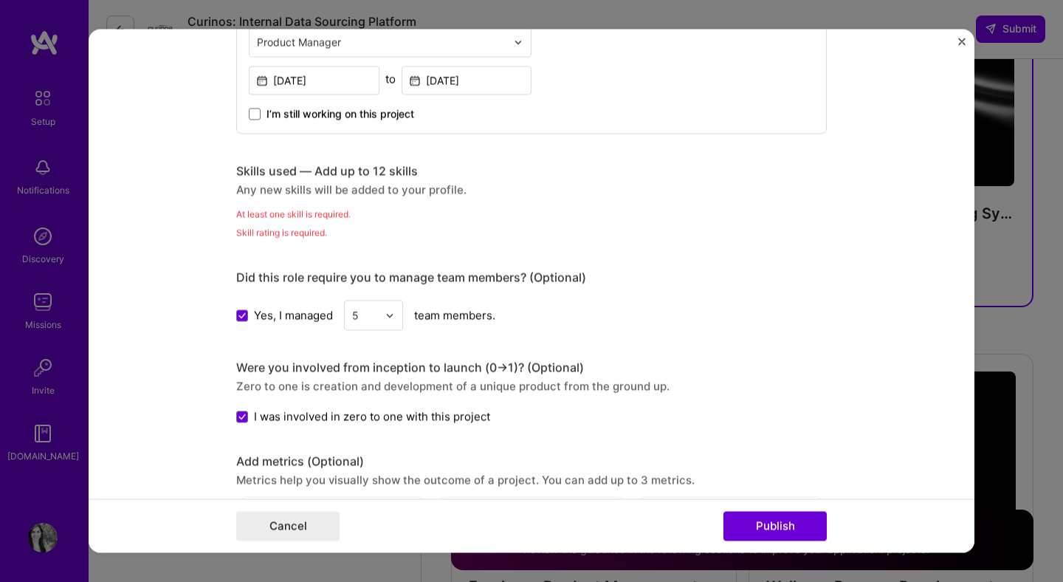
click at [246, 168] on div "Skills used — Add up to 12 skills" at bounding box center [531, 171] width 591 height 16
click at [394, 168] on div "Skills used — Add up to 12 skills" at bounding box center [531, 171] width 591 height 16
click at [353, 175] on div "Skills used — Add up to 12 skills" at bounding box center [531, 171] width 591 height 16
click at [400, 182] on div "Any new skills will be added to your profile." at bounding box center [531, 190] width 591 height 16
click at [394, 220] on div "At least one skill is required." at bounding box center [531, 214] width 591 height 16
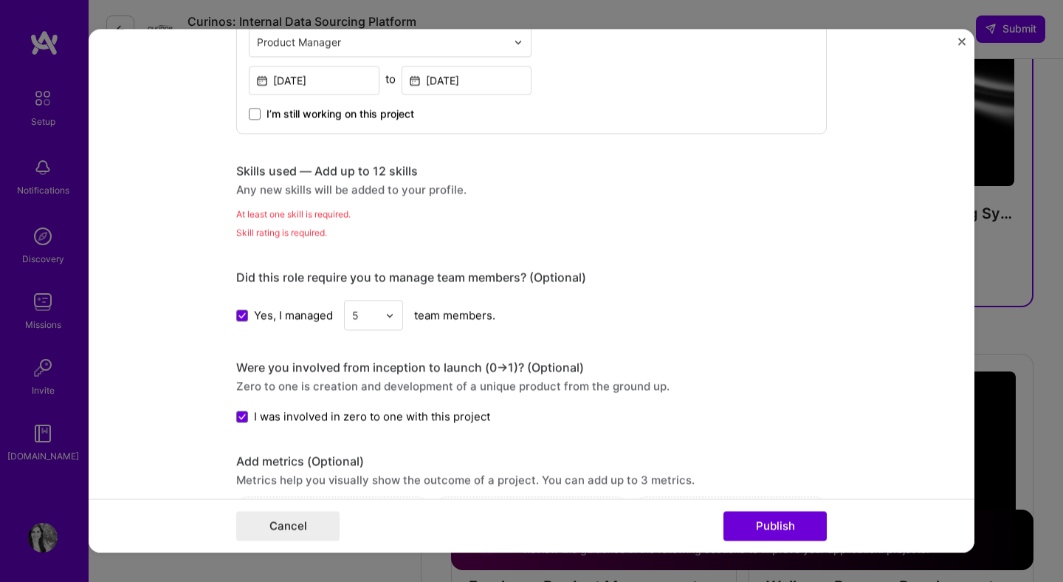
click at [394, 220] on div "At least one skill is required." at bounding box center [531, 214] width 591 height 16
click at [358, 210] on div "At least one skill is required." at bounding box center [531, 214] width 591 height 16
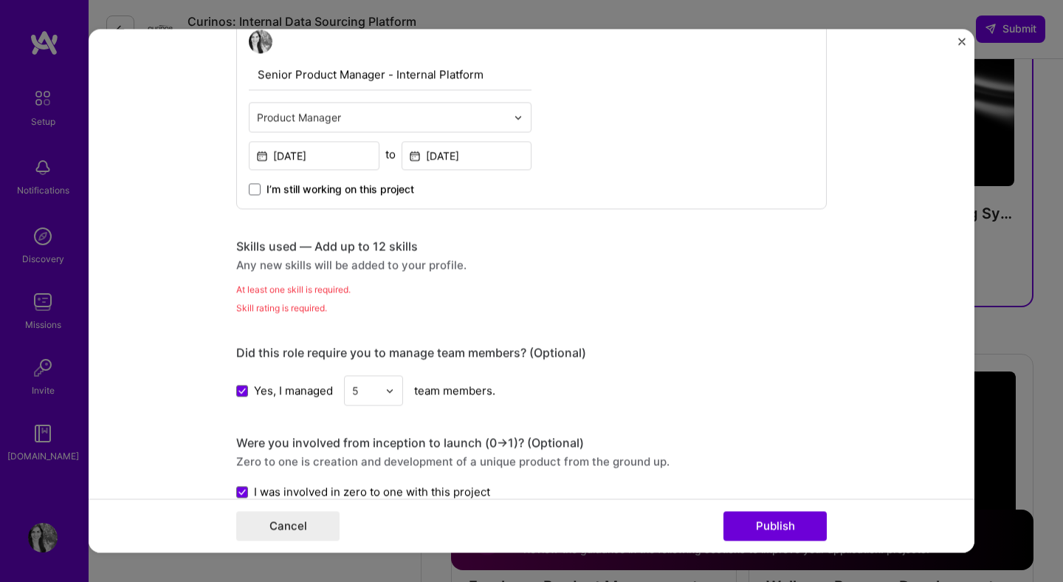
scroll to position [459, 0]
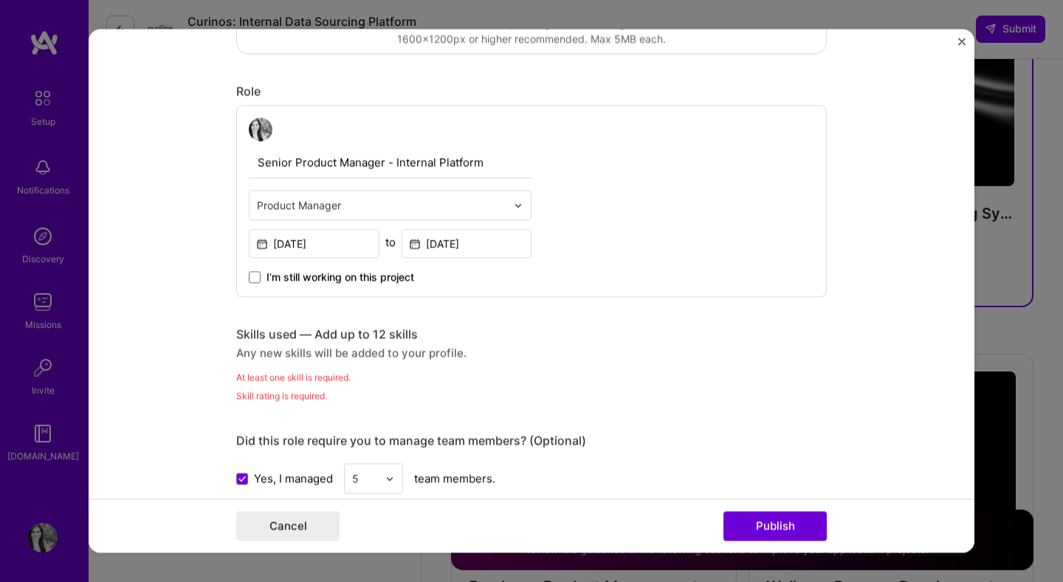
click at [379, 368] on div "Skills used — Add up to 12 skills Any new skills will be added to your profile.…" at bounding box center [531, 364] width 591 height 77
click at [397, 326] on div "Editing suggested project This project is suggested based on your LinkedIn, res…" at bounding box center [531, 506] width 591 height 1814
click at [423, 353] on div "Any new skills will be added to your profile." at bounding box center [531, 353] width 591 height 16
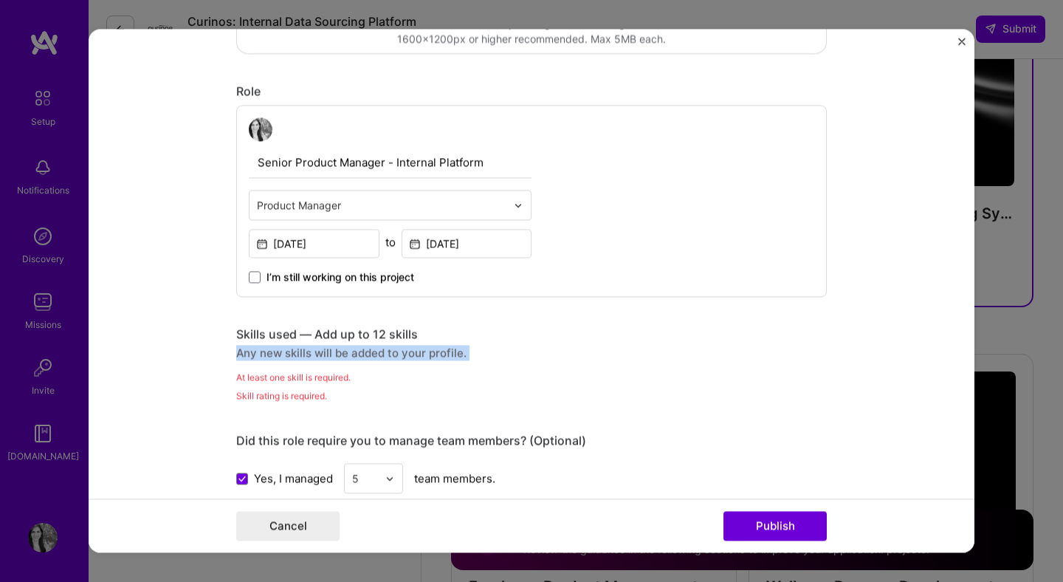
click at [370, 344] on div "Skills used — Add up to 12 skills Any new skills will be added to your profile." at bounding box center [531, 343] width 591 height 34
drag, startPoint x: 264, startPoint y: 339, endPoint x: 391, endPoint y: 339, distance: 127.0
click at [391, 339] on div "Skills used — Add up to 12 skills" at bounding box center [531, 334] width 591 height 16
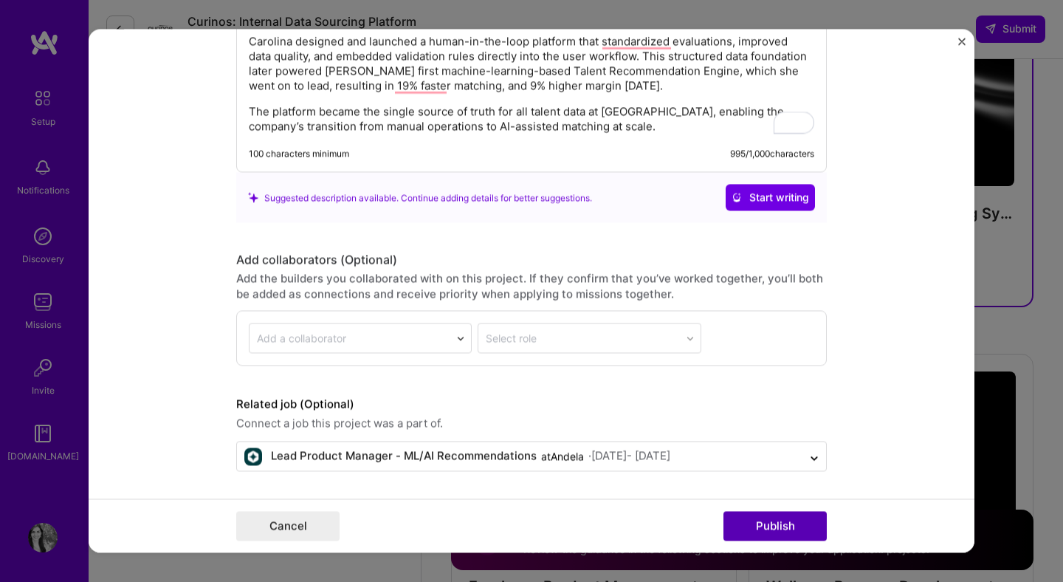
click at [760, 520] on button "Publish" at bounding box center [775, 527] width 103 height 30
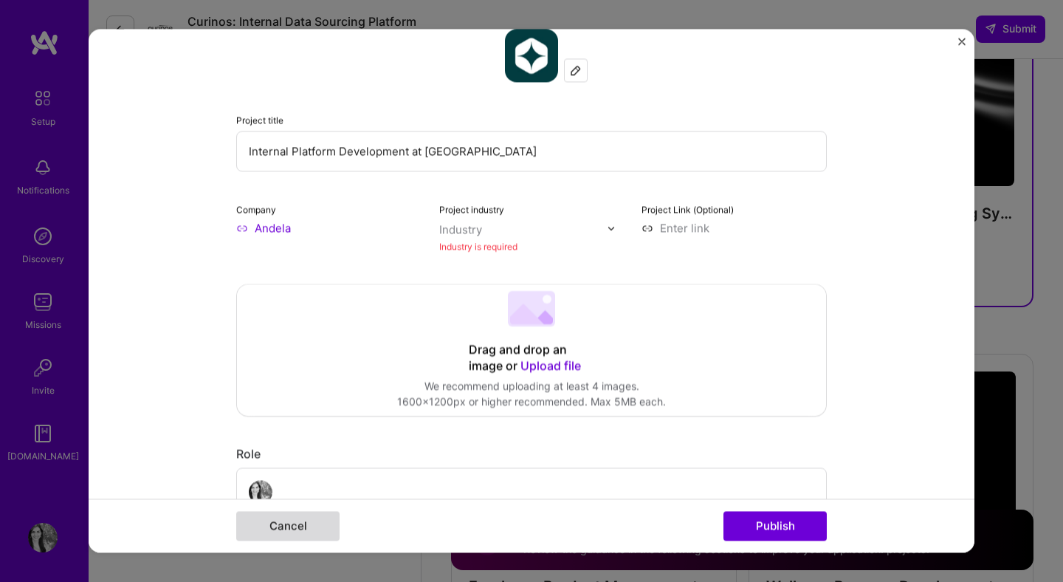
click at [329, 531] on button "Cancel" at bounding box center [287, 527] width 103 height 30
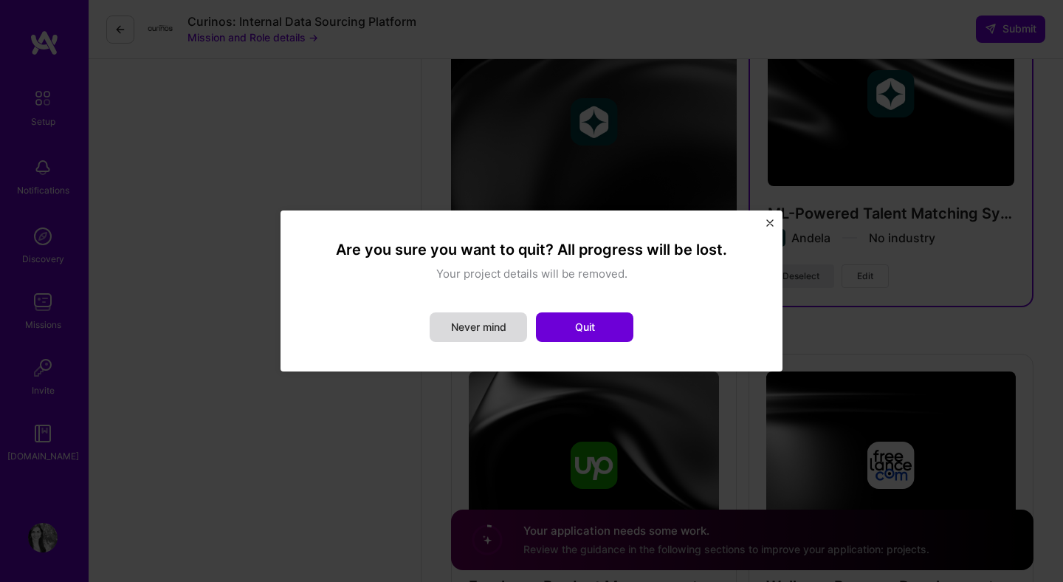
click at [472, 336] on button "Never mind" at bounding box center [478, 327] width 97 height 30
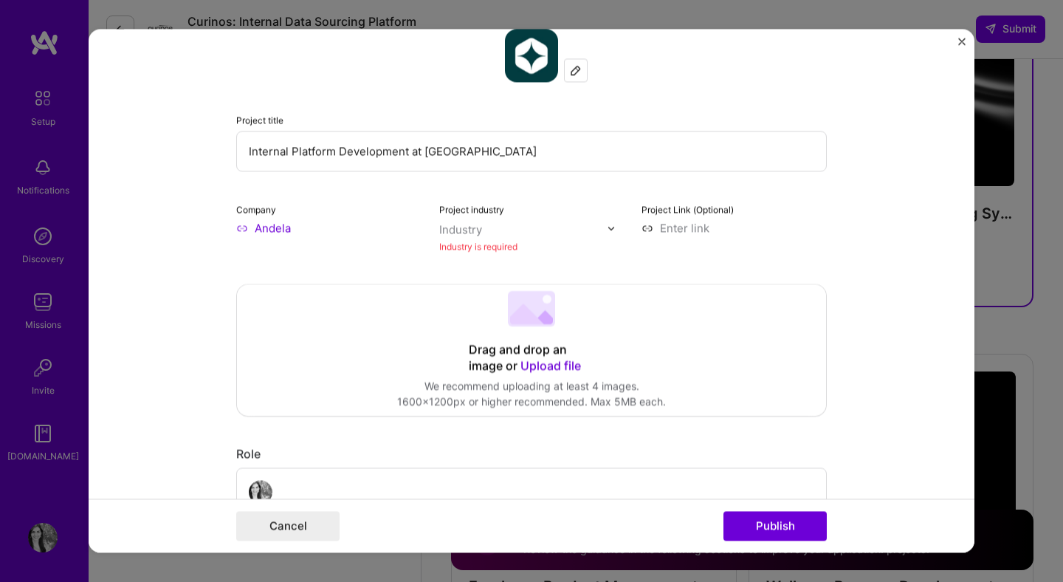
click at [475, 237] on div "Industry" at bounding box center [460, 230] width 43 height 16
click at [456, 230] on div "Industry" at bounding box center [460, 230] width 43 height 16
click at [464, 244] on div "Industry is required" at bounding box center [531, 247] width 185 height 16
click at [464, 247] on div "Industry is required" at bounding box center [531, 247] width 185 height 16
click at [463, 229] on div "Industry" at bounding box center [460, 230] width 43 height 16
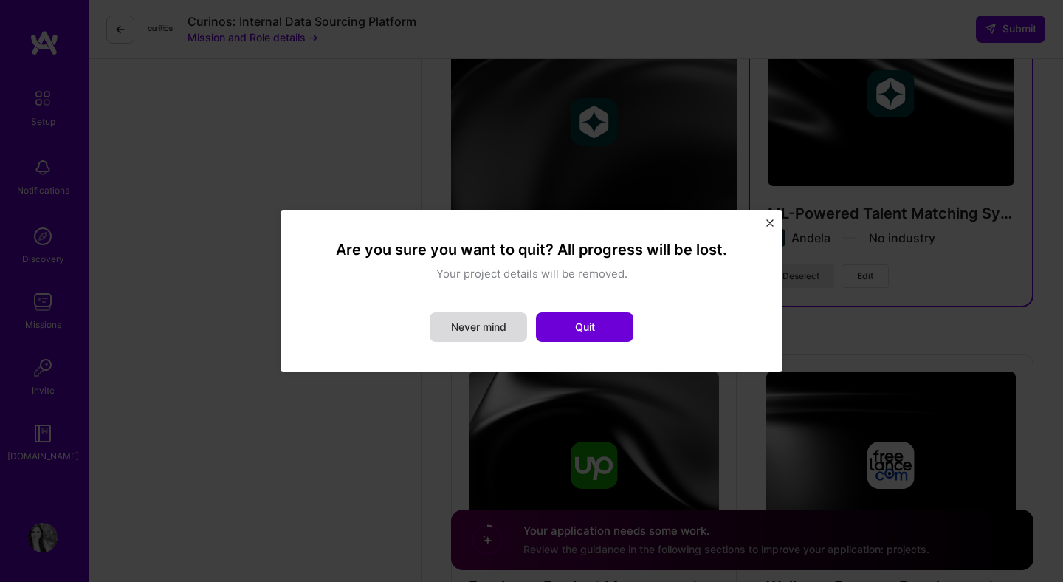
click at [493, 334] on button "Never mind" at bounding box center [478, 327] width 97 height 30
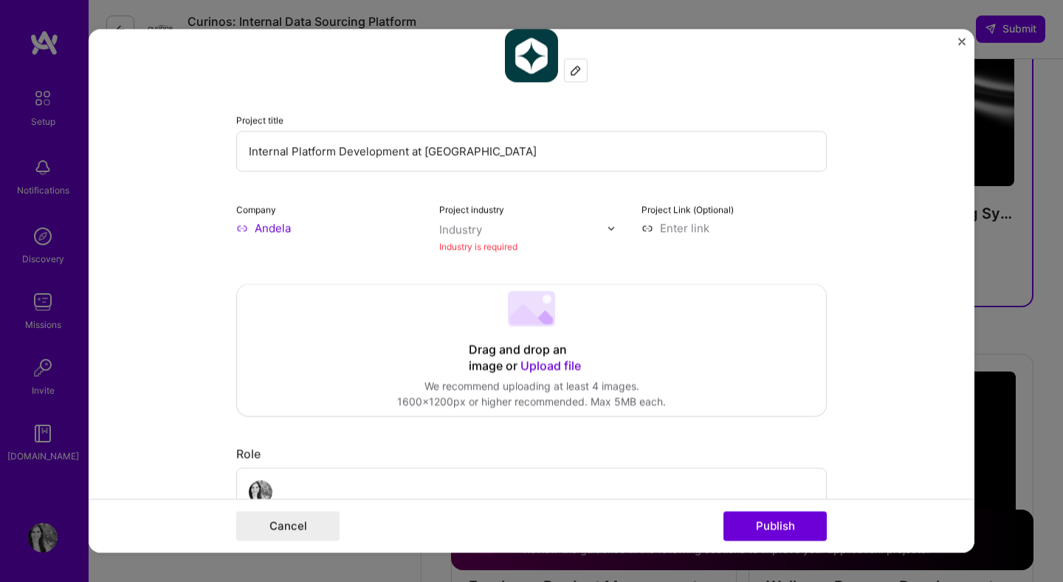
click at [475, 251] on div "Industry is required" at bounding box center [531, 247] width 185 height 16
click at [599, 229] on input "text" at bounding box center [523, 230] width 168 height 16
click at [618, 230] on div at bounding box center [615, 228] width 17 height 16
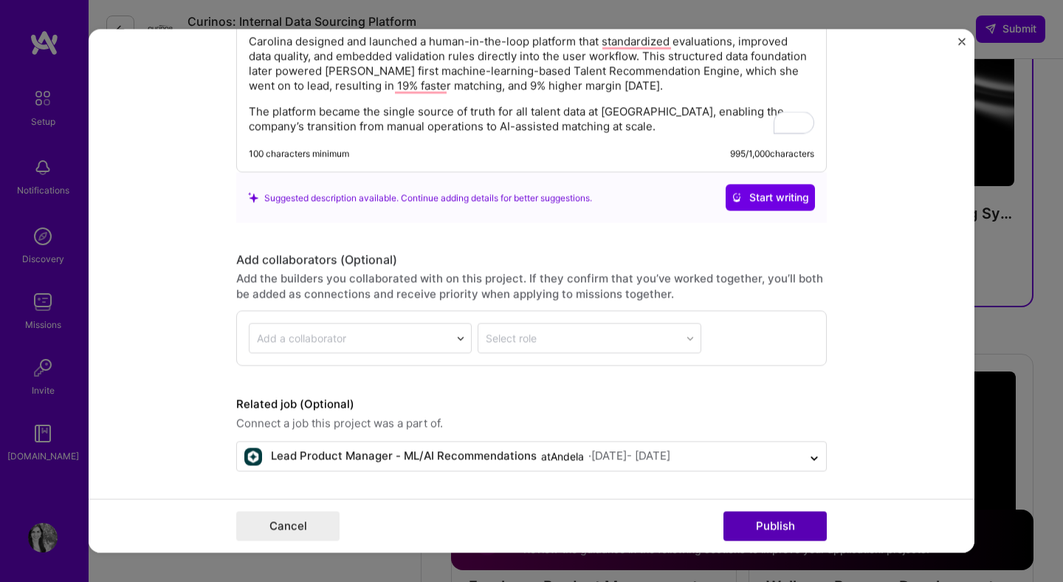
click at [785, 535] on button "Publish" at bounding box center [775, 527] width 103 height 30
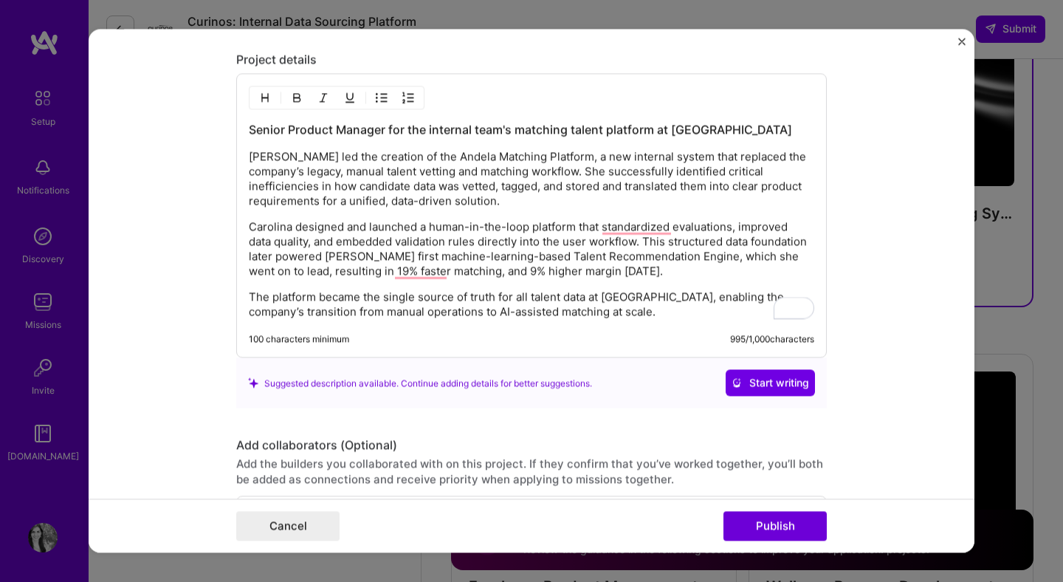
click at [642, 215] on div "Senior Product Manager for the internal team's matching talent platform at Ande…" at bounding box center [532, 221] width 566 height 198
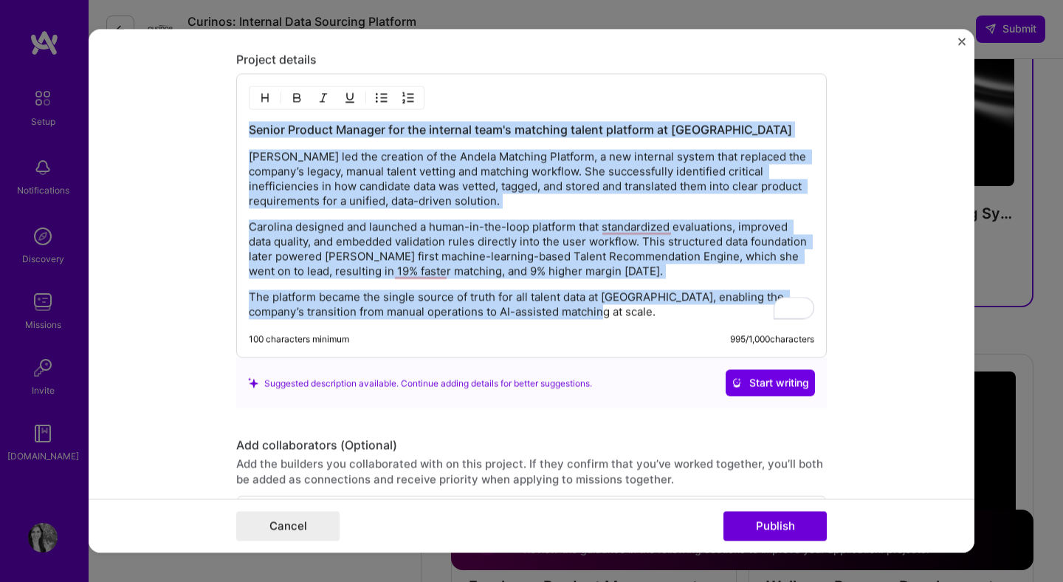
copy div "Senior Product Manager for the internal team's matching talent platform at Ande…"
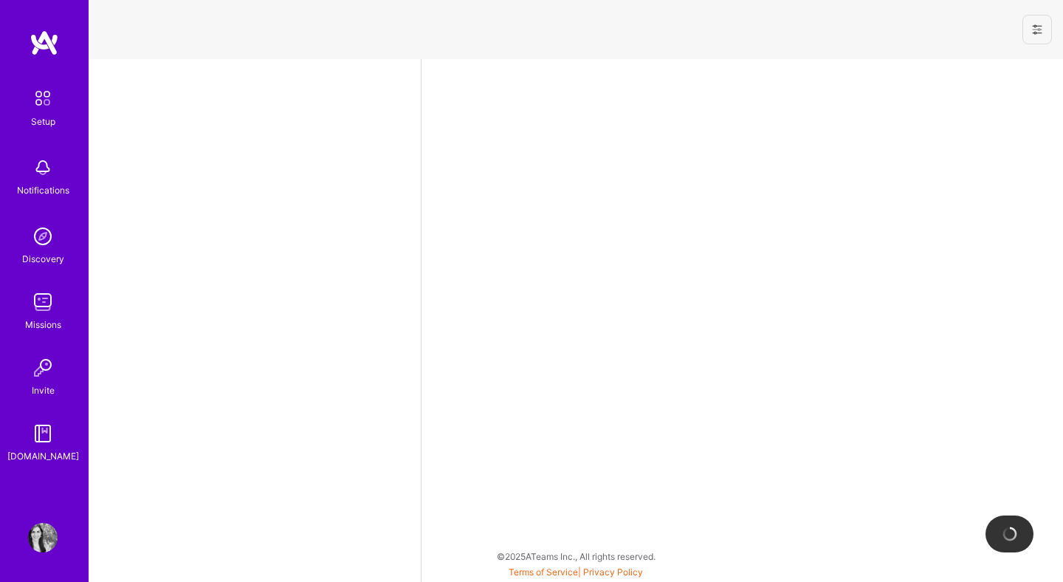
select select "UY"
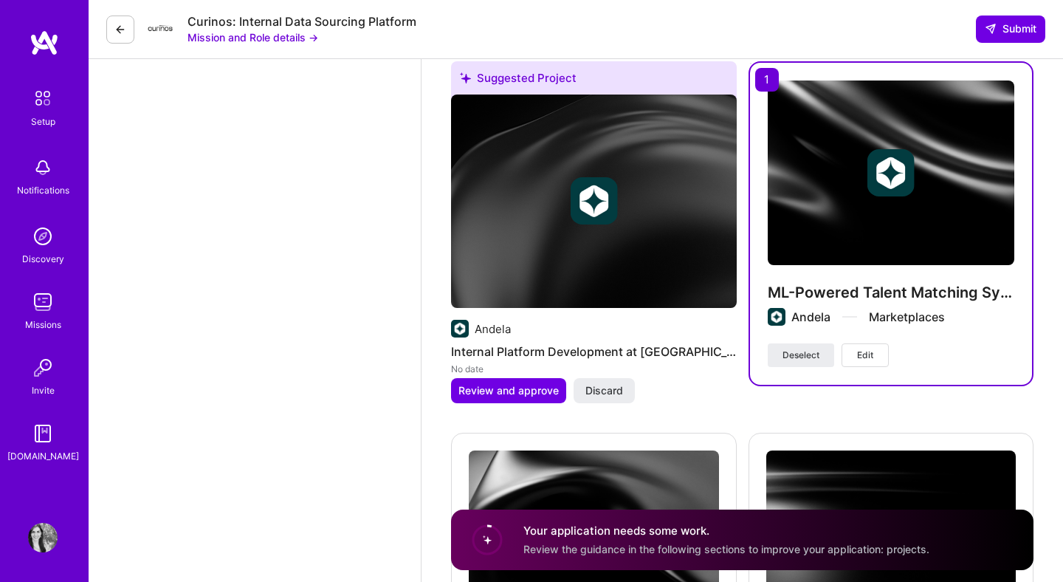
scroll to position [2887, 0]
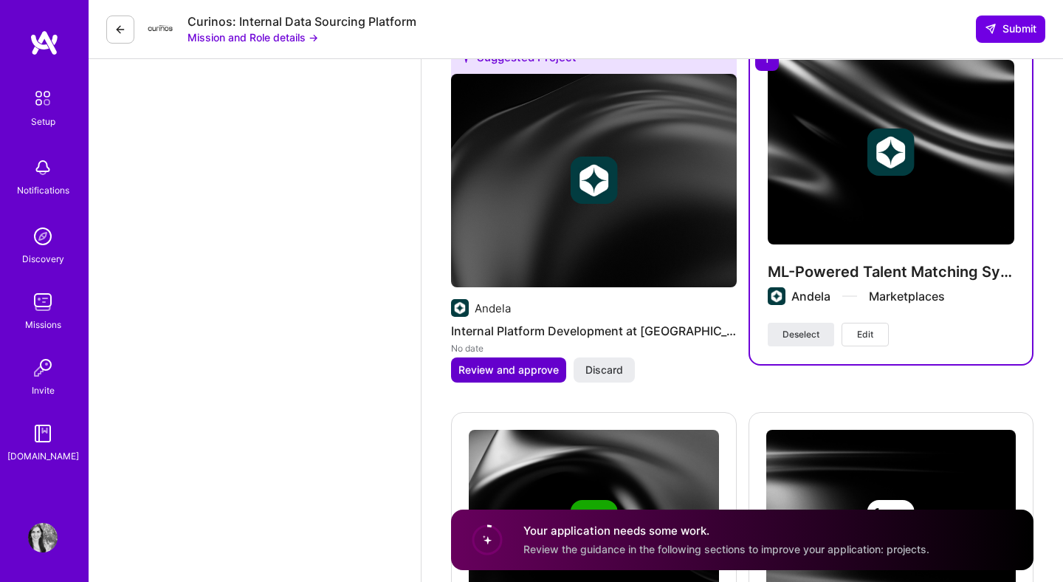
click at [499, 371] on span "Review and approve" at bounding box center [509, 370] width 100 height 15
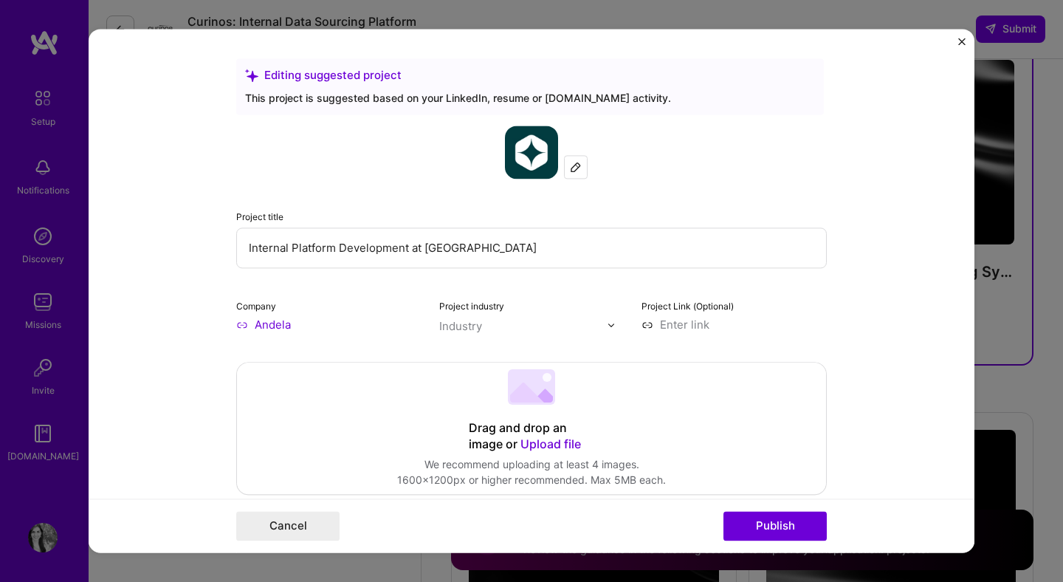
click at [613, 325] on img at bounding box center [611, 324] width 9 height 9
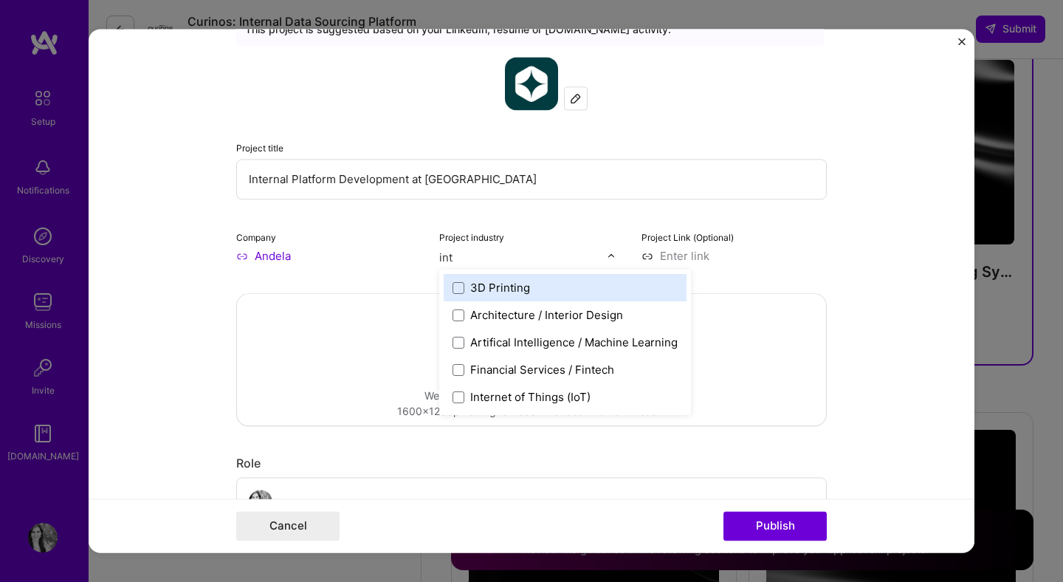
scroll to position [71, 0]
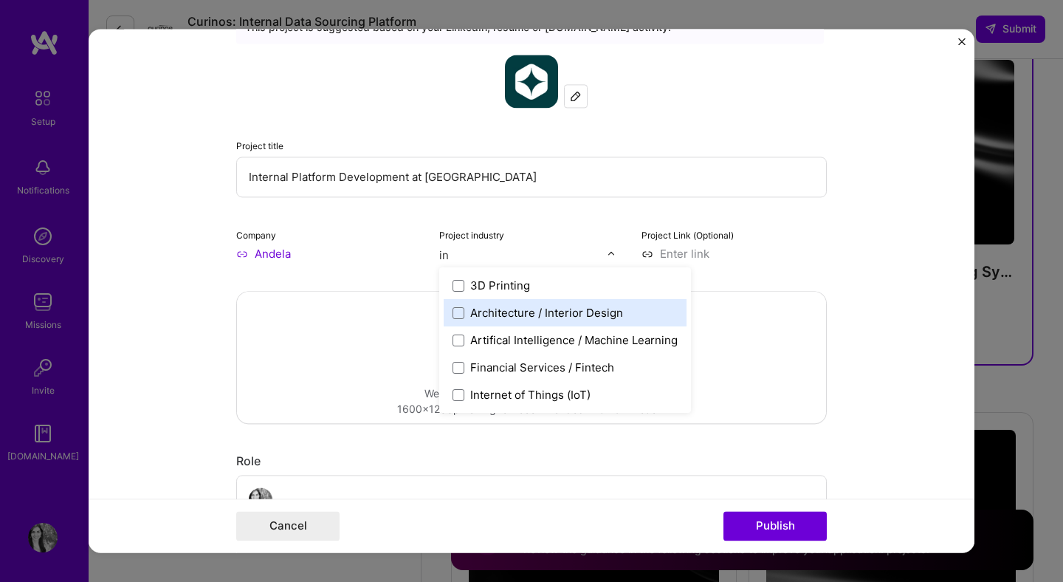
type input "i"
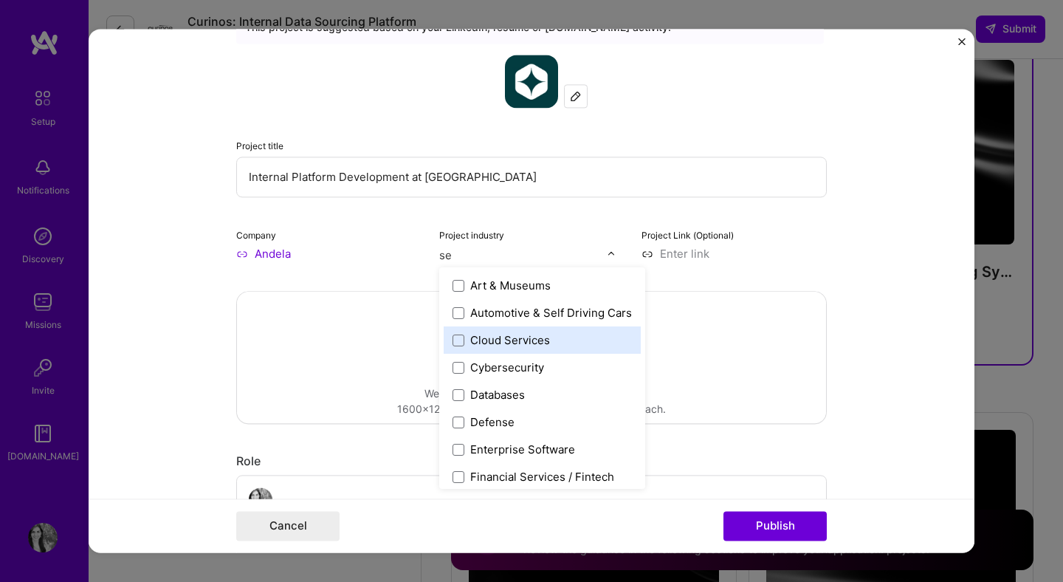
type input "s"
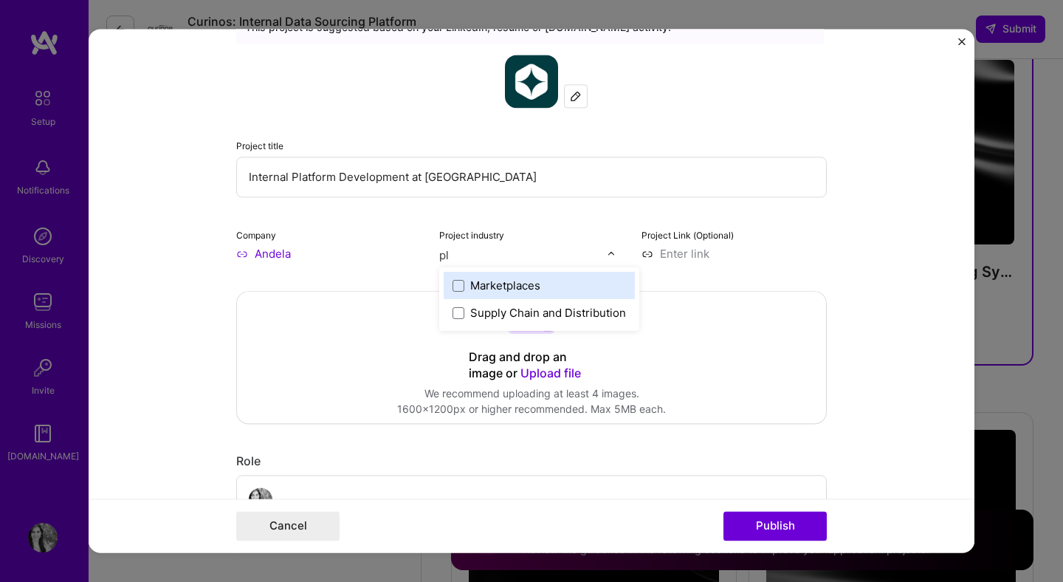
type input "p"
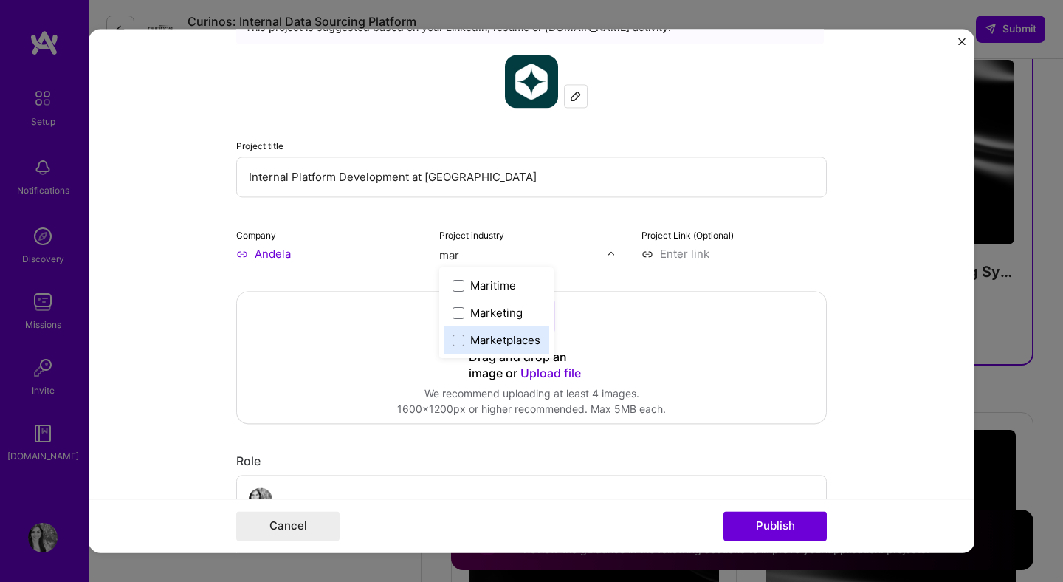
type input "mark"
click at [457, 313] on span at bounding box center [459, 313] width 12 height 12
click at [894, 227] on form "Editing suggested project This project is suggested based on your LinkedIn, res…" at bounding box center [532, 291] width 886 height 524
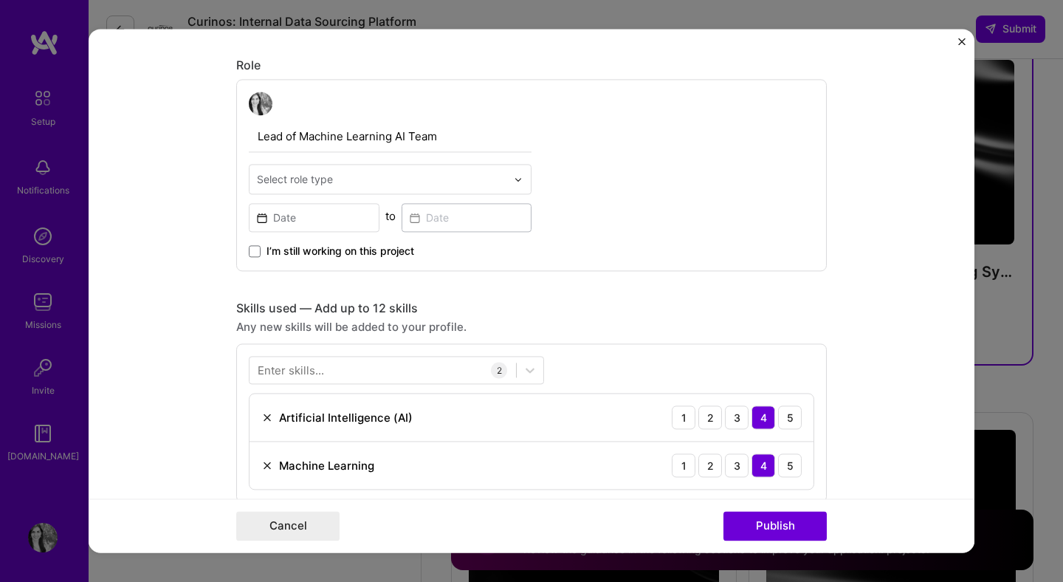
scroll to position [468, 0]
click at [431, 178] on input "text" at bounding box center [382, 178] width 250 height 16
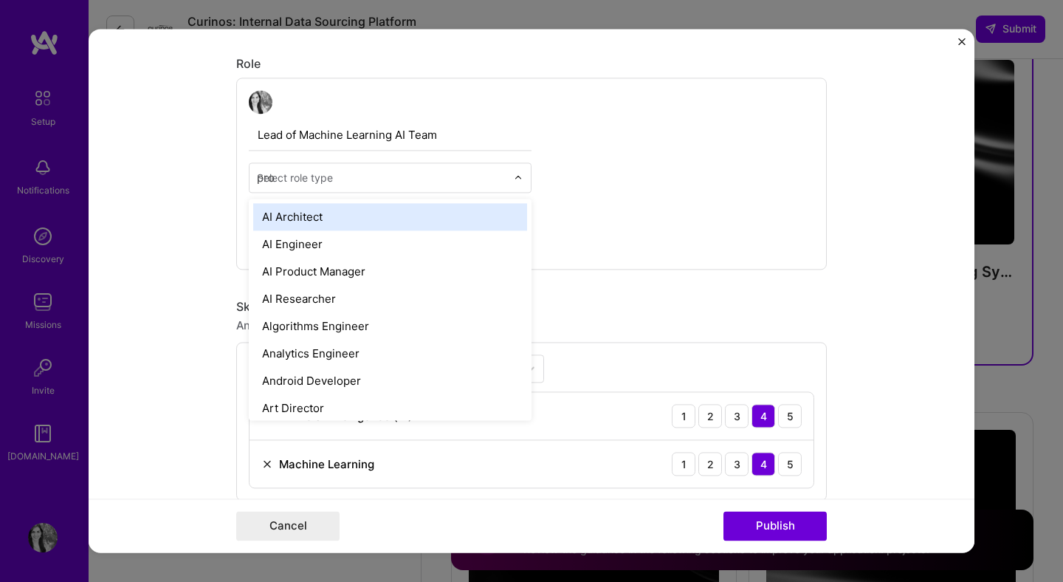
type input "prod"
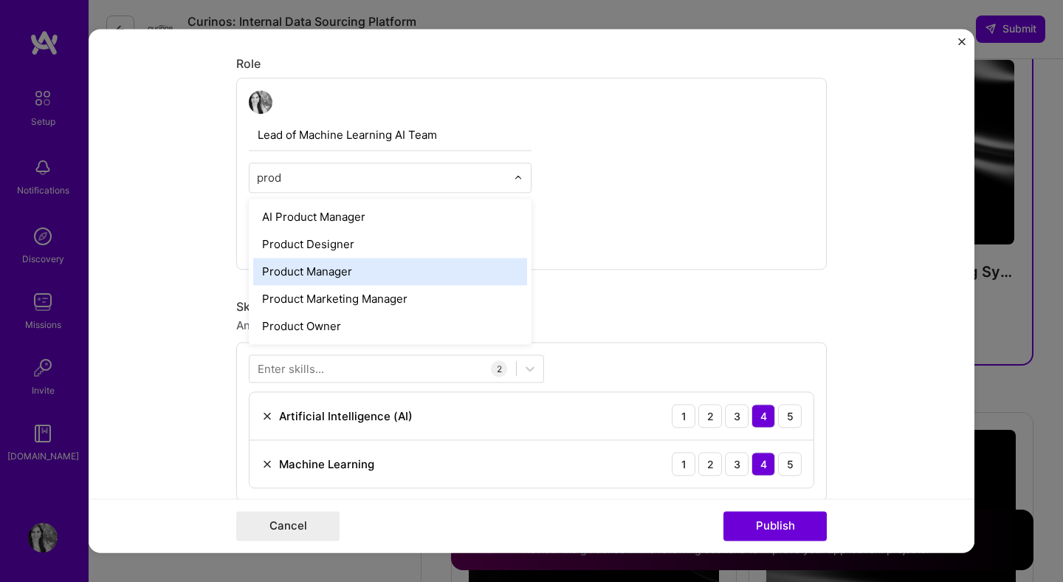
click at [381, 277] on div "Product Manager" at bounding box center [390, 271] width 274 height 27
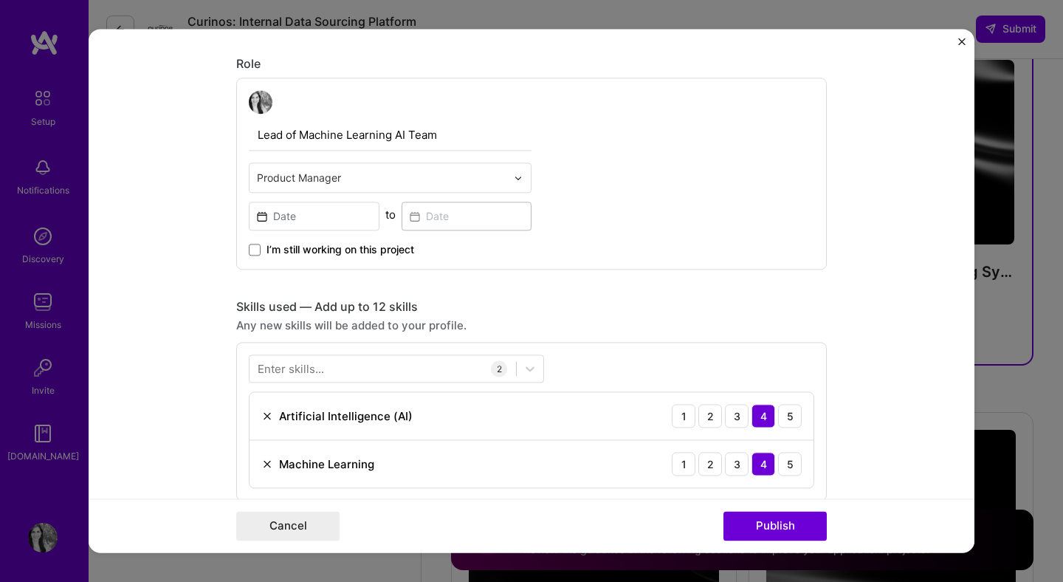
click at [356, 136] on input "Lead of Machine Learning AI Team" at bounding box center [390, 135] width 283 height 31
type input "Senior Product Manager - Internal Platform"
click at [662, 174] on div "Senior Product Manager - Internal Platform Product Manager to I’m still working…" at bounding box center [531, 174] width 591 height 192
click at [323, 212] on input at bounding box center [314, 216] width 131 height 29
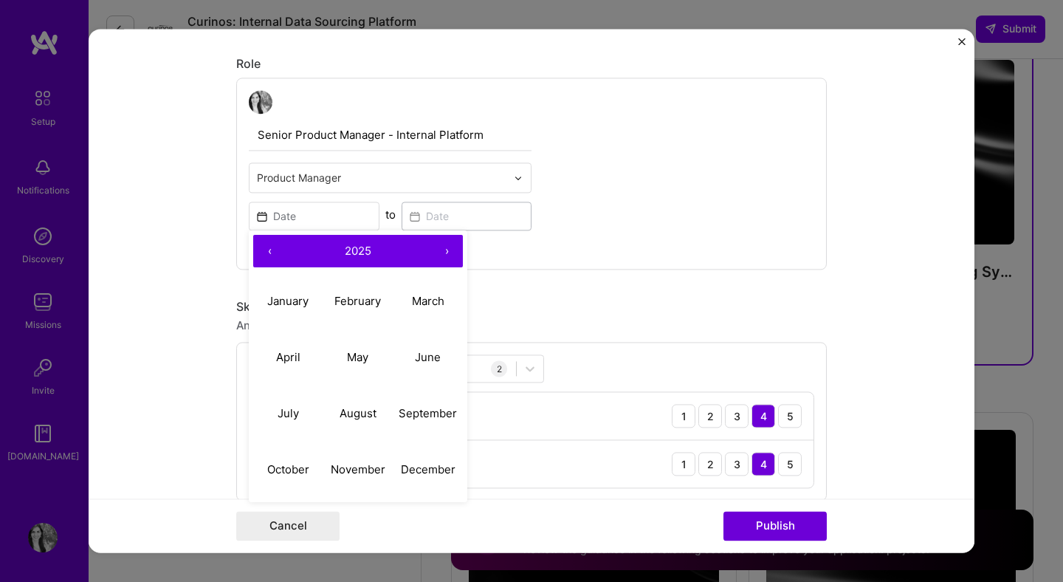
click at [264, 251] on button "‹" at bounding box center [269, 251] width 32 height 32
click at [306, 355] on button "April" at bounding box center [288, 357] width 70 height 56
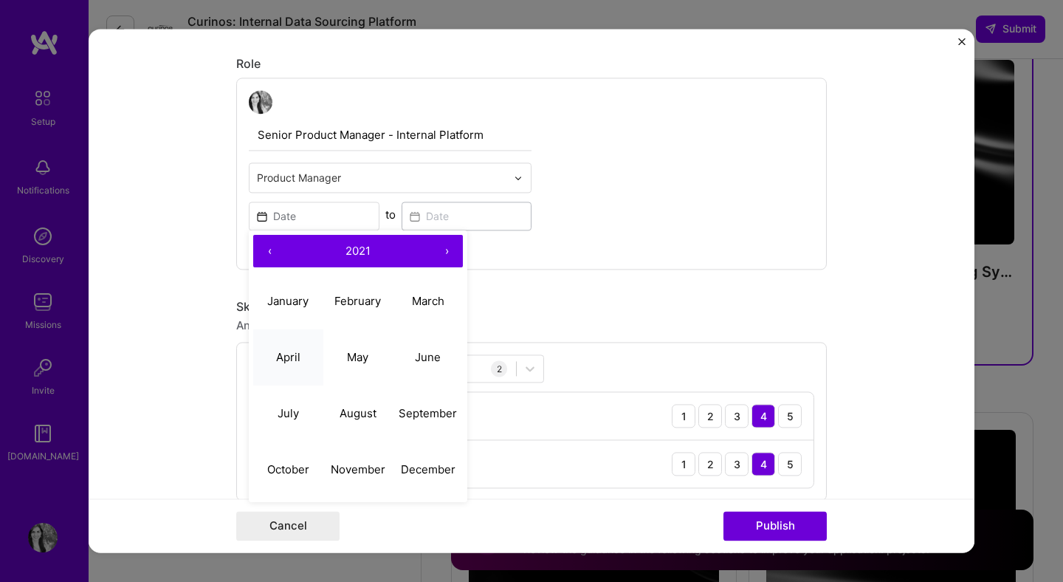
type input "Apr, 2021"
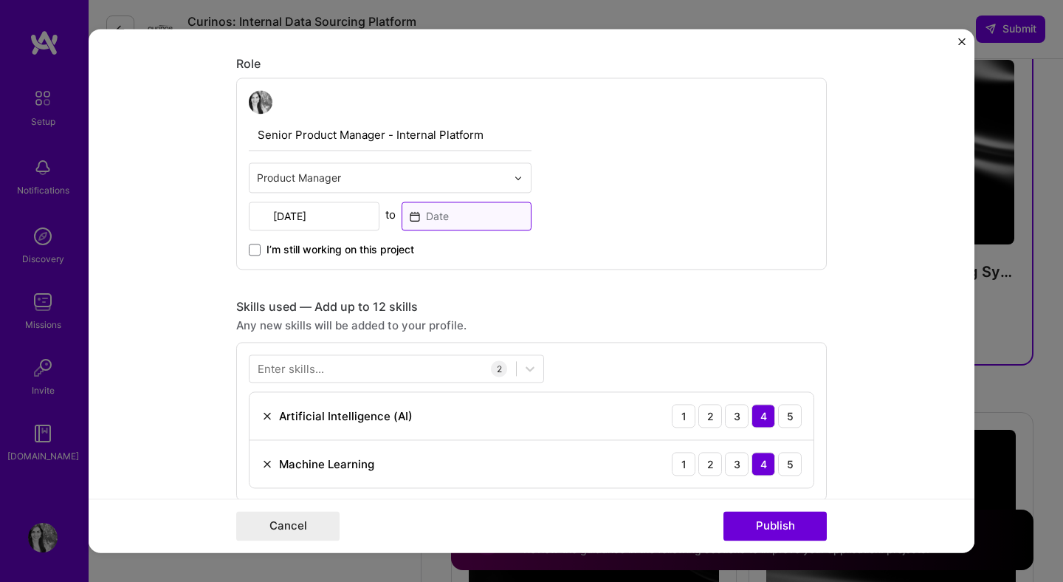
click at [510, 226] on input at bounding box center [467, 216] width 131 height 29
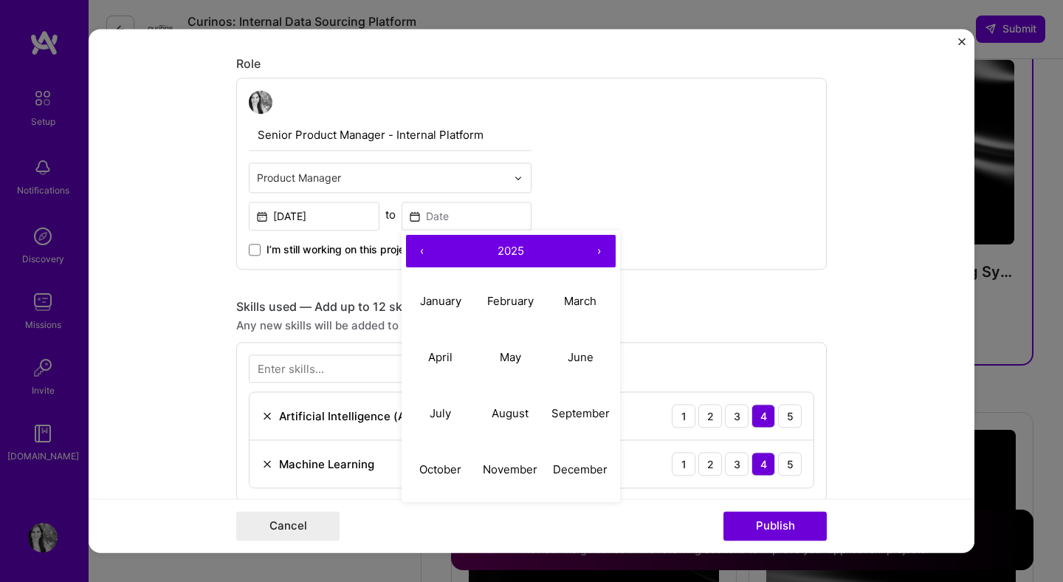
click at [429, 254] on button "‹" at bounding box center [422, 251] width 32 height 32
click at [601, 253] on button "›" at bounding box center [599, 251] width 32 height 32
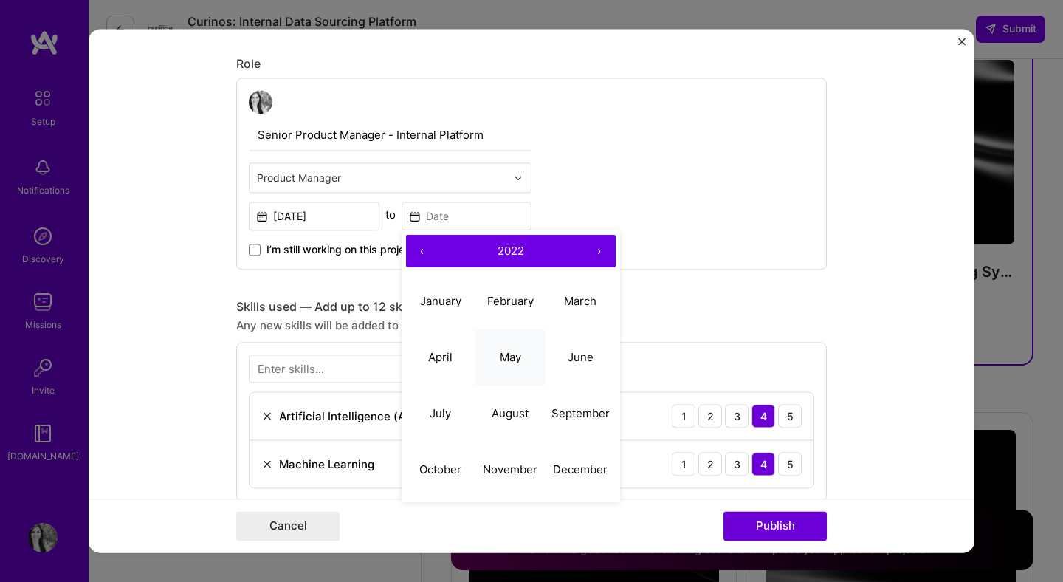
click at [506, 360] on abbr "May" at bounding box center [510, 357] width 21 height 14
type input "May, 2022"
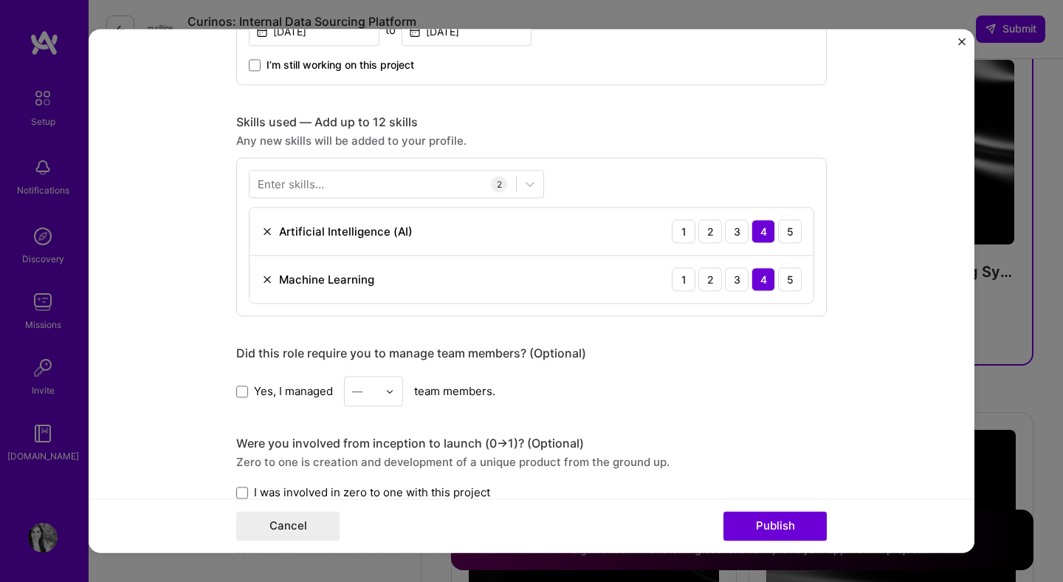
scroll to position [656, 0]
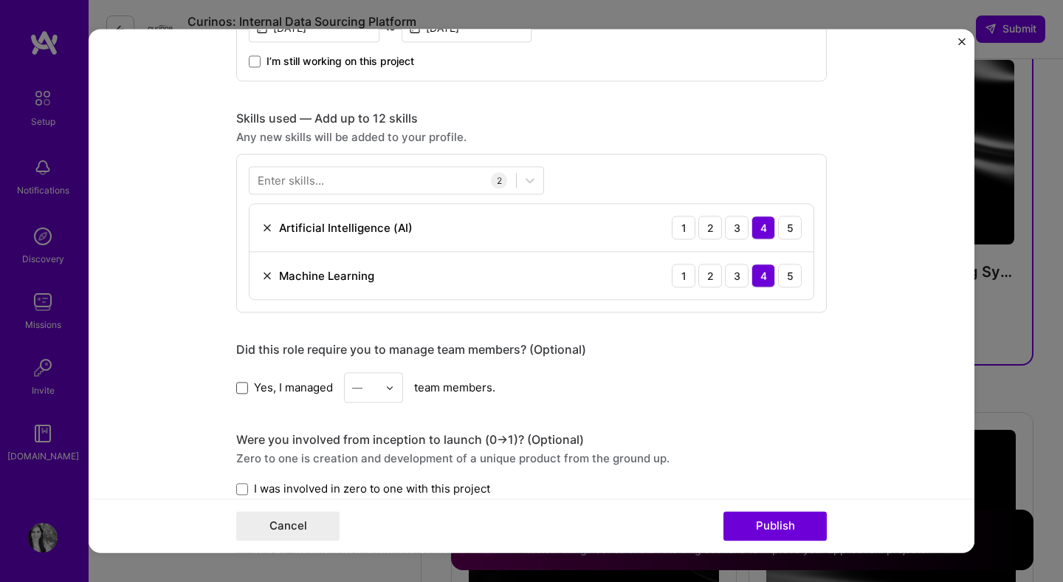
click at [244, 388] on span at bounding box center [242, 388] width 12 height 12
click at [0, 0] on input "Yes, I managed" at bounding box center [0, 0] width 0 height 0
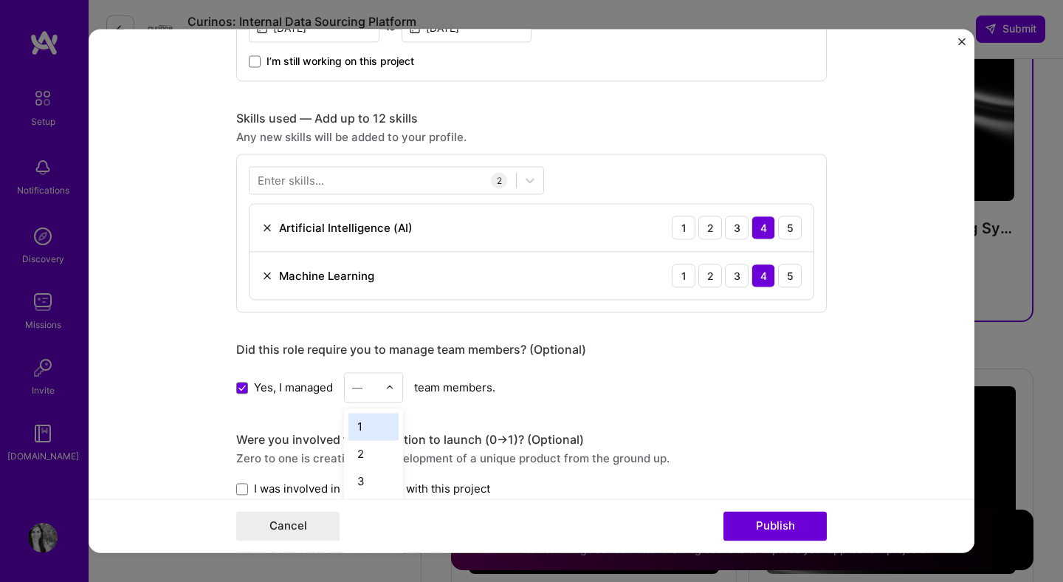
click at [397, 389] on div at bounding box center [393, 387] width 17 height 29
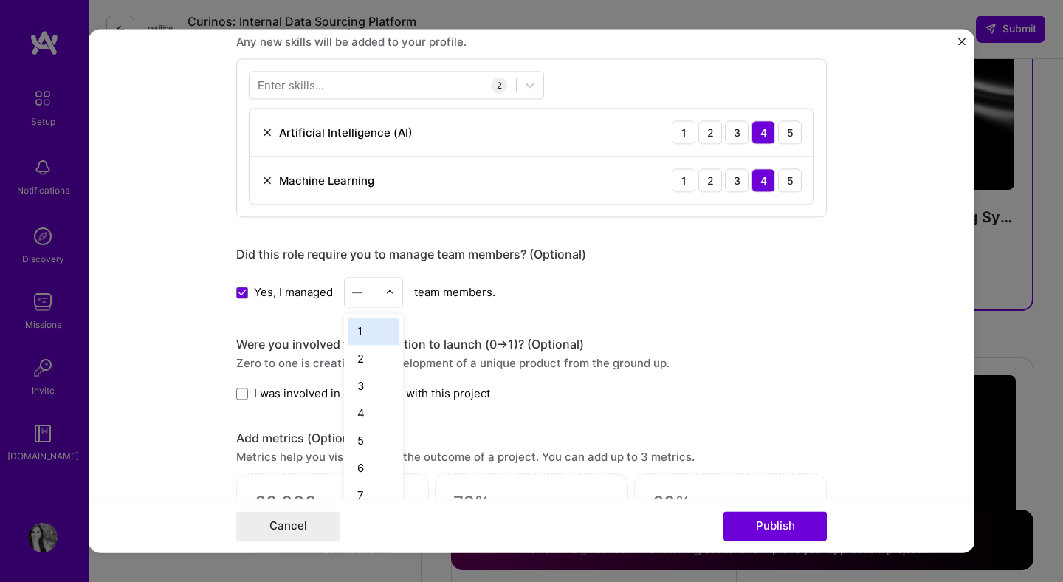
scroll to position [786, 0]
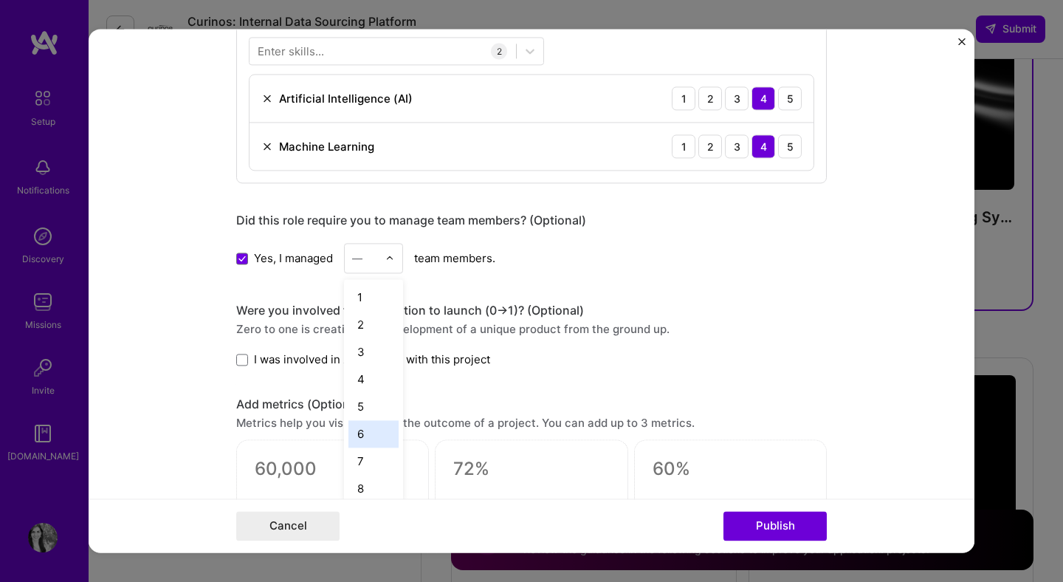
click at [379, 422] on div "6" at bounding box center [374, 433] width 50 height 27
click at [424, 354] on span "I was involved in zero to one with this project" at bounding box center [372, 360] width 236 height 16
click at [0, 0] on input "I was involved in zero to one with this project" at bounding box center [0, 0] width 0 height 0
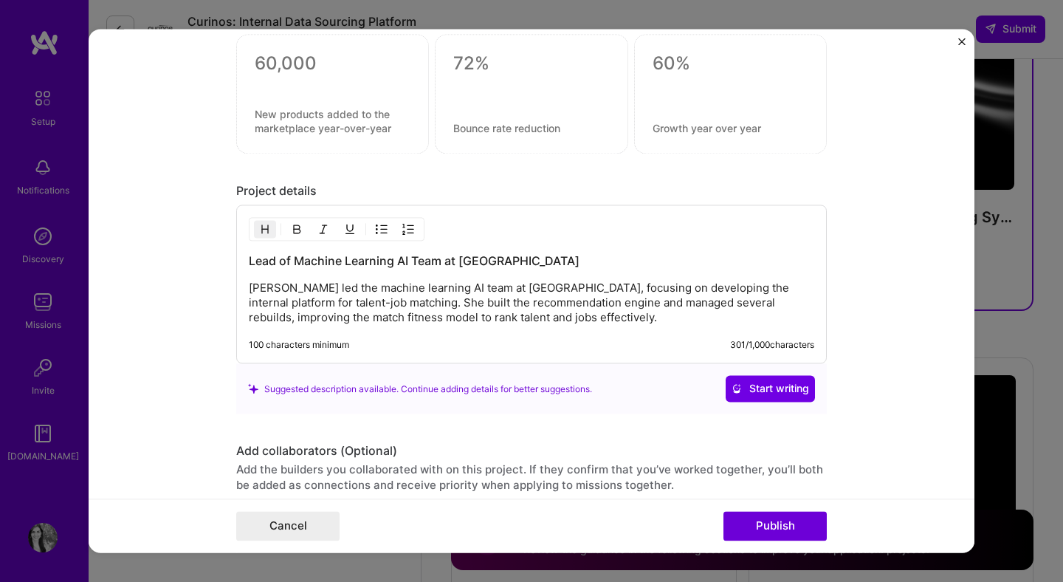
scroll to position [1254, 0]
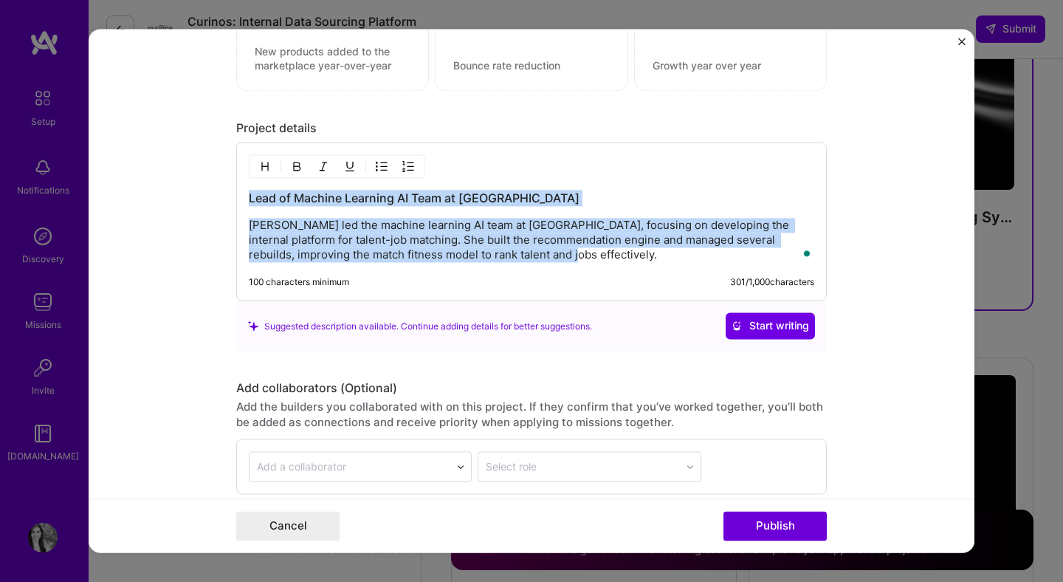
drag, startPoint x: 537, startPoint y: 258, endPoint x: 247, endPoint y: 202, distance: 295.4
click at [246, 202] on div "Lead of Machine Learning AI Team at Andela Carolina led the machine learning AI…" at bounding box center [531, 222] width 591 height 159
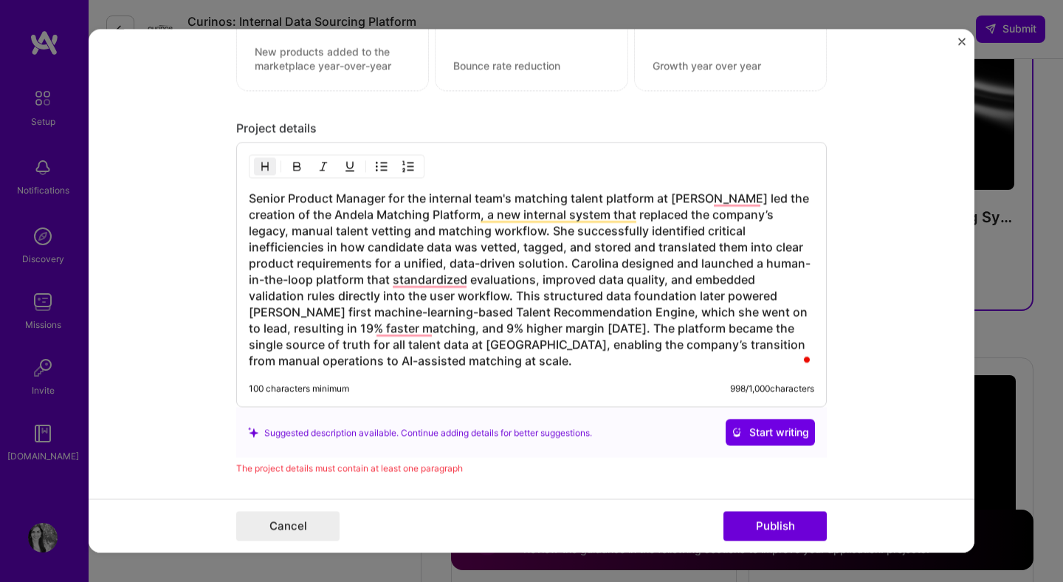
click at [502, 289] on h3 "Senior Product Manager for the internal team's matching talent platform at Ande…" at bounding box center [532, 280] width 566 height 179
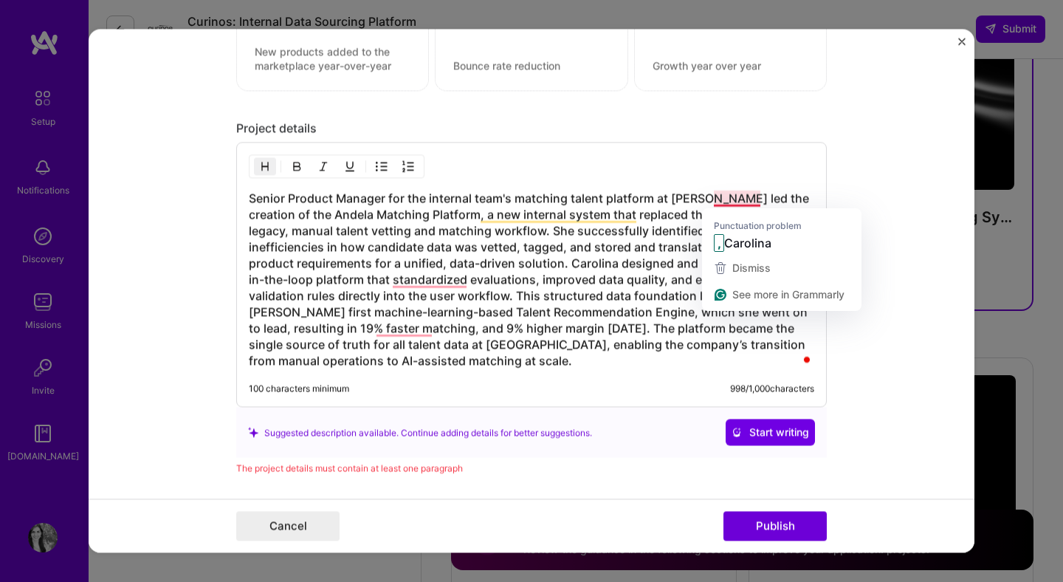
click at [716, 196] on h3 "Senior Product Manager for the internal team's matching talent platform at Ande…" at bounding box center [532, 280] width 566 height 179
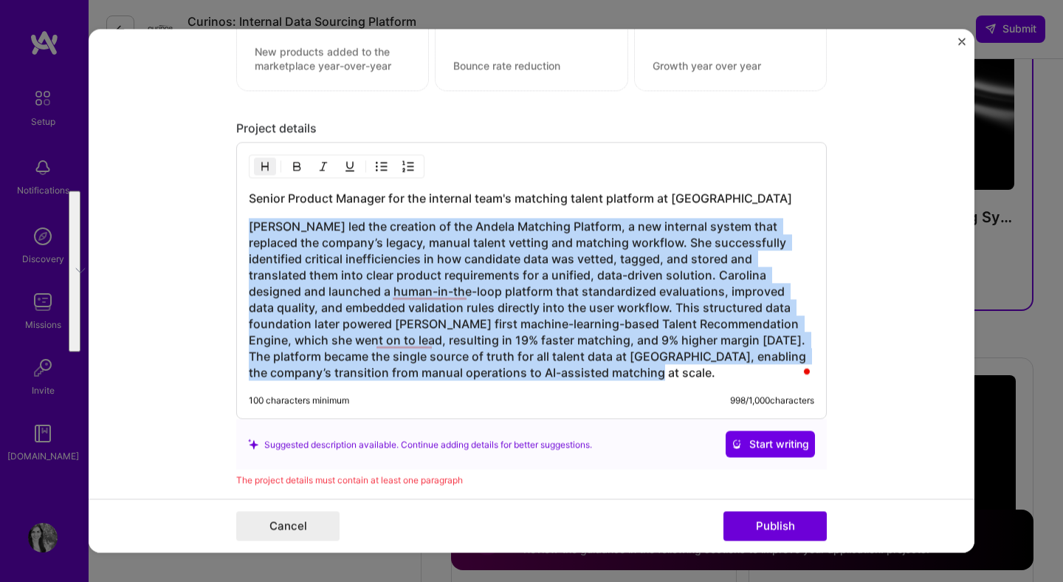
click at [264, 175] on button "button" at bounding box center [265, 167] width 22 height 18
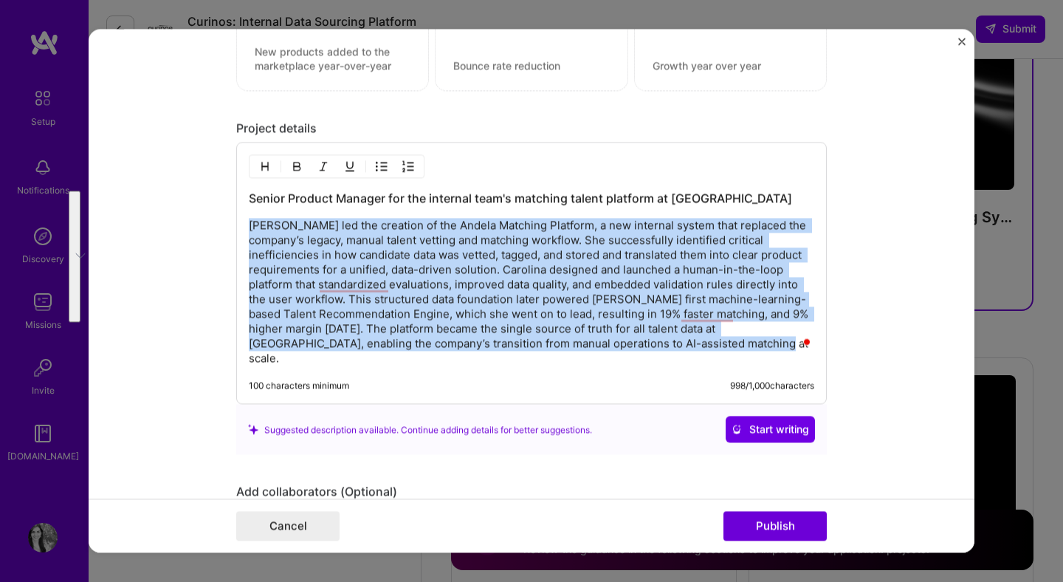
click at [322, 263] on p "Carolina led the creation of the Andela Matching Platform, a new internal syste…" at bounding box center [532, 293] width 566 height 148
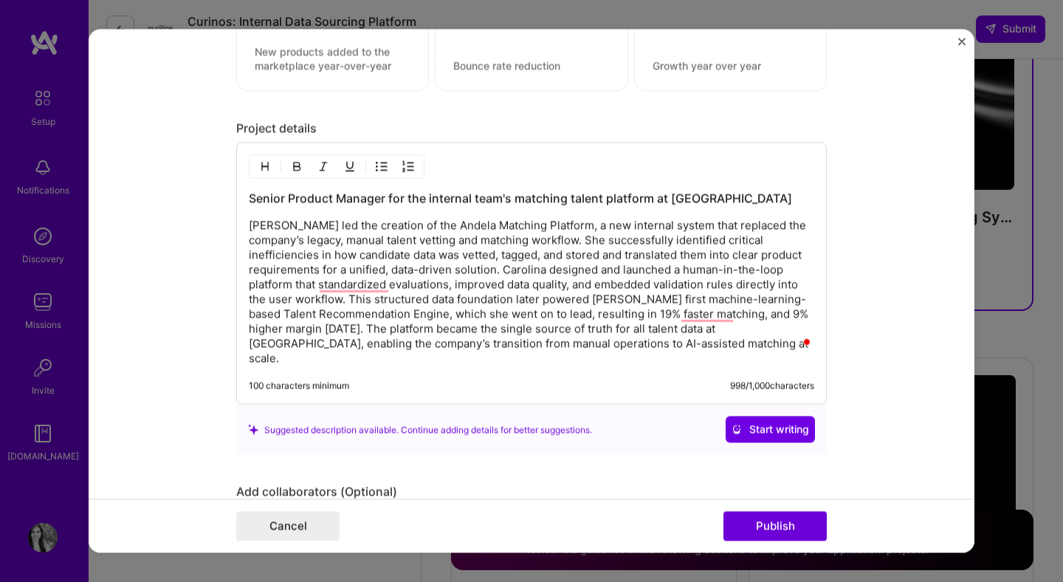
click at [501, 270] on p "Carolina led the creation of the Andela Matching Platform, a new internal syste…" at bounding box center [532, 293] width 566 height 148
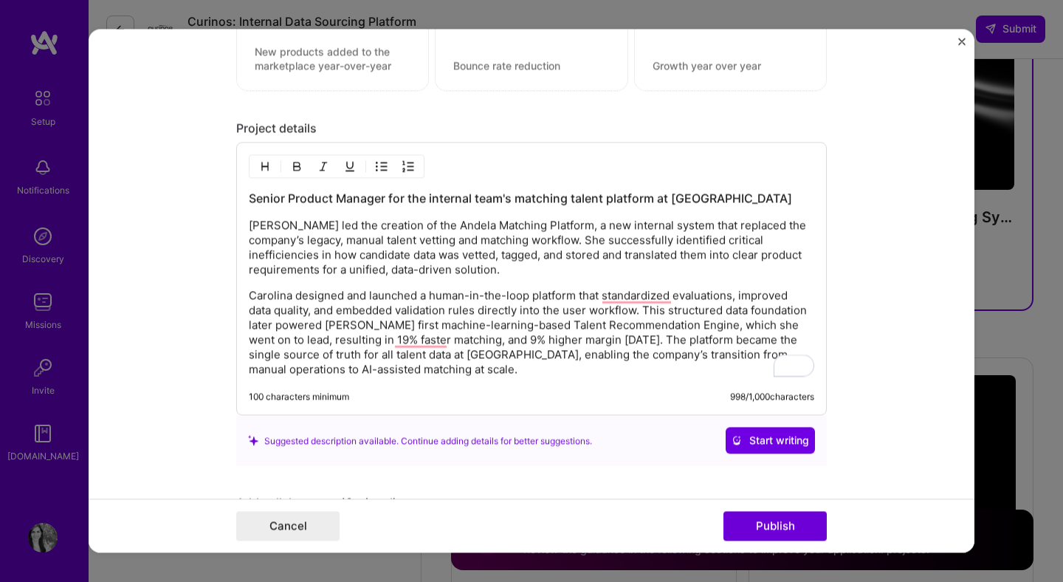
click at [666, 338] on p "Carolina designed and launched a human-in-the-loop platform that standardized e…" at bounding box center [532, 333] width 566 height 89
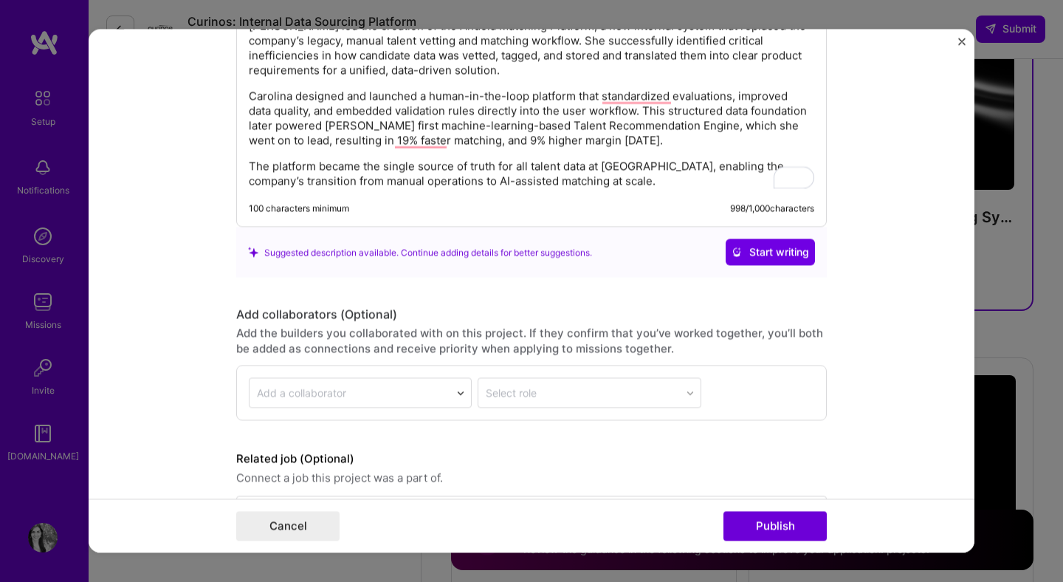
scroll to position [0, 0]
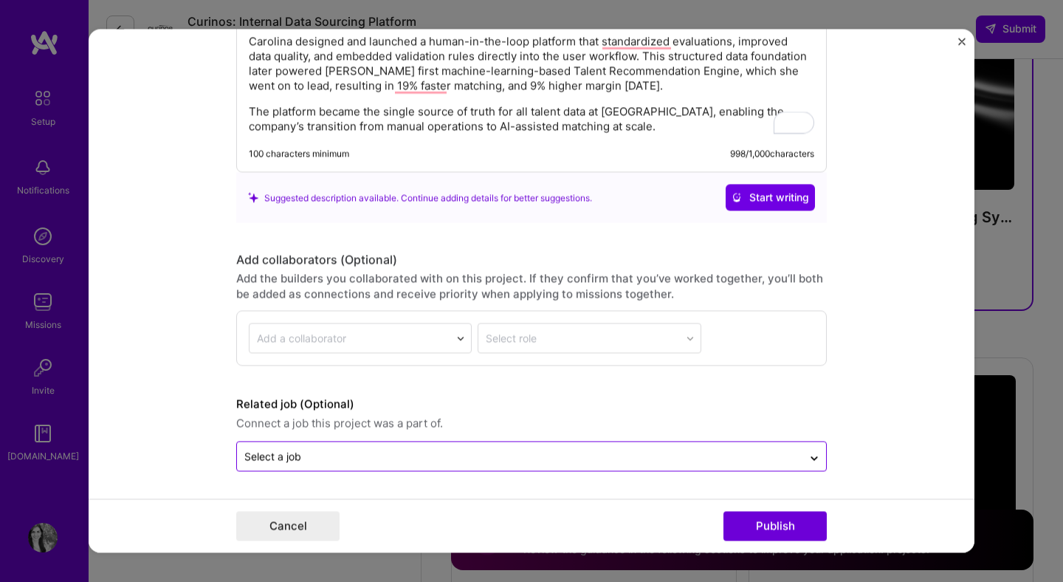
click at [497, 456] on input "text" at bounding box center [519, 457] width 551 height 16
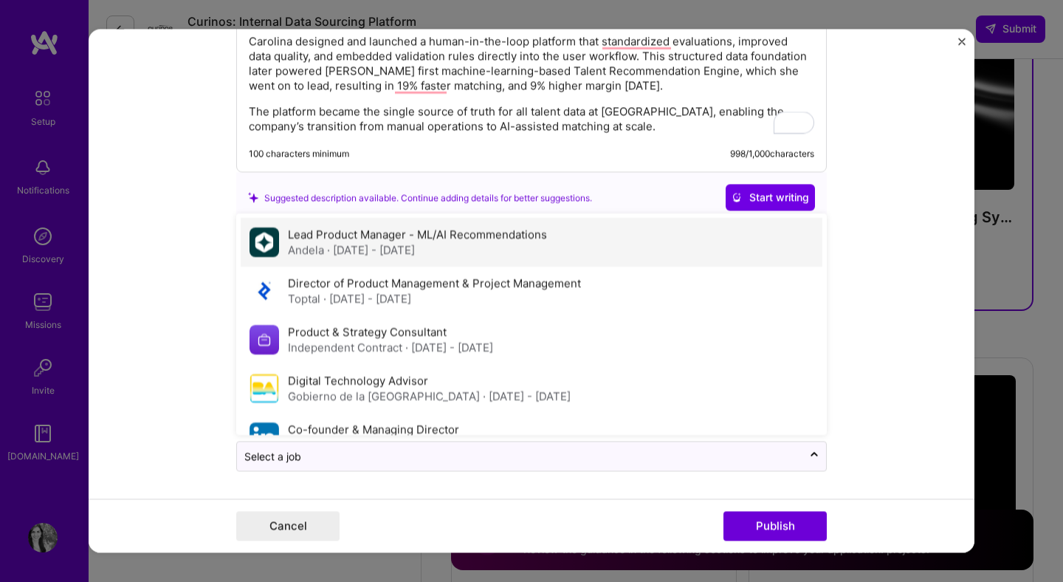
click at [518, 237] on label "Lead Product Manager - ML/AI Recommendations" at bounding box center [417, 235] width 259 height 14
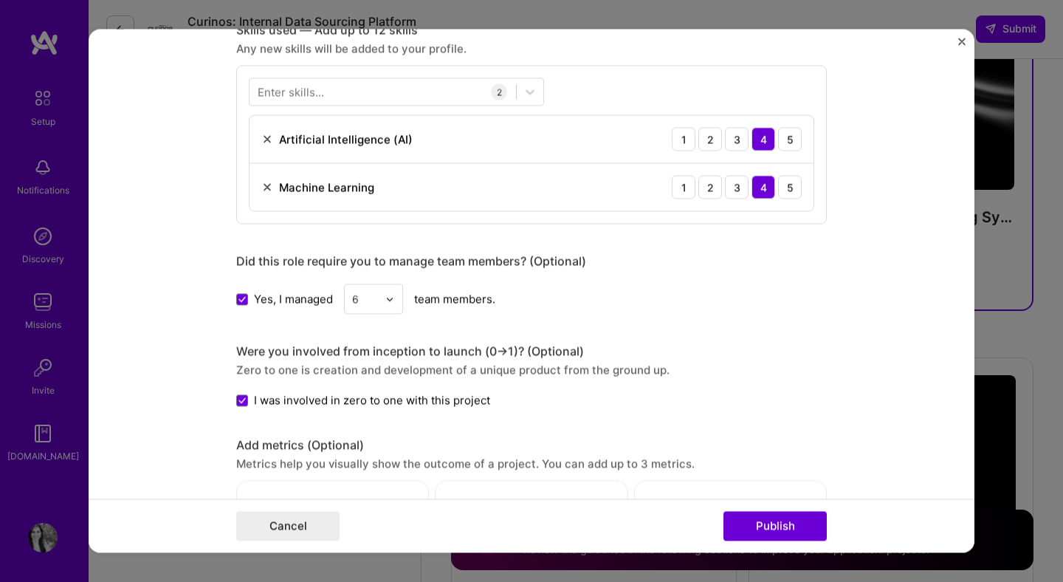
scroll to position [711, 0]
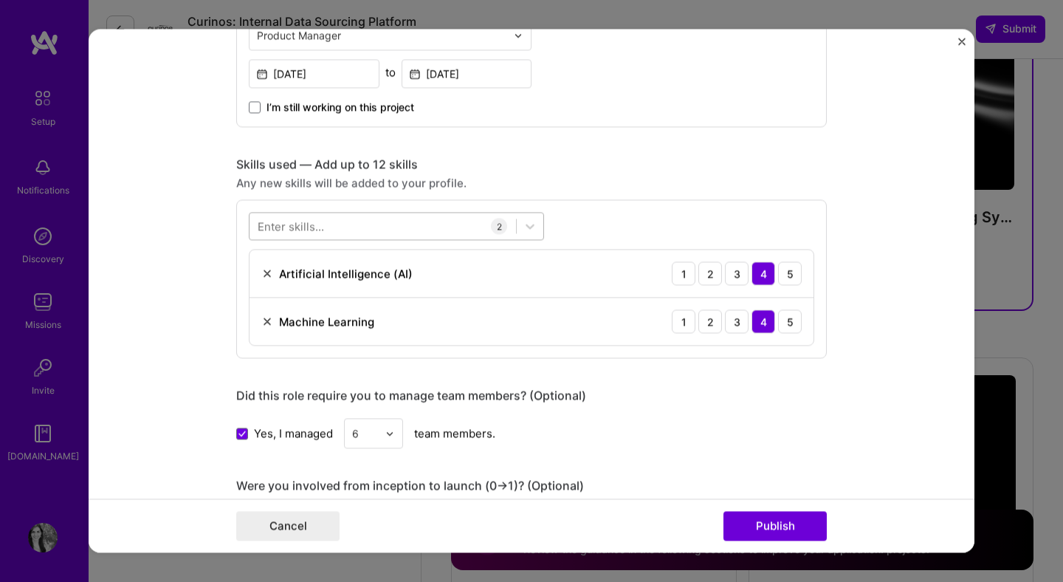
click at [371, 230] on div at bounding box center [383, 226] width 267 height 24
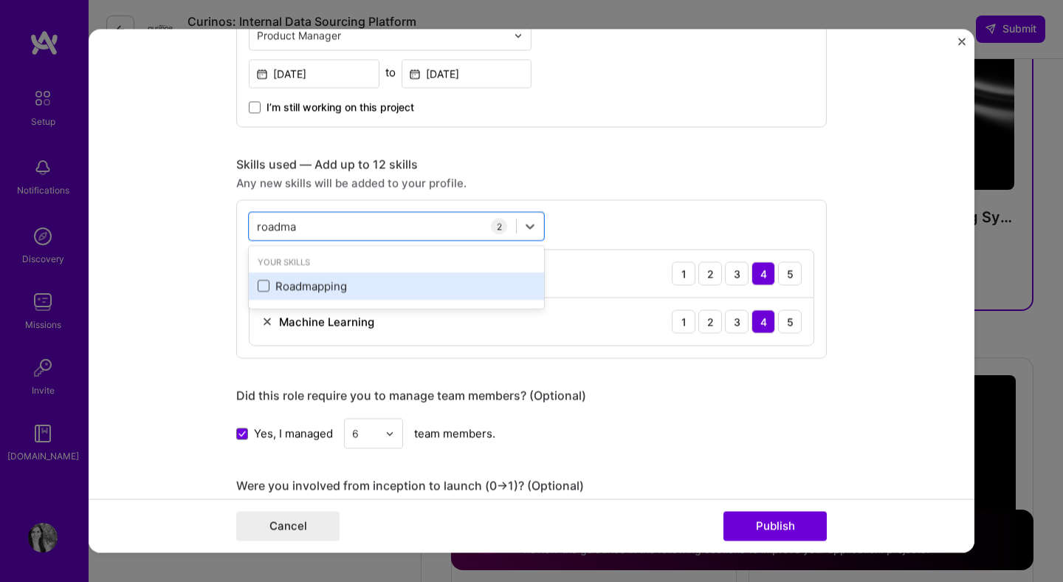
click at [262, 288] on span at bounding box center [264, 287] width 12 height 12
click at [0, 0] on input "checkbox" at bounding box center [0, 0] width 0 height 0
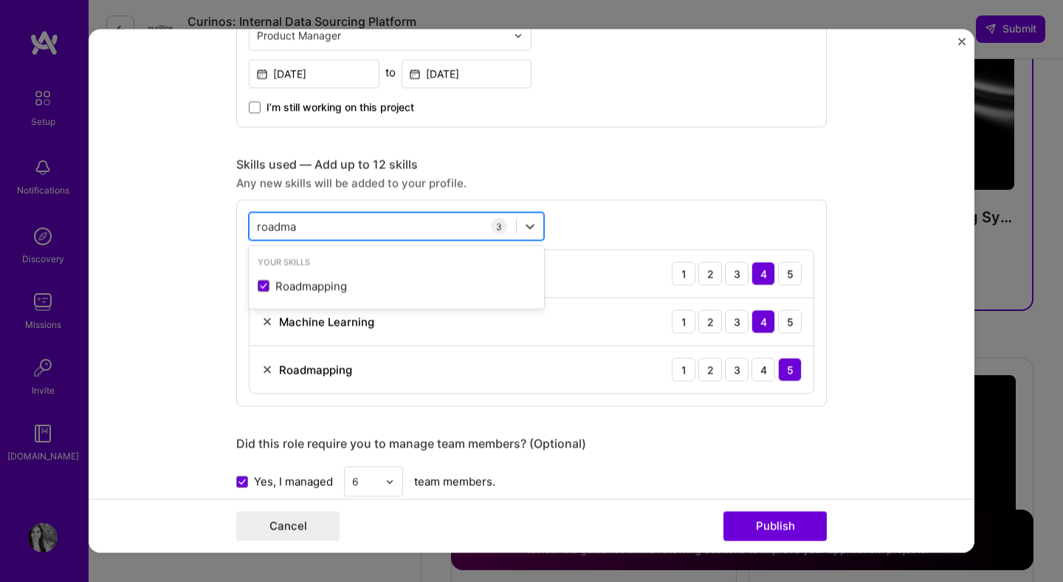
click at [306, 233] on div "roadma roadma" at bounding box center [383, 226] width 267 height 24
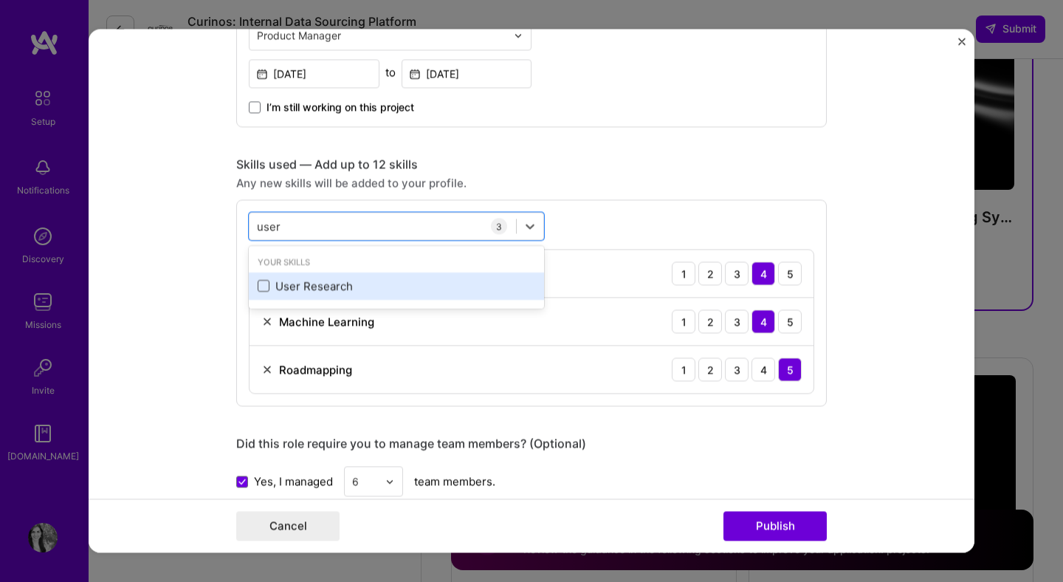
click at [264, 289] on span at bounding box center [264, 287] width 12 height 12
click at [0, 0] on input "checkbox" at bounding box center [0, 0] width 0 height 0
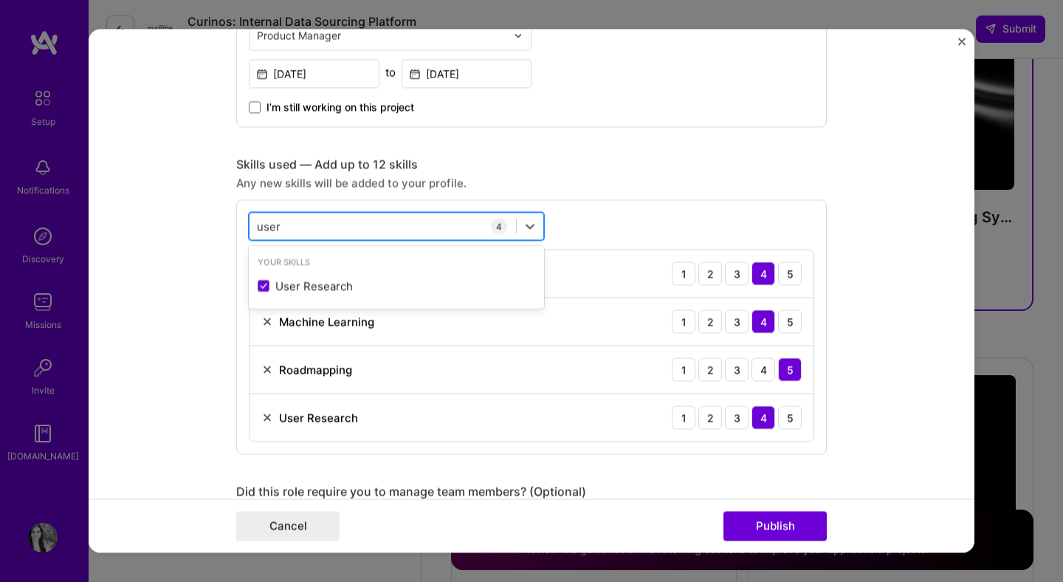
click at [303, 224] on div "user user" at bounding box center [383, 226] width 267 height 24
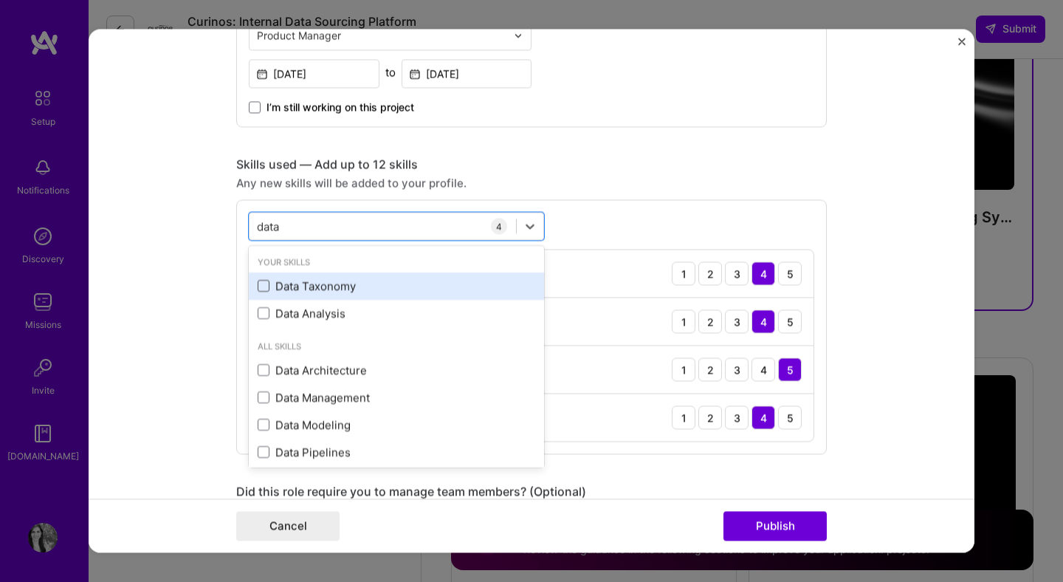
click at [260, 284] on span at bounding box center [264, 287] width 12 height 12
click at [0, 0] on input "checkbox" at bounding box center [0, 0] width 0 height 0
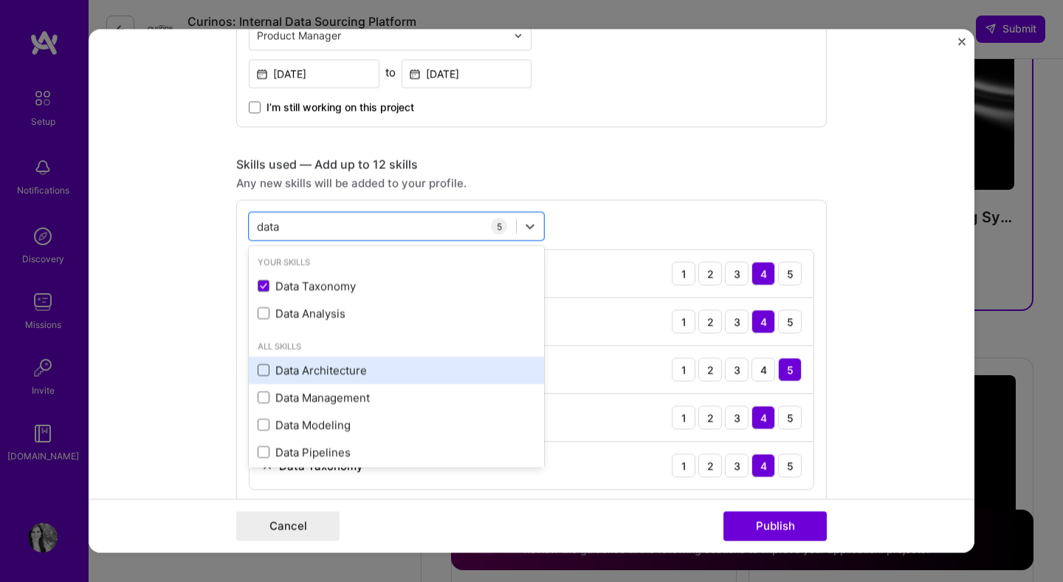
click at [264, 374] on span at bounding box center [264, 371] width 12 height 12
click at [0, 0] on input "checkbox" at bounding box center [0, 0] width 0 height 0
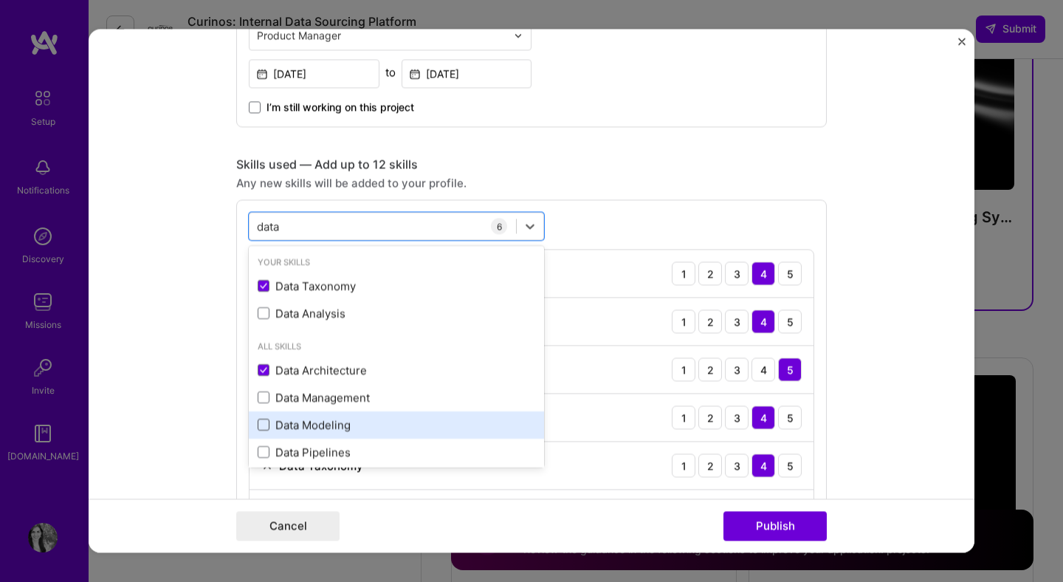
click at [264, 424] on span at bounding box center [264, 425] width 12 height 12
click at [0, 0] on input "checkbox" at bounding box center [0, 0] width 0 height 0
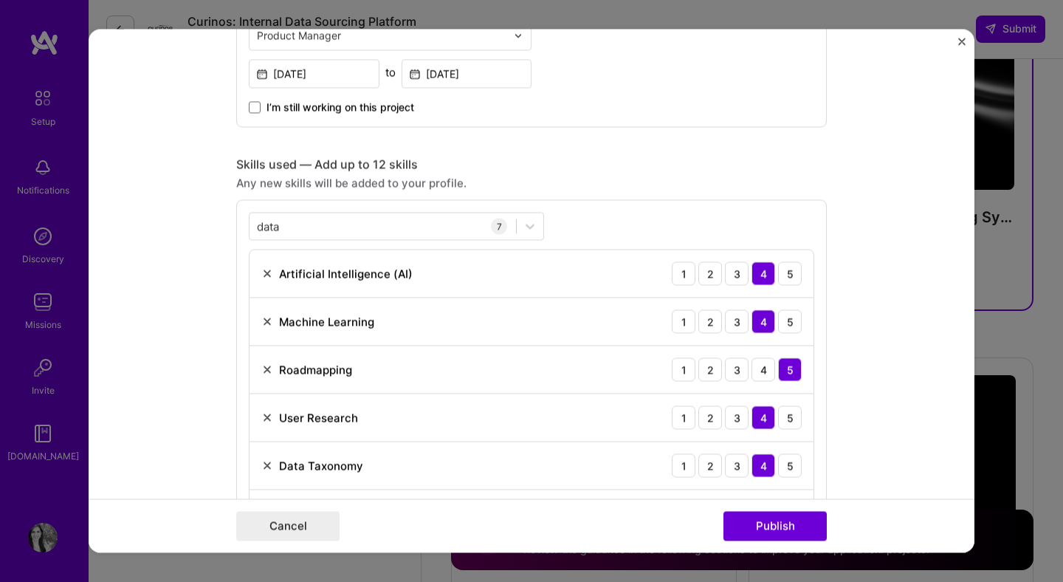
click at [206, 284] on form "Editing suggested project This project is suggested based on your LinkedIn, res…" at bounding box center [532, 291] width 886 height 524
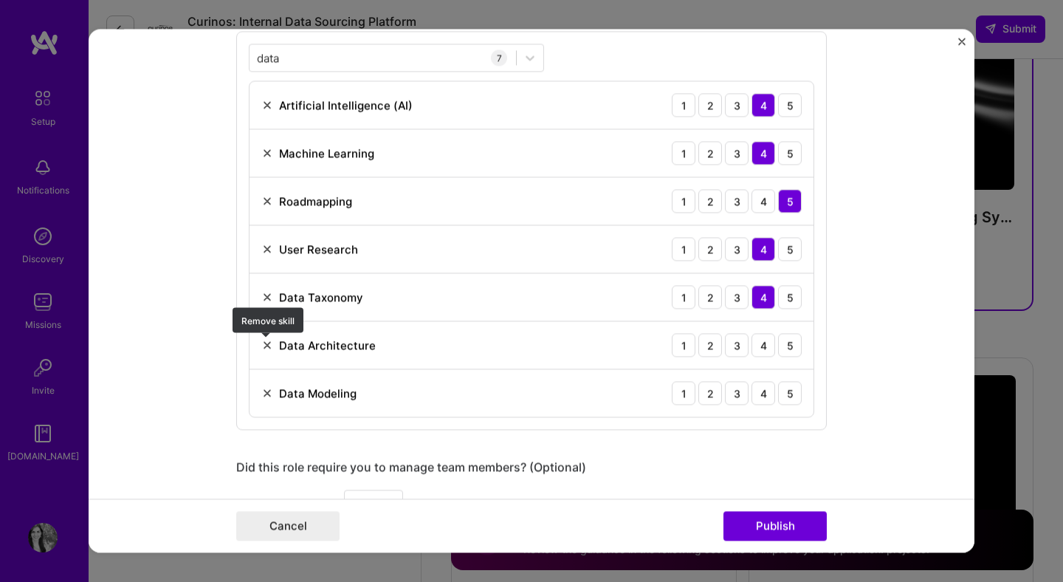
click at [267, 346] on img at bounding box center [267, 345] width 12 height 12
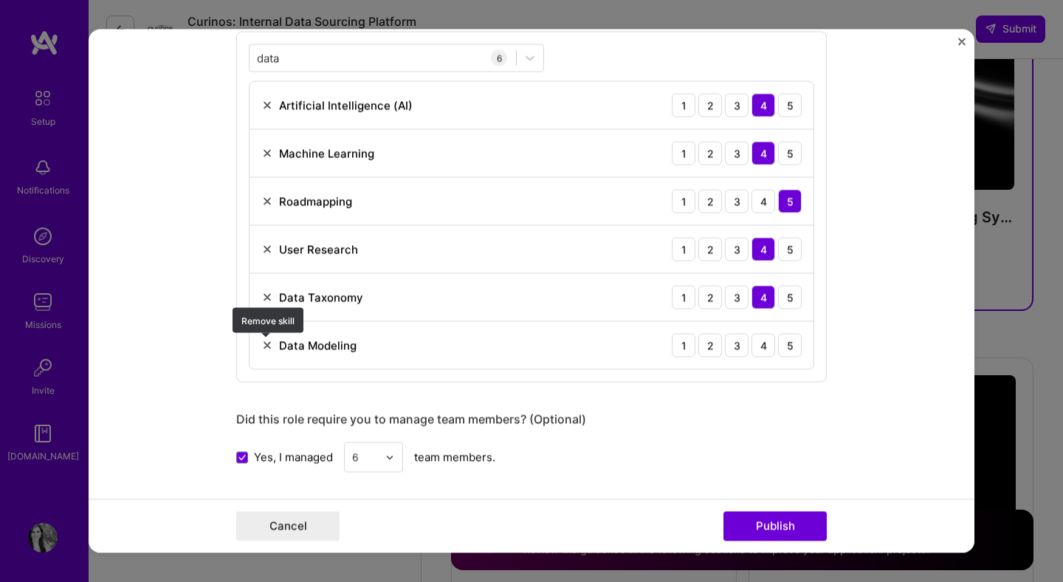
click at [267, 345] on img at bounding box center [267, 345] width 12 height 12
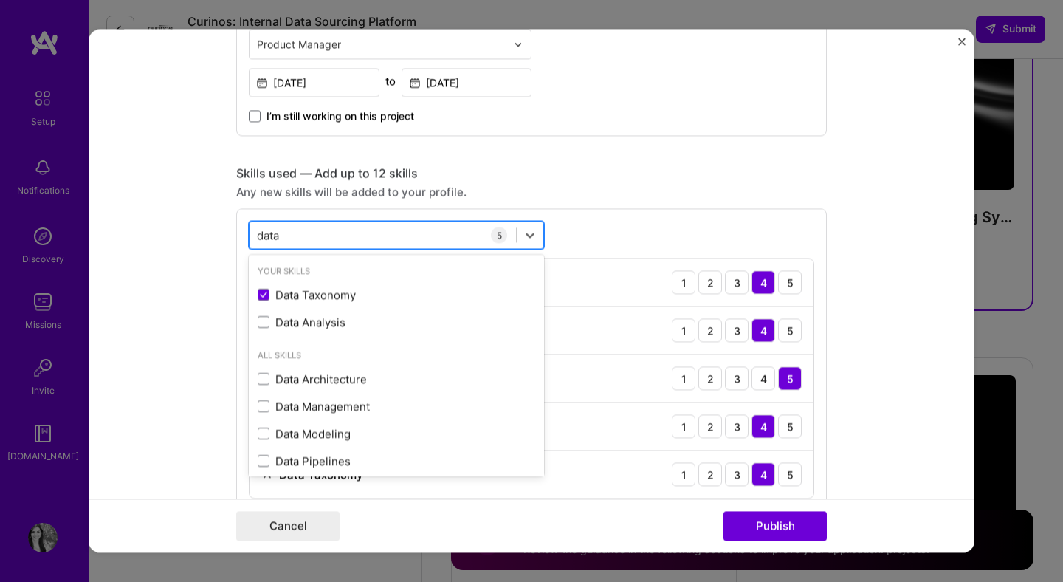
click at [405, 241] on div "data data" at bounding box center [383, 235] width 267 height 24
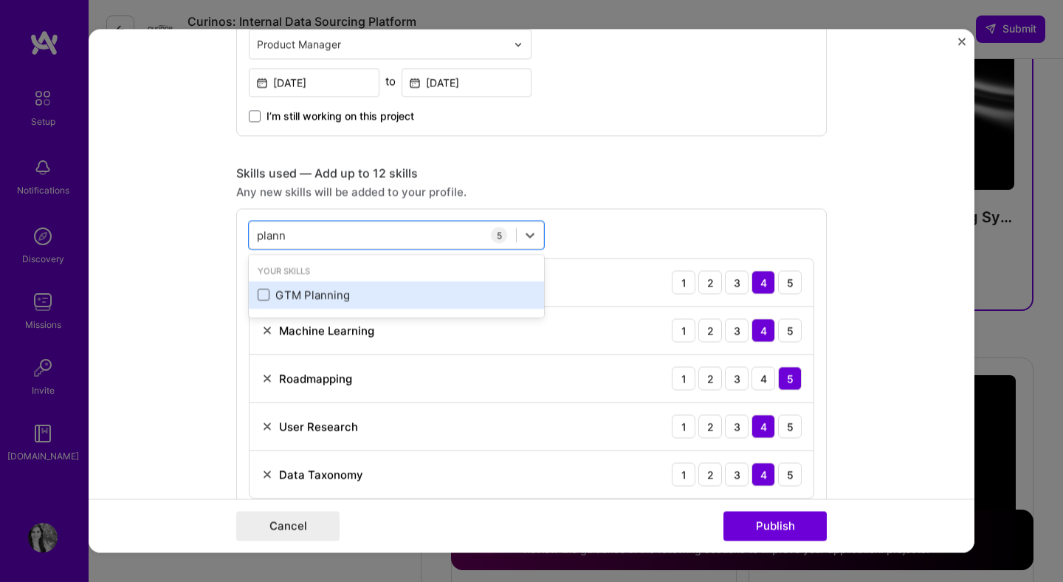
click at [265, 295] on span at bounding box center [264, 295] width 12 height 12
click at [0, 0] on input "checkbox" at bounding box center [0, 0] width 0 height 0
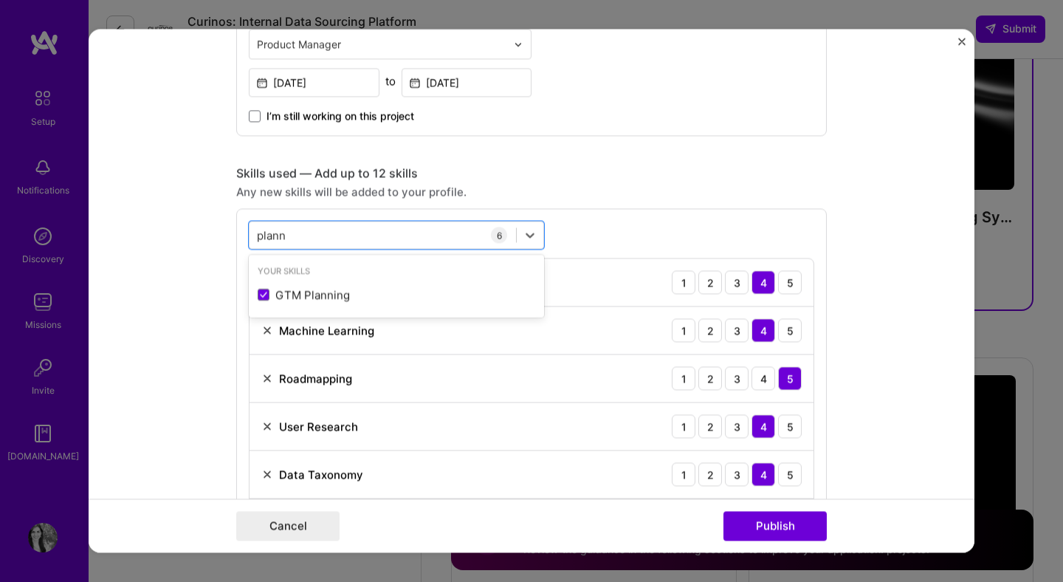
type input "plann"
click at [187, 300] on form "Editing suggested project This project is suggested based on your LinkedIn, res…" at bounding box center [532, 291] width 886 height 524
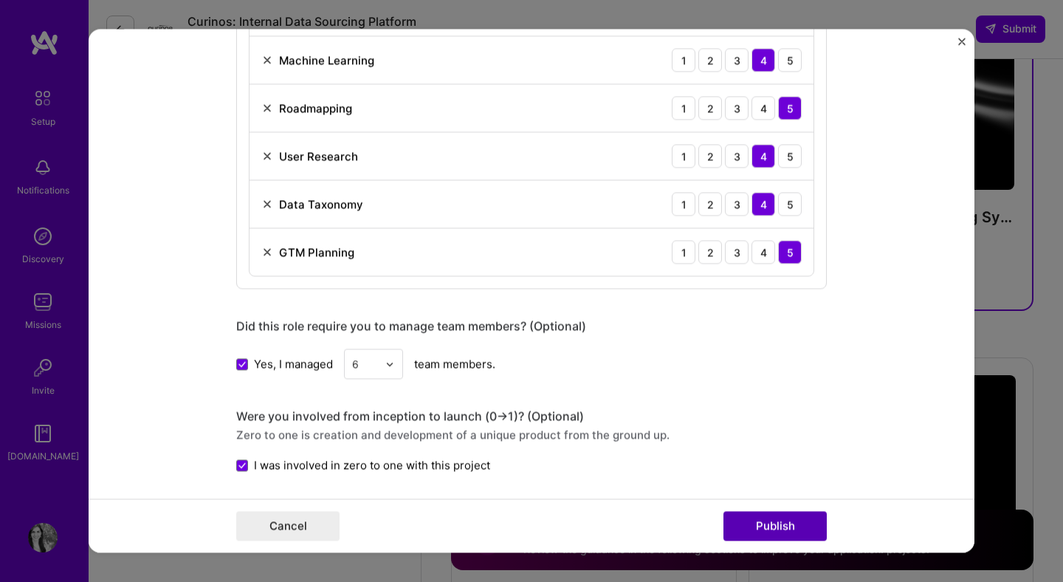
click at [783, 521] on button "Publish" at bounding box center [775, 527] width 103 height 30
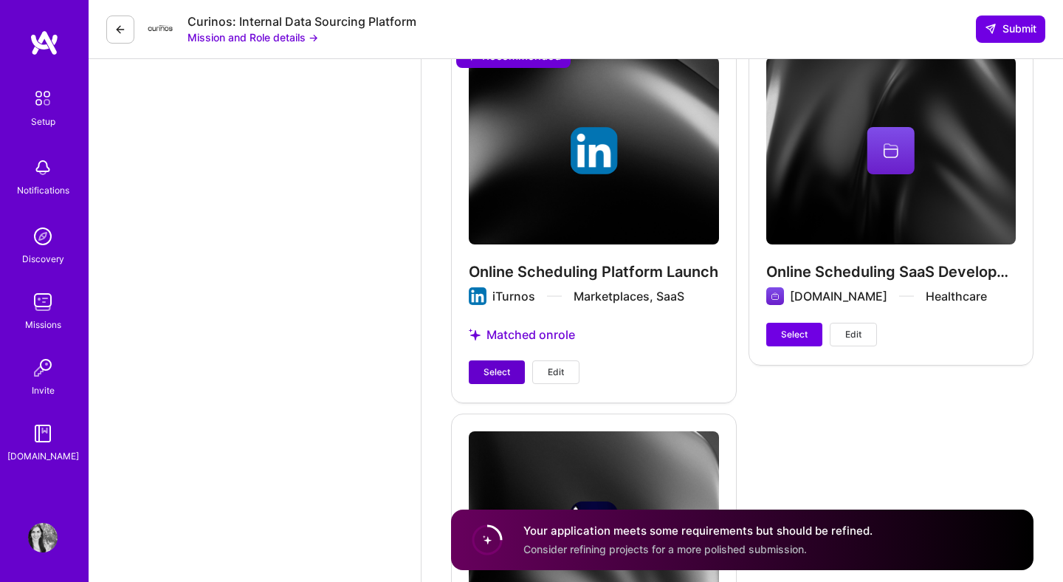
click at [497, 375] on span "Select" at bounding box center [497, 372] width 27 height 13
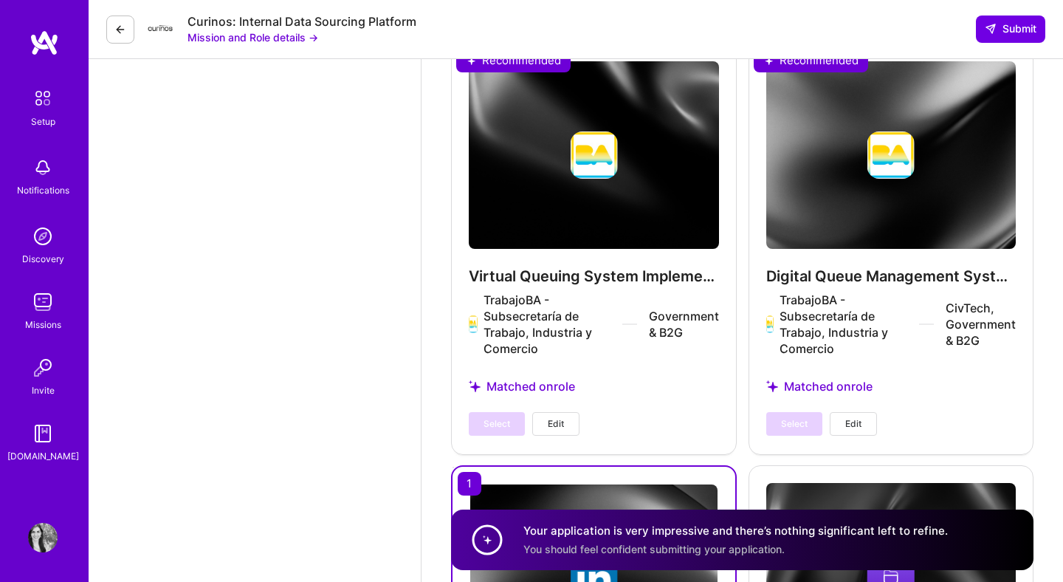
click at [721, 407] on div "Virtual Queuing System Implementation for Government Office TrabajoBA - Subsecr…" at bounding box center [594, 249] width 286 height 410
click at [1018, 33] on span "Submit" at bounding box center [1011, 28] width 52 height 15
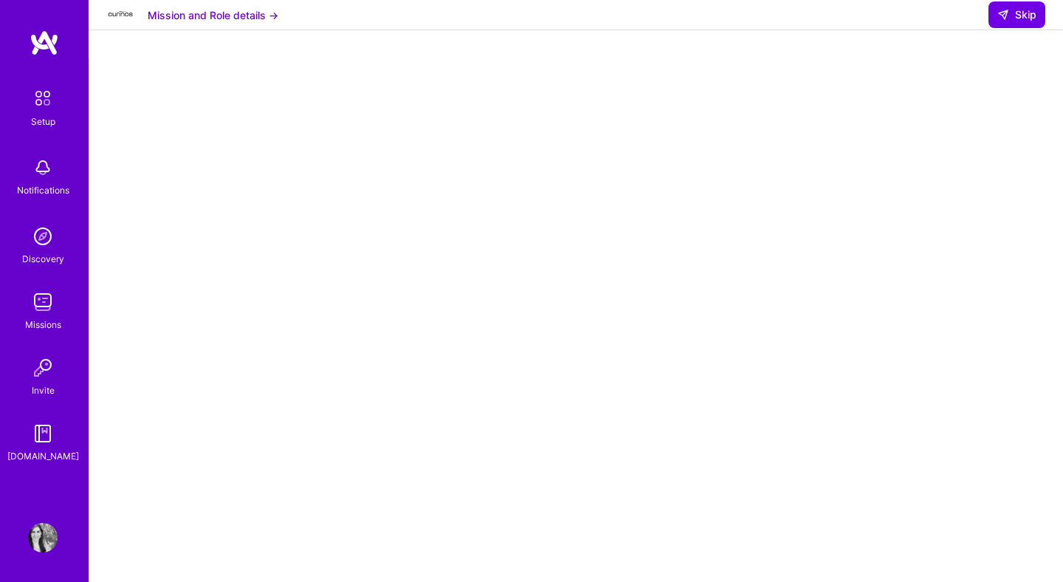
scroll to position [249, 0]
click at [1015, 22] on span "Skip" at bounding box center [1017, 14] width 39 height 15
select select "UY"
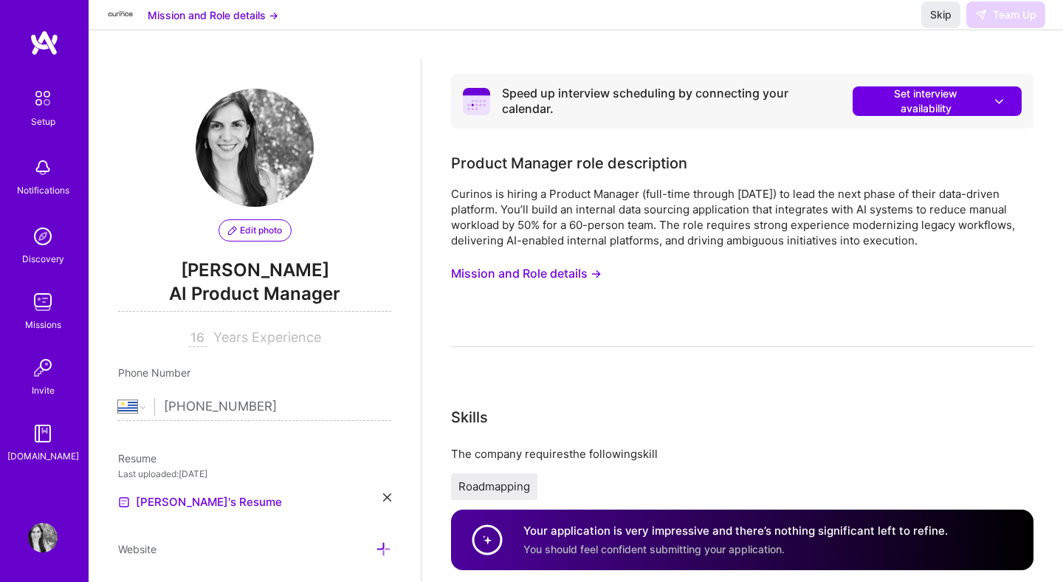
click at [45, 303] on img at bounding box center [43, 302] width 30 height 30
click at [879, 107] on span "Set interview availability" at bounding box center [938, 101] width 140 height 30
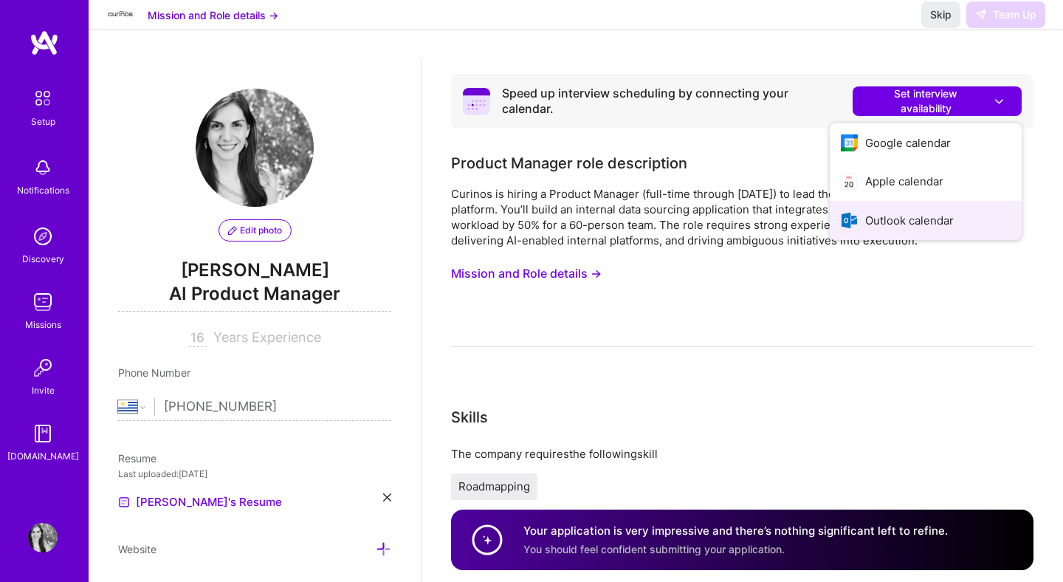
click at [916, 217] on button "Outlook calendar" at bounding box center [926, 220] width 192 height 39
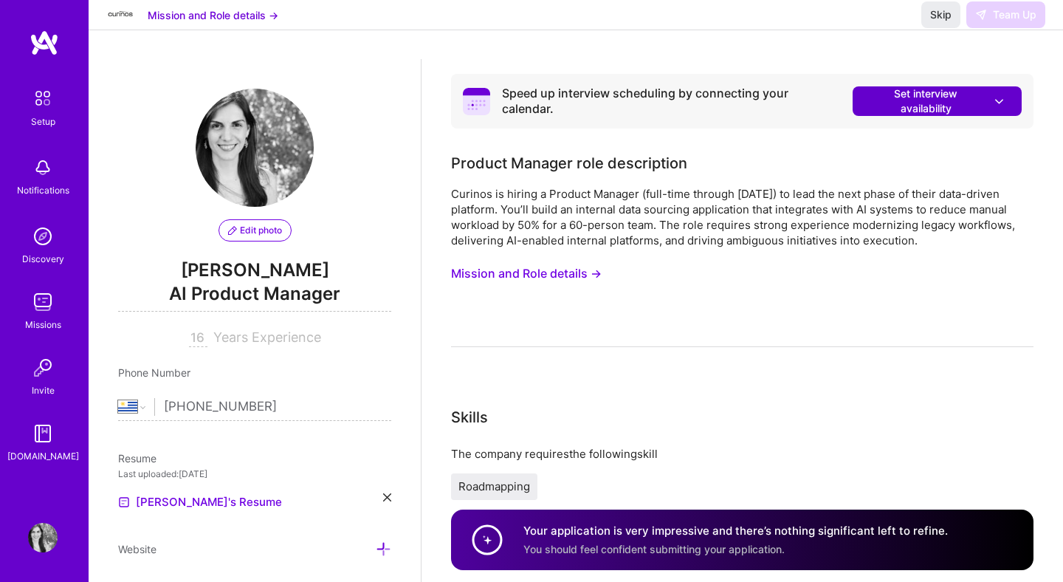
click at [874, 106] on span "Set interview availability" at bounding box center [938, 101] width 140 height 30
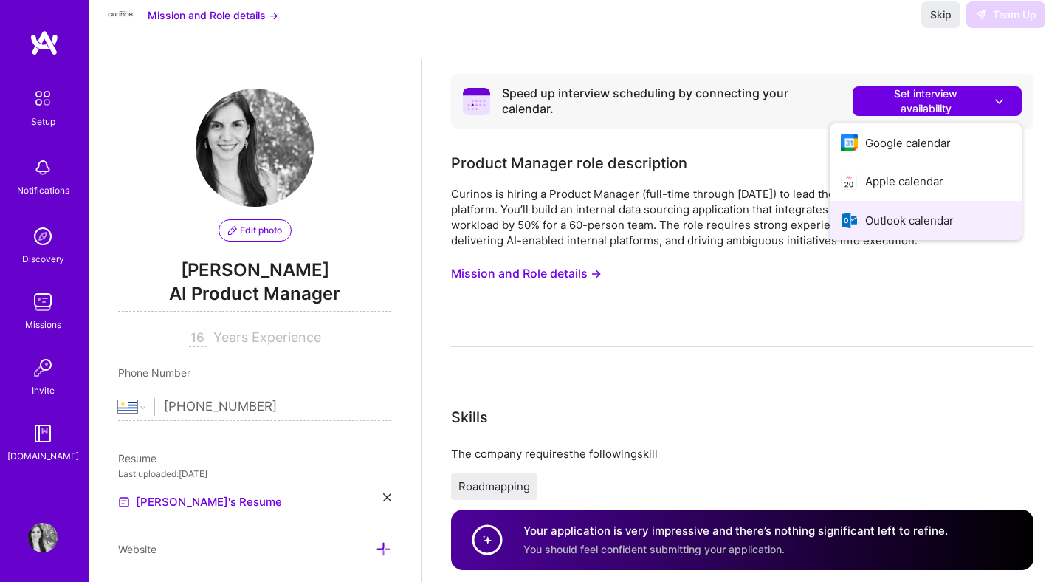
click at [870, 223] on button "Outlook calendar" at bounding box center [926, 220] width 192 height 39
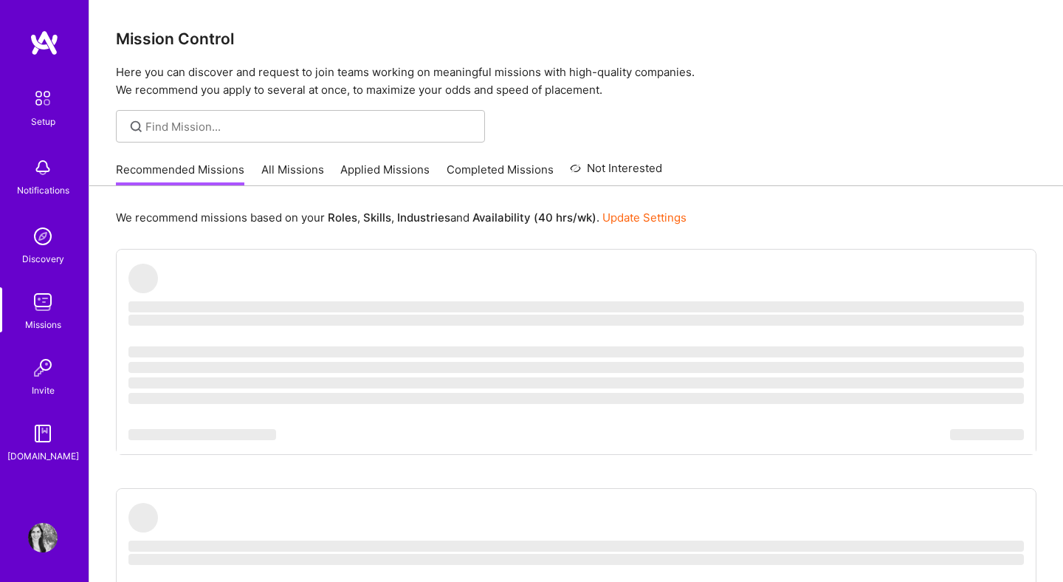
click at [382, 167] on link "Applied Missions" at bounding box center [384, 174] width 89 height 24
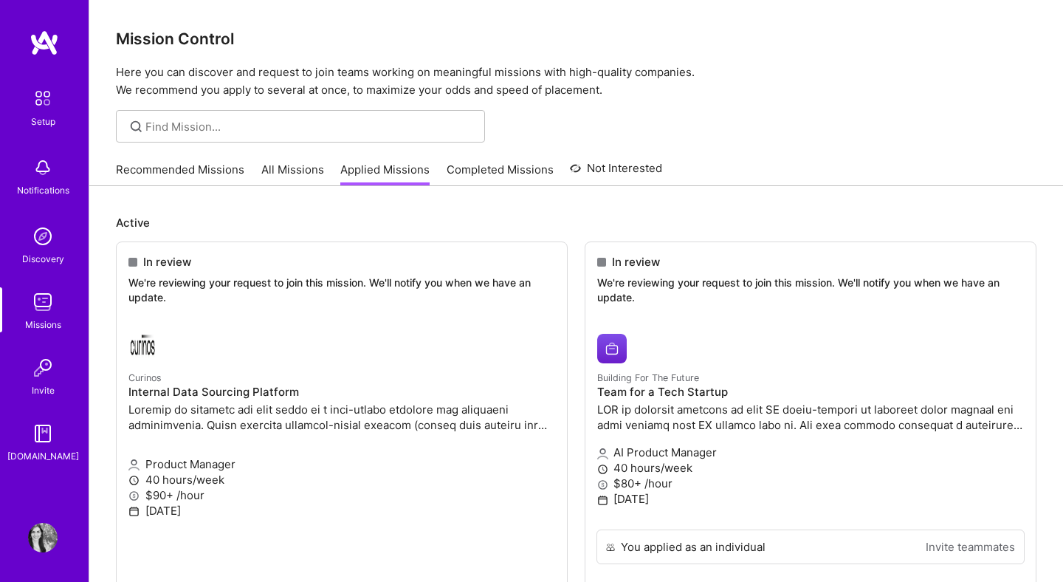
click at [45, 309] on img at bounding box center [43, 302] width 30 height 30
